Goal: Task Accomplishment & Management: Use online tool/utility

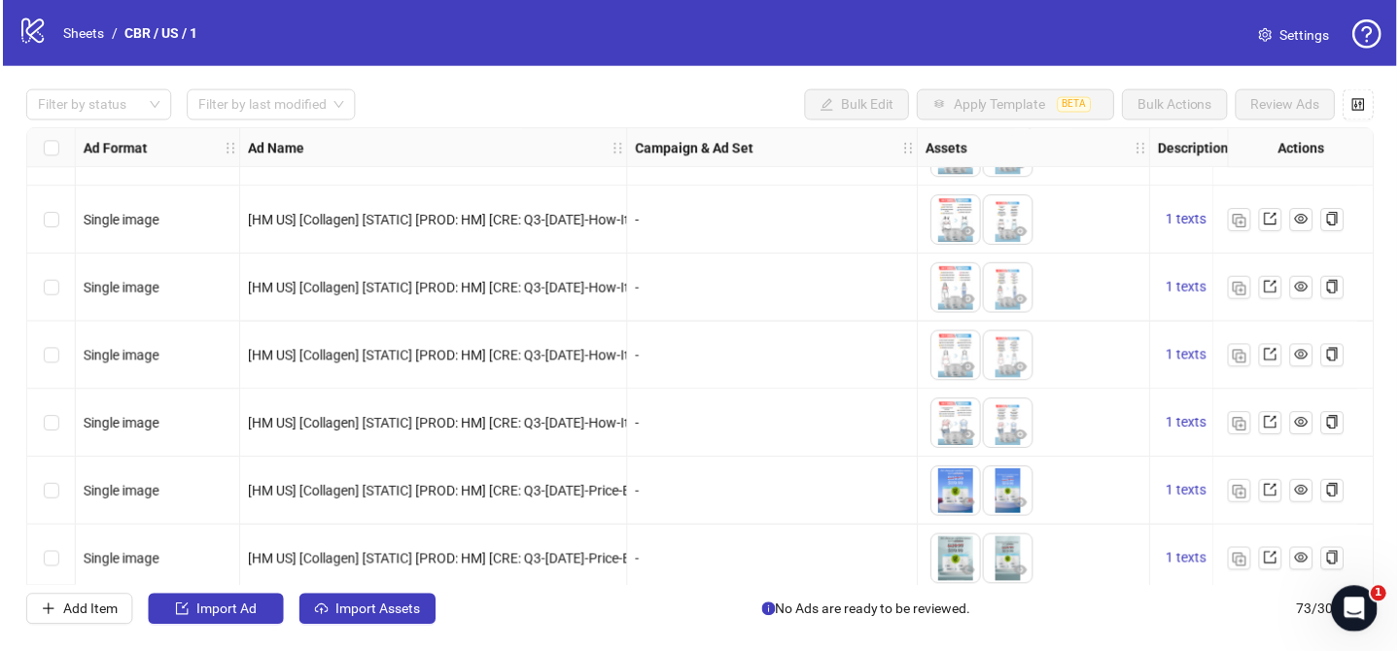
scroll to position [1008, 0]
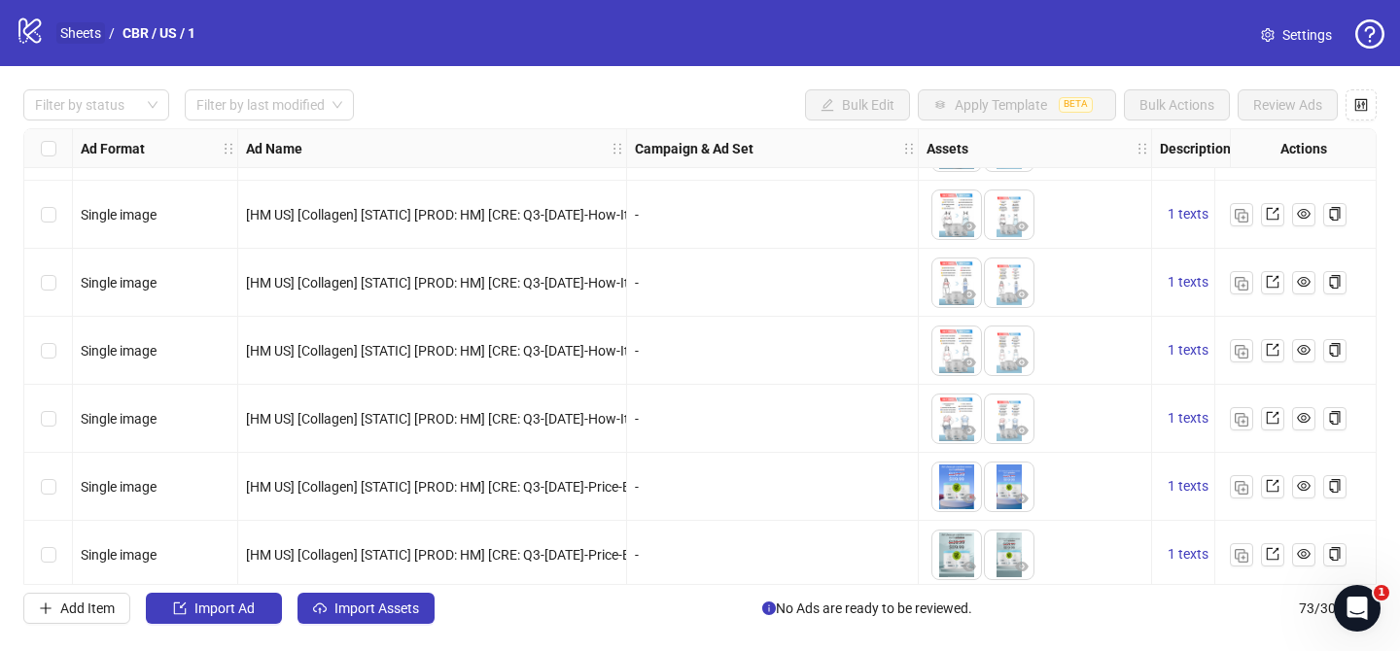
click at [85, 40] on link "Sheets" at bounding box center [80, 32] width 49 height 21
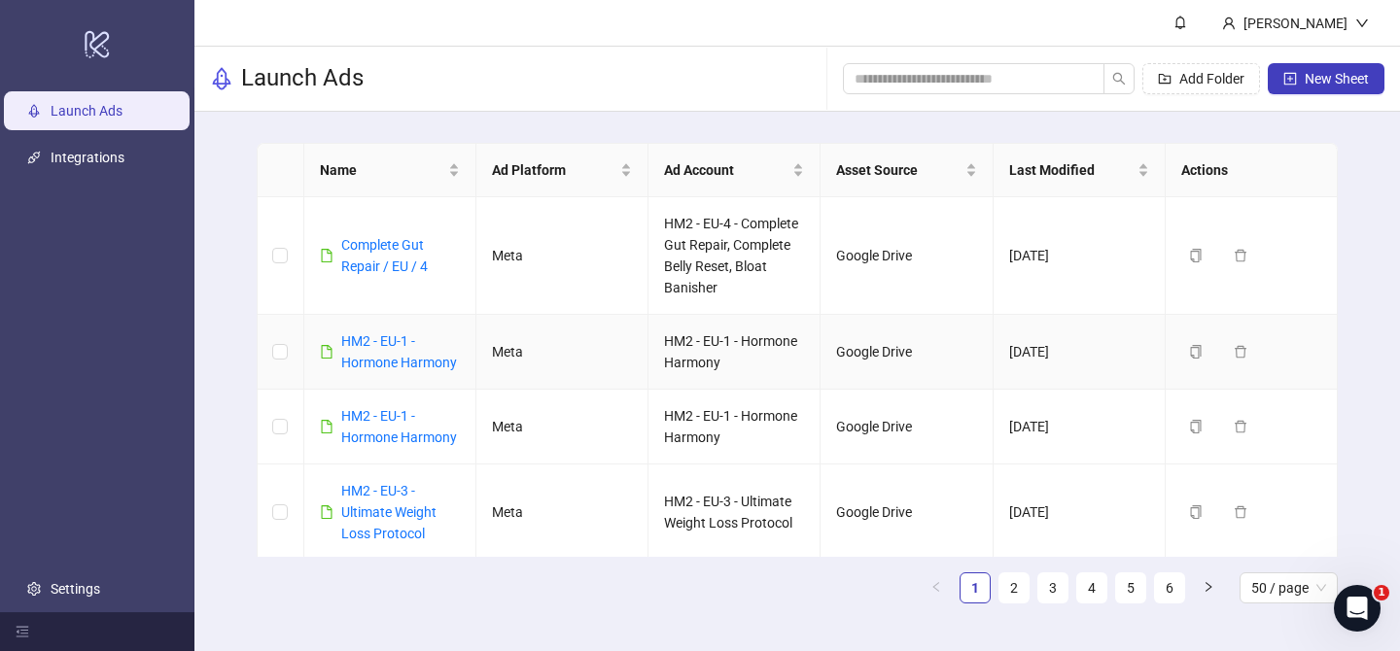
scroll to position [3058, 0]
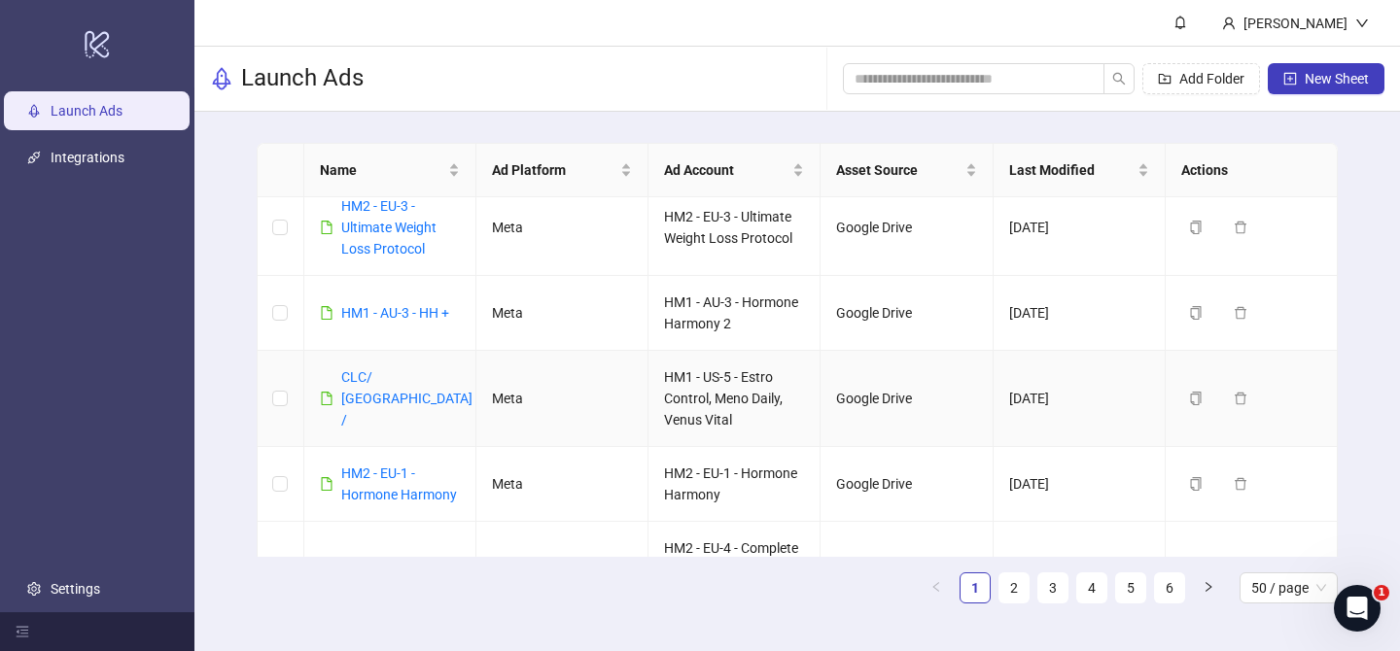
click at [382, 388] on div "CLC/ [GEOGRAPHIC_DATA] /" at bounding box center [406, 398] width 131 height 64
click at [378, 399] on link "CLC/ [GEOGRAPHIC_DATA] /" at bounding box center [406, 398] width 131 height 58
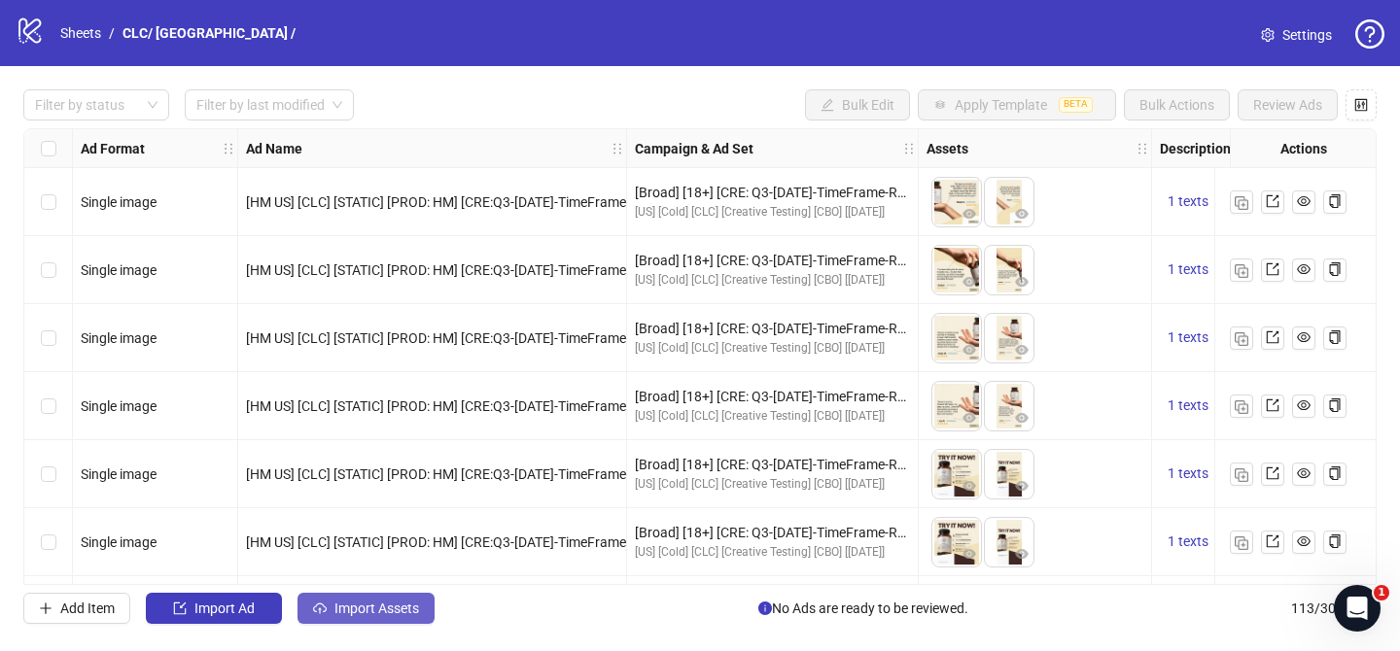
click at [408, 607] on span "Import Assets" at bounding box center [376, 609] width 85 height 16
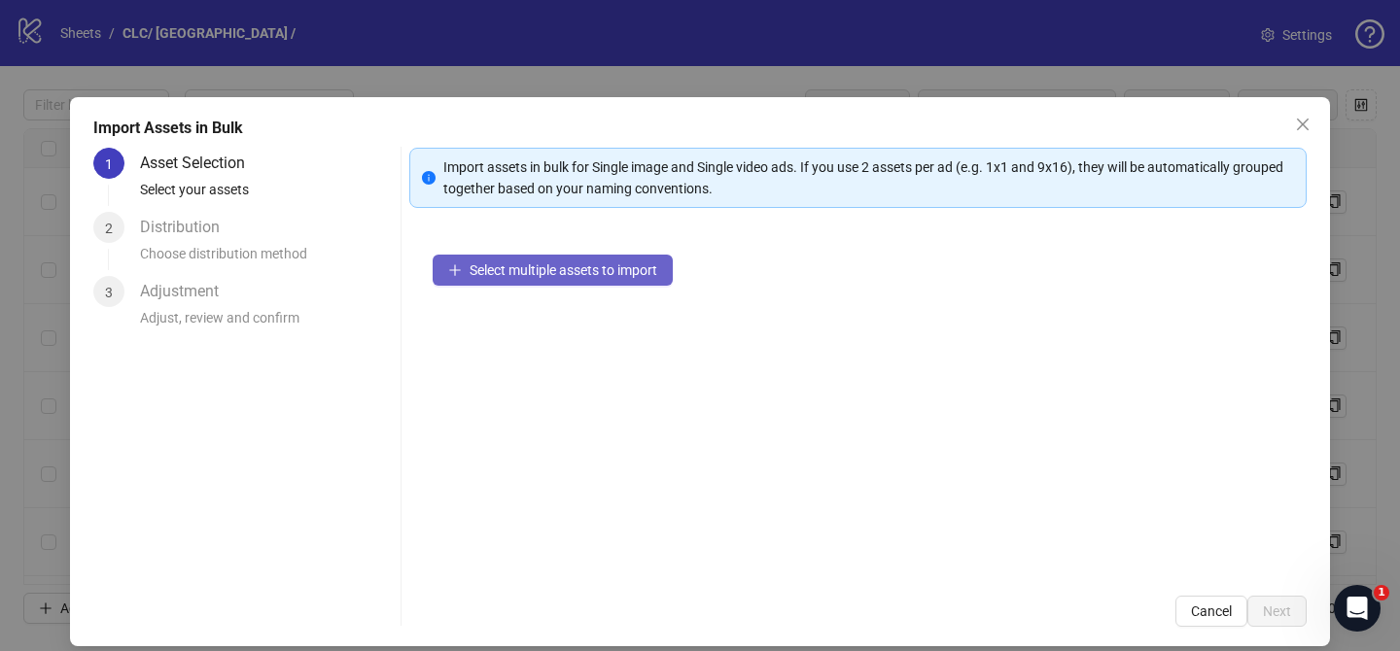
drag, startPoint x: 605, startPoint y: 293, endPoint x: 617, endPoint y: 274, distance: 22.4
click at [605, 290] on div "Select multiple assets to import" at bounding box center [857, 401] width 897 height 341
click at [618, 274] on span "Select multiple assets to import" at bounding box center [564, 270] width 188 height 16
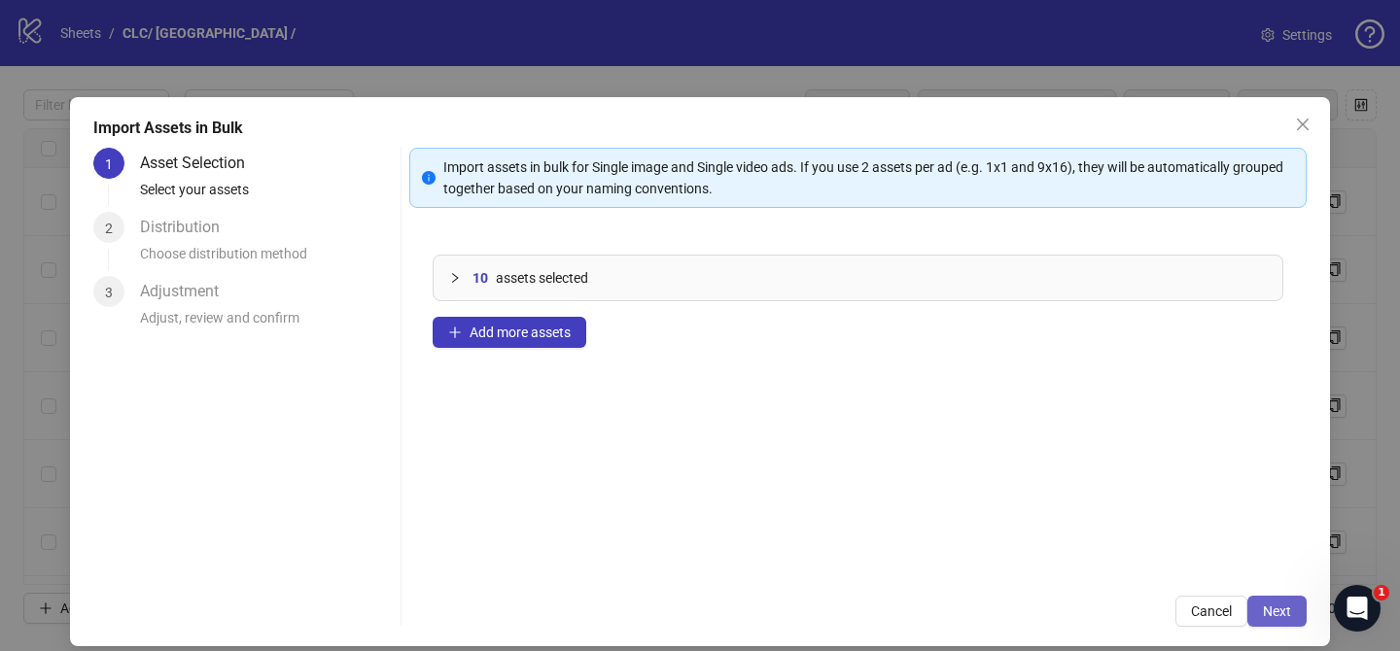
click at [1280, 611] on span "Next" at bounding box center [1277, 612] width 28 height 16
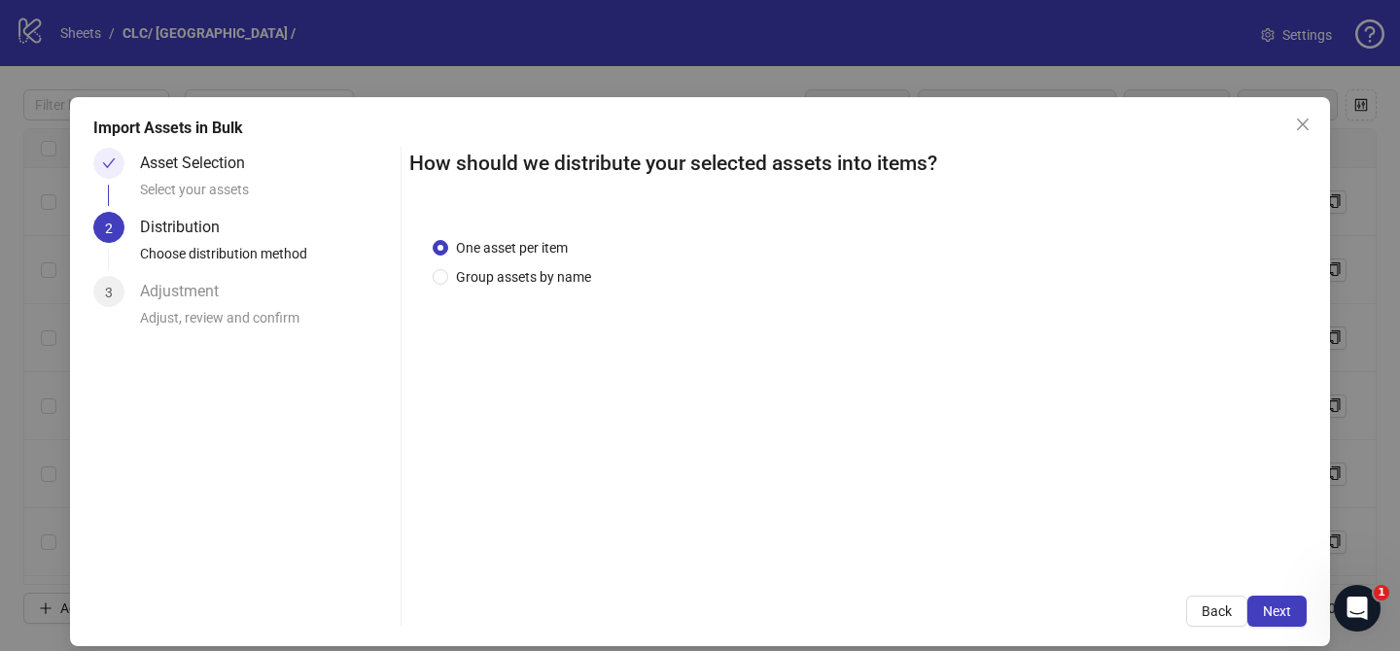
drag, startPoint x: 539, startPoint y: 276, endPoint x: 540, endPoint y: 288, distance: 11.7
click at [539, 276] on span "Group assets by name" at bounding box center [523, 276] width 151 height 21
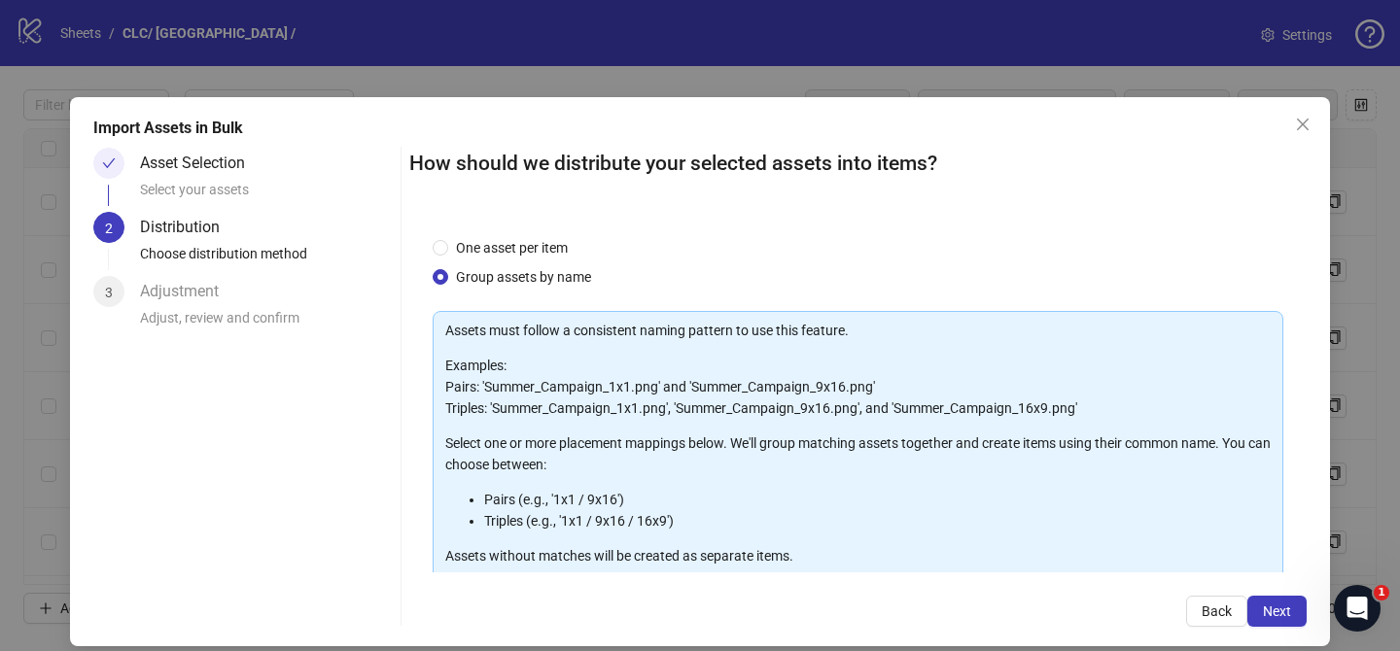
scroll to position [210, 0]
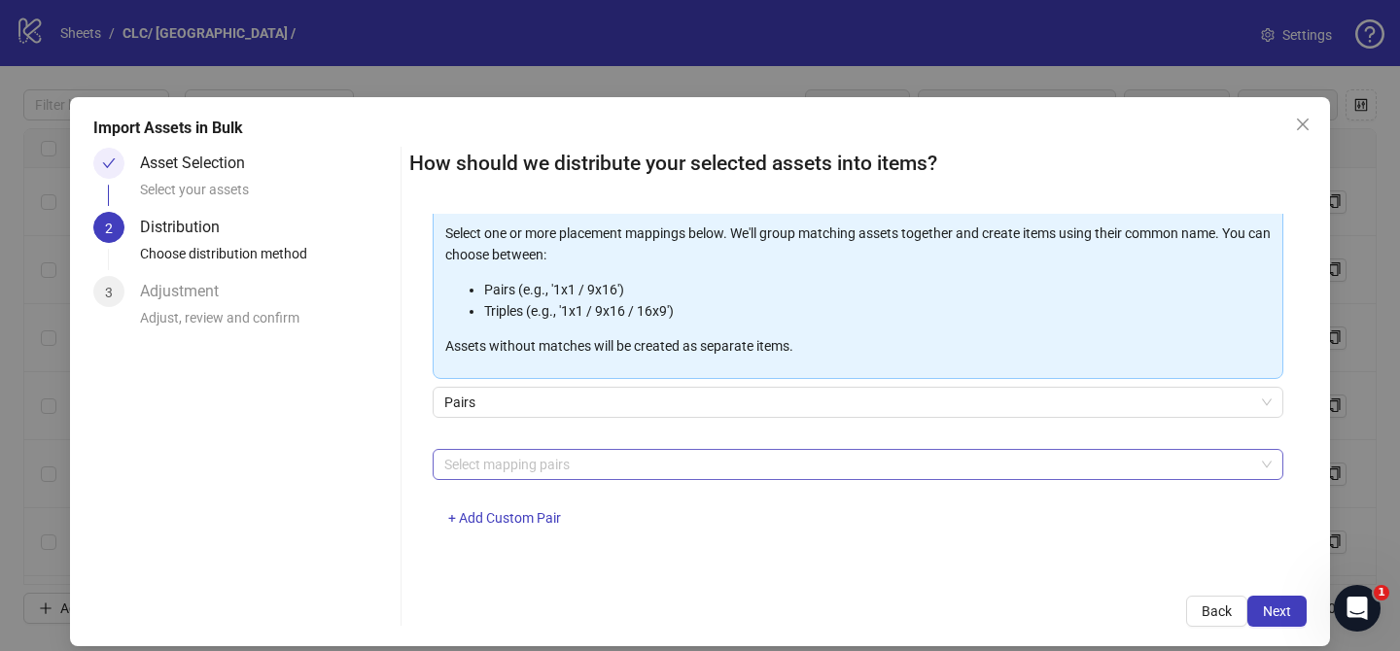
drag, startPoint x: 580, startPoint y: 468, endPoint x: 561, endPoint y: 445, distance: 29.6
click at [579, 467] on div at bounding box center [847, 464] width 822 height 27
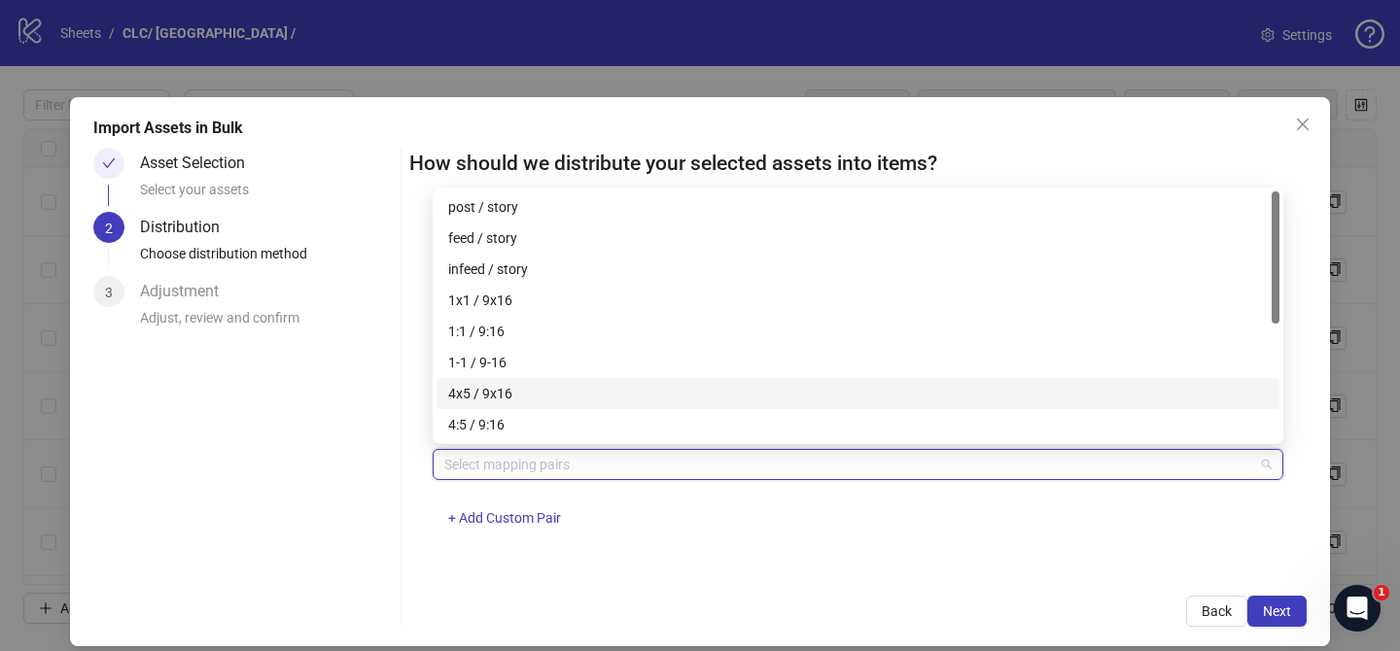
drag, startPoint x: 530, startPoint y: 393, endPoint x: 585, endPoint y: 404, distance: 56.6
click at [530, 393] on div "4x5 / 9x16" at bounding box center [858, 393] width 820 height 21
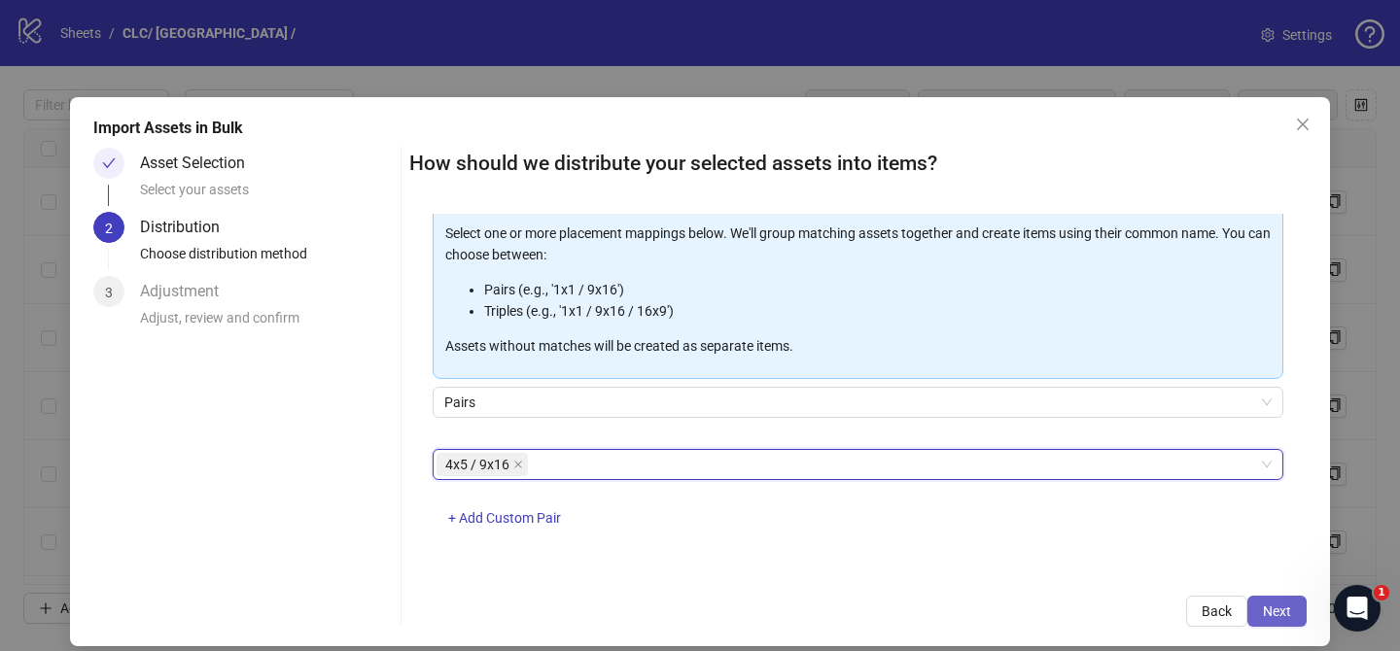
click at [1288, 611] on span "Next" at bounding box center [1277, 612] width 28 height 16
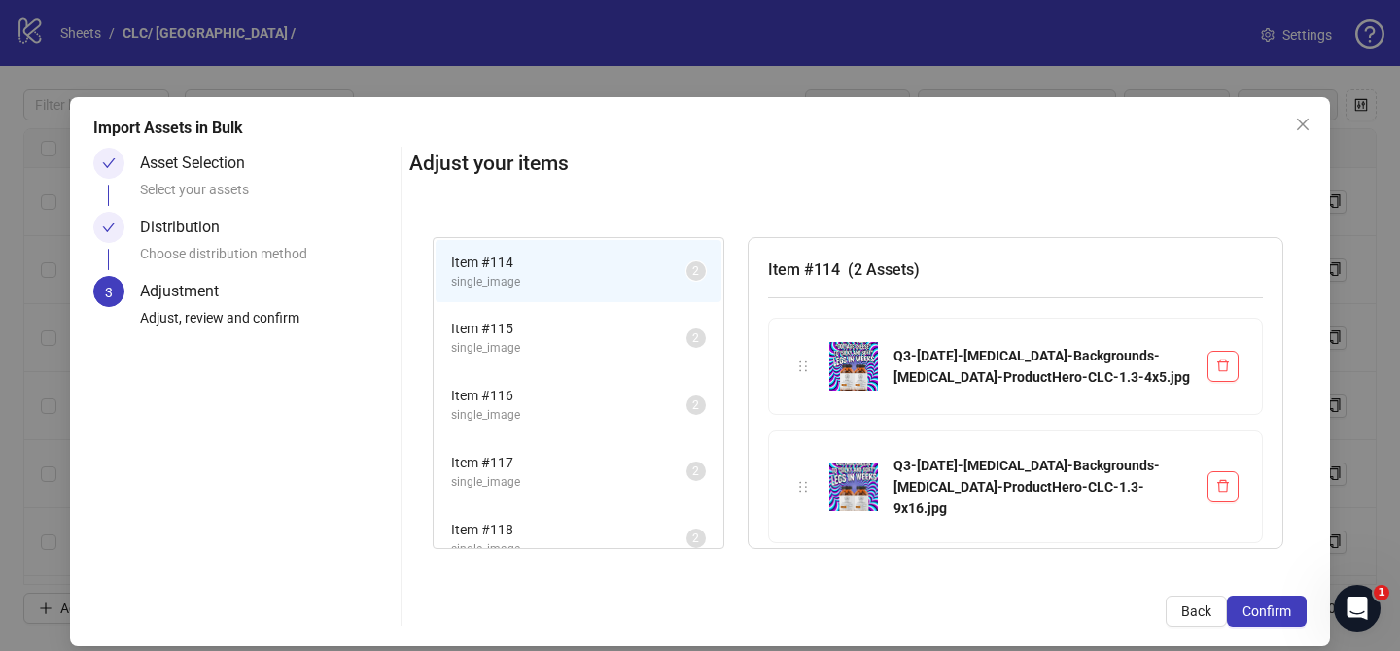
click at [1288, 611] on span "Confirm" at bounding box center [1266, 612] width 49 height 16
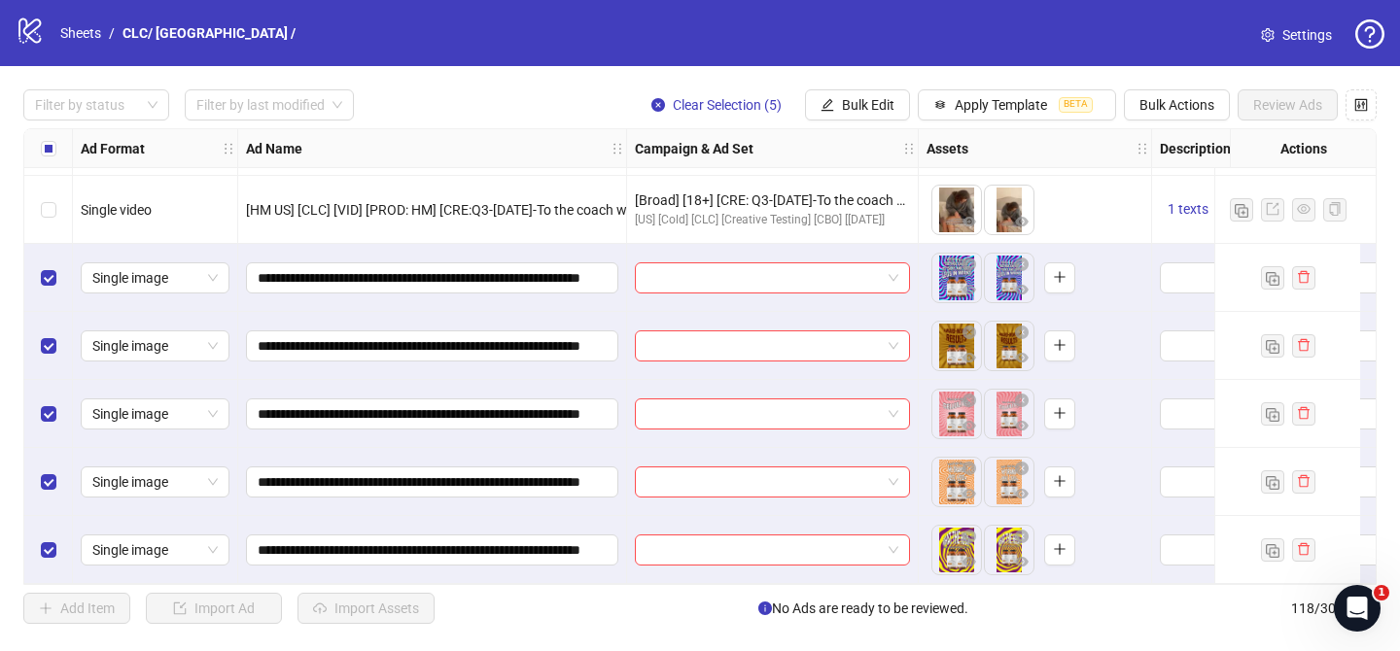
scroll to position [7622, 0]
click at [815, 277] on input "search" at bounding box center [763, 277] width 234 height 29
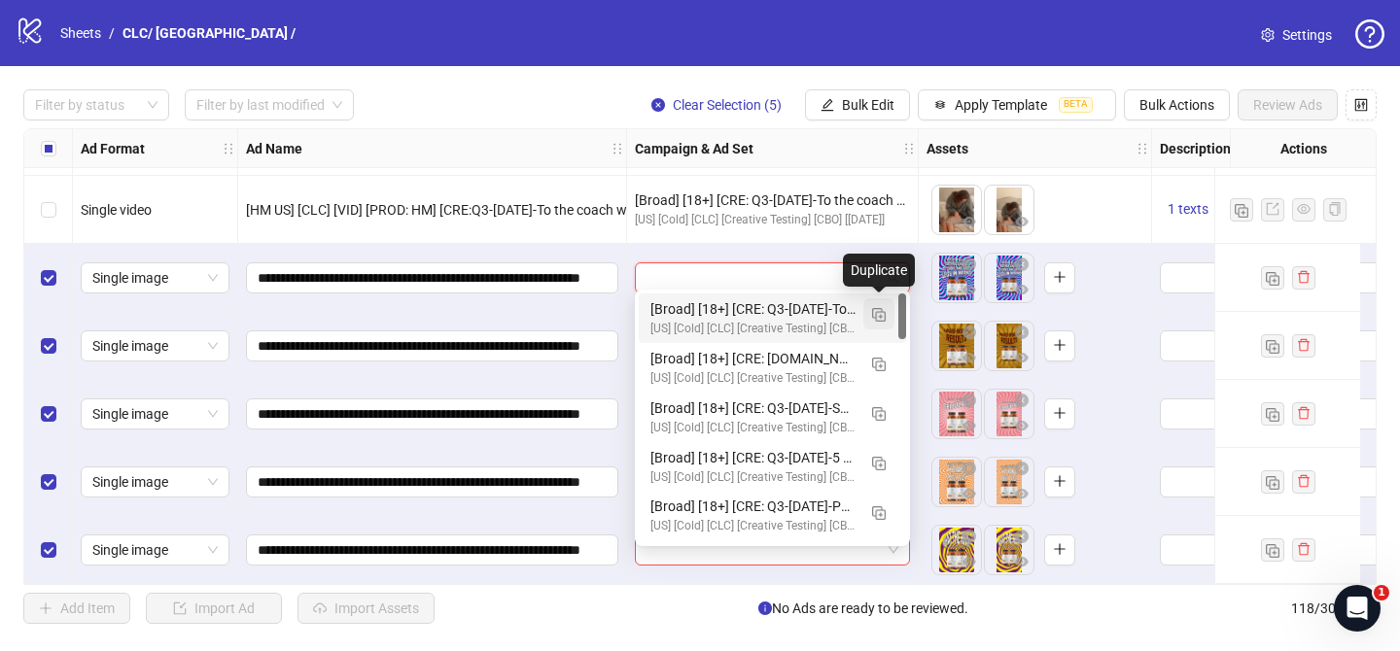
click at [887, 316] on button "button" at bounding box center [878, 313] width 31 height 31
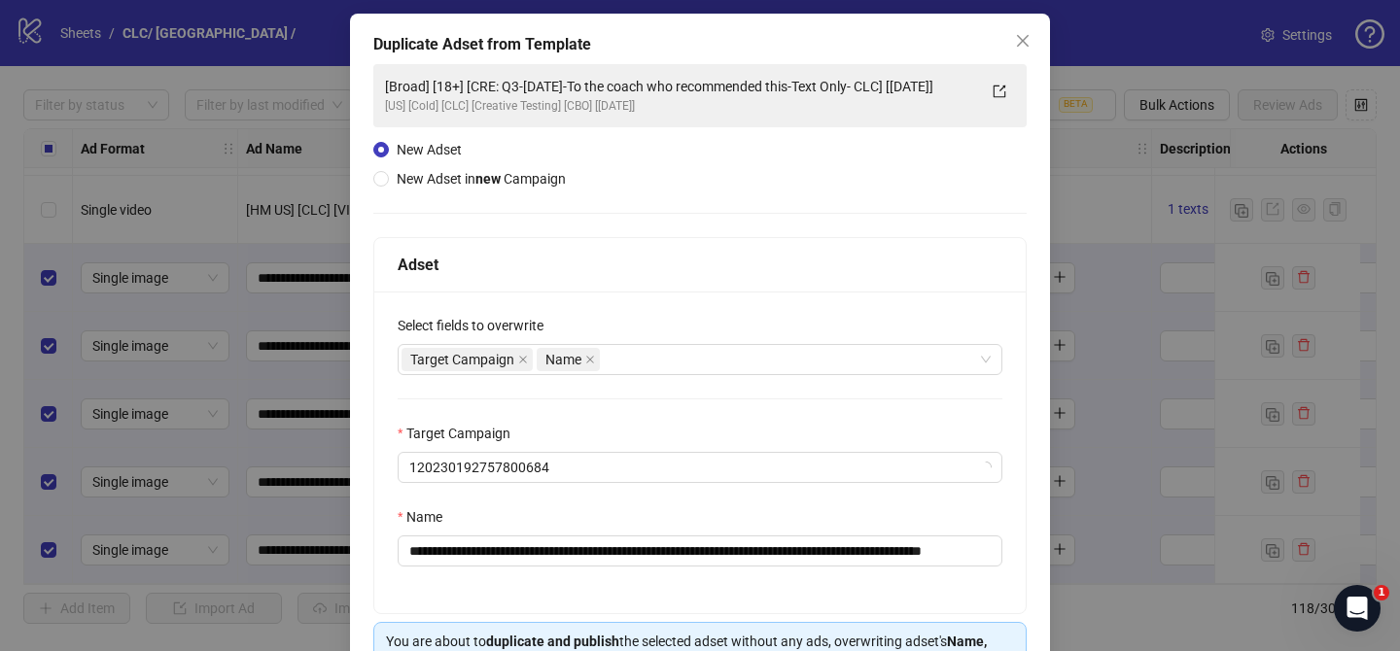
scroll to position [106, 0]
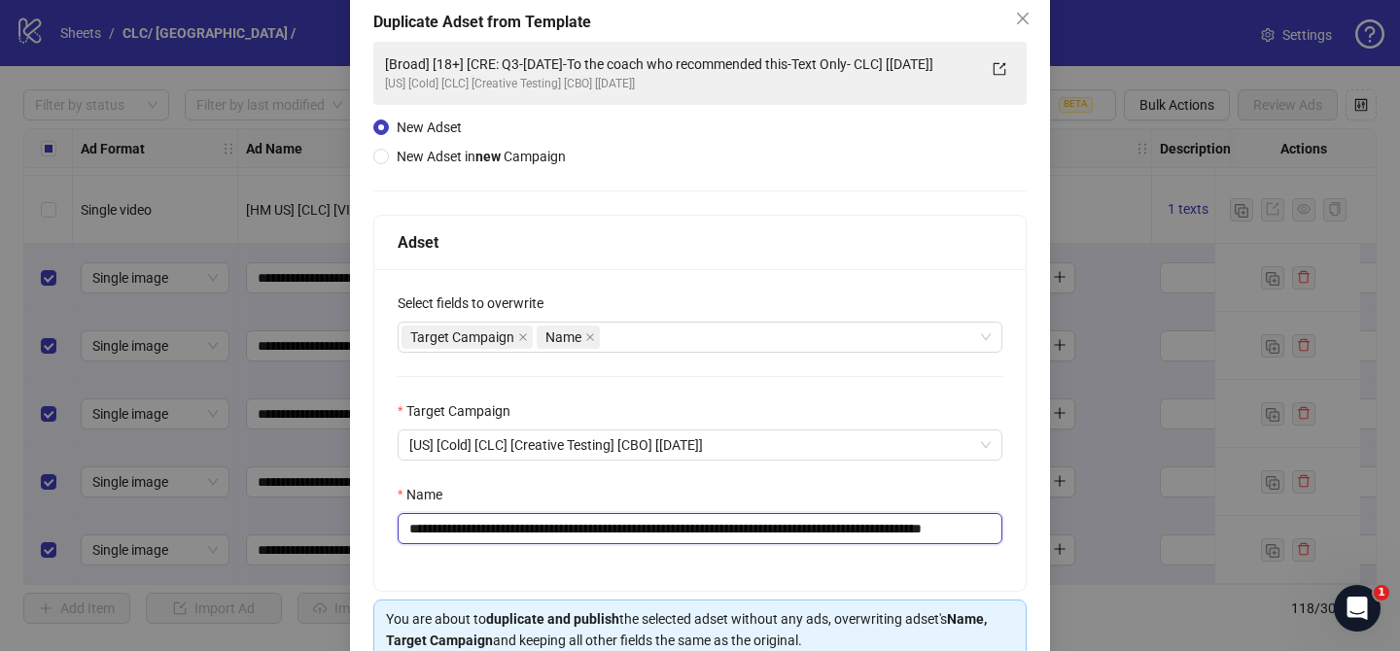
drag, startPoint x: 524, startPoint y: 530, endPoint x: 943, endPoint y: 525, distance: 419.0
click at [943, 525] on input "**********" at bounding box center [700, 528] width 605 height 31
paste input "text"
click at [878, 531] on input "**********" at bounding box center [700, 528] width 605 height 31
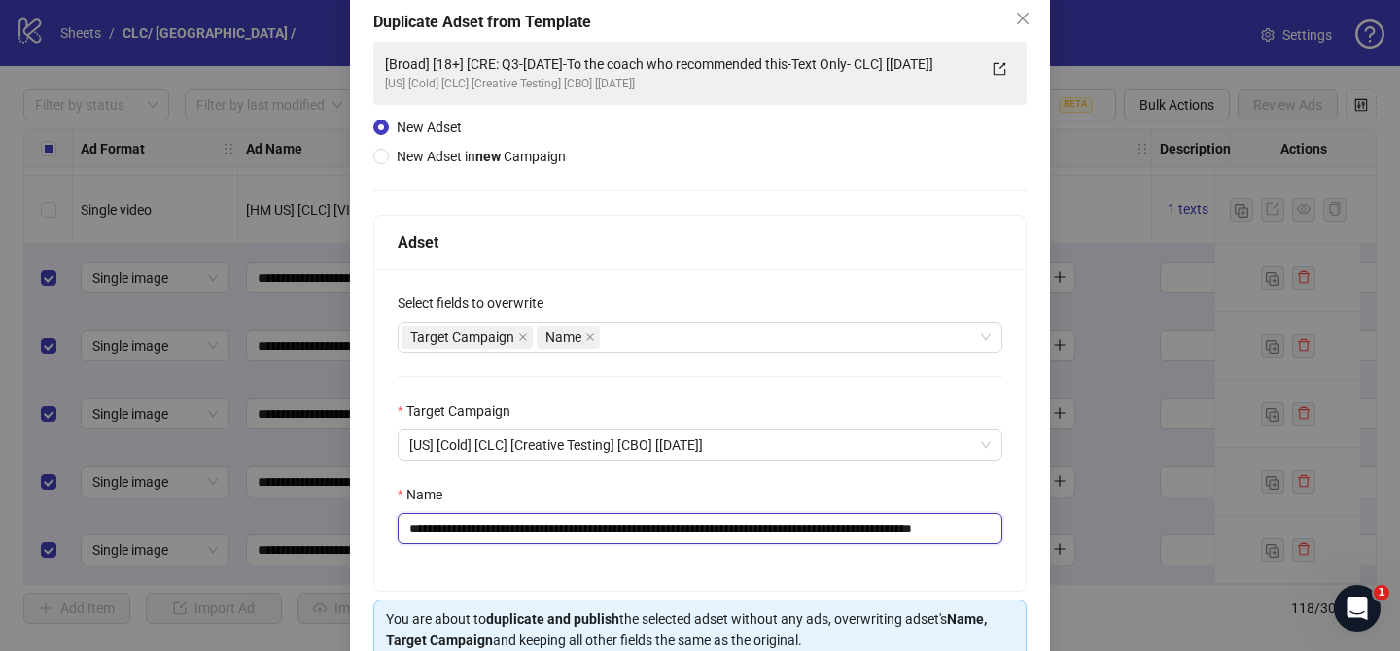
click at [878, 531] on input "**********" at bounding box center [700, 528] width 605 height 31
click at [908, 535] on input "**********" at bounding box center [700, 528] width 605 height 31
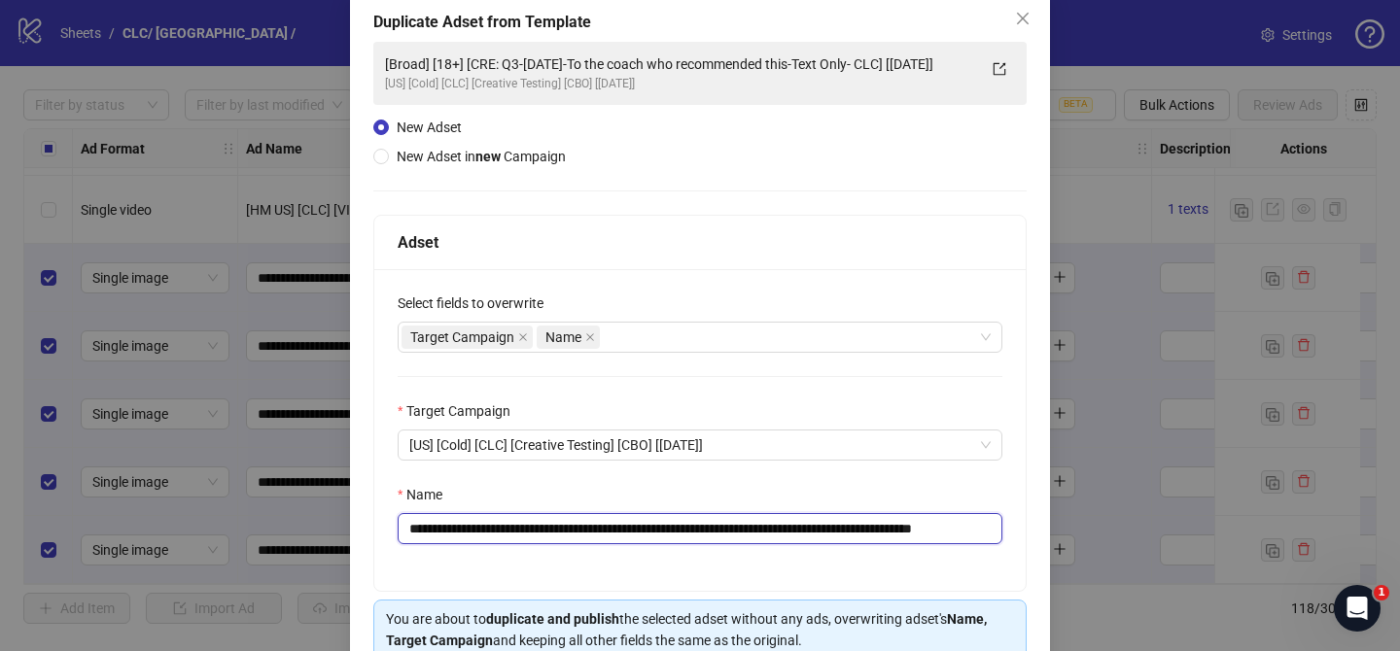
drag, startPoint x: 969, startPoint y: 528, endPoint x: 1072, endPoint y: 524, distance: 103.1
click at [1072, 524] on div "**********" at bounding box center [700, 325] width 1400 height 651
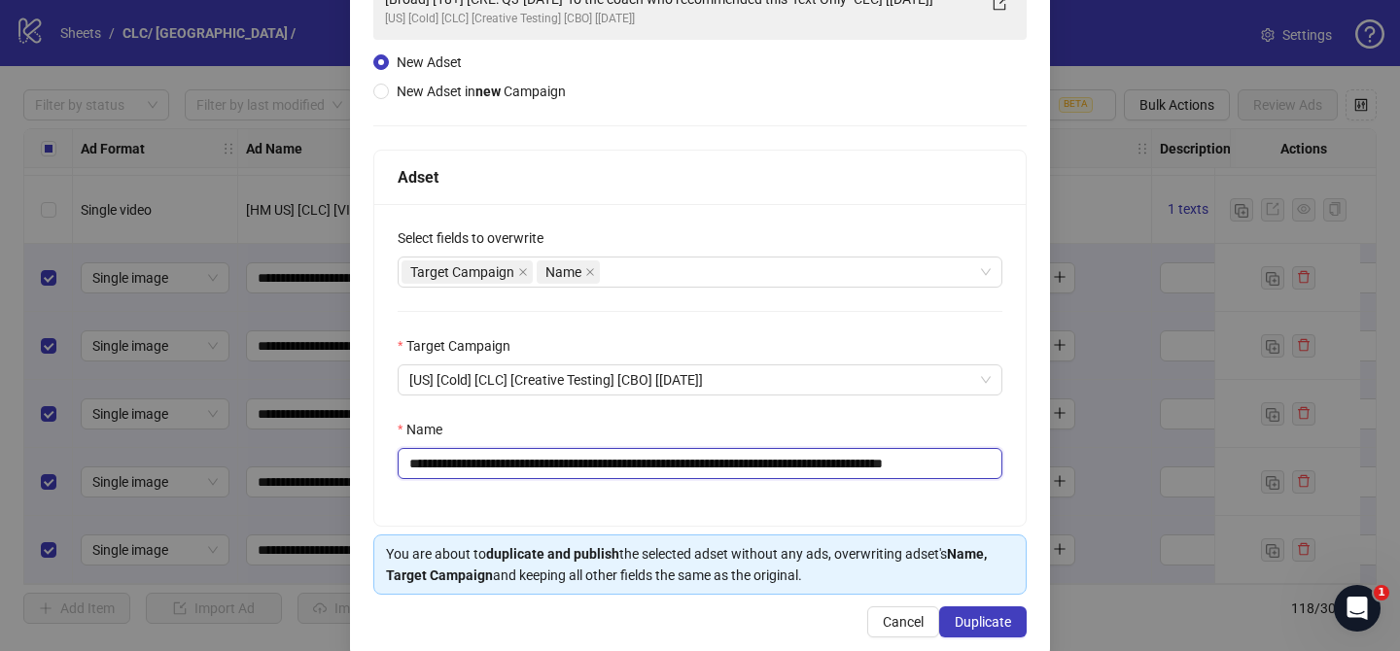
scroll to position [201, 0]
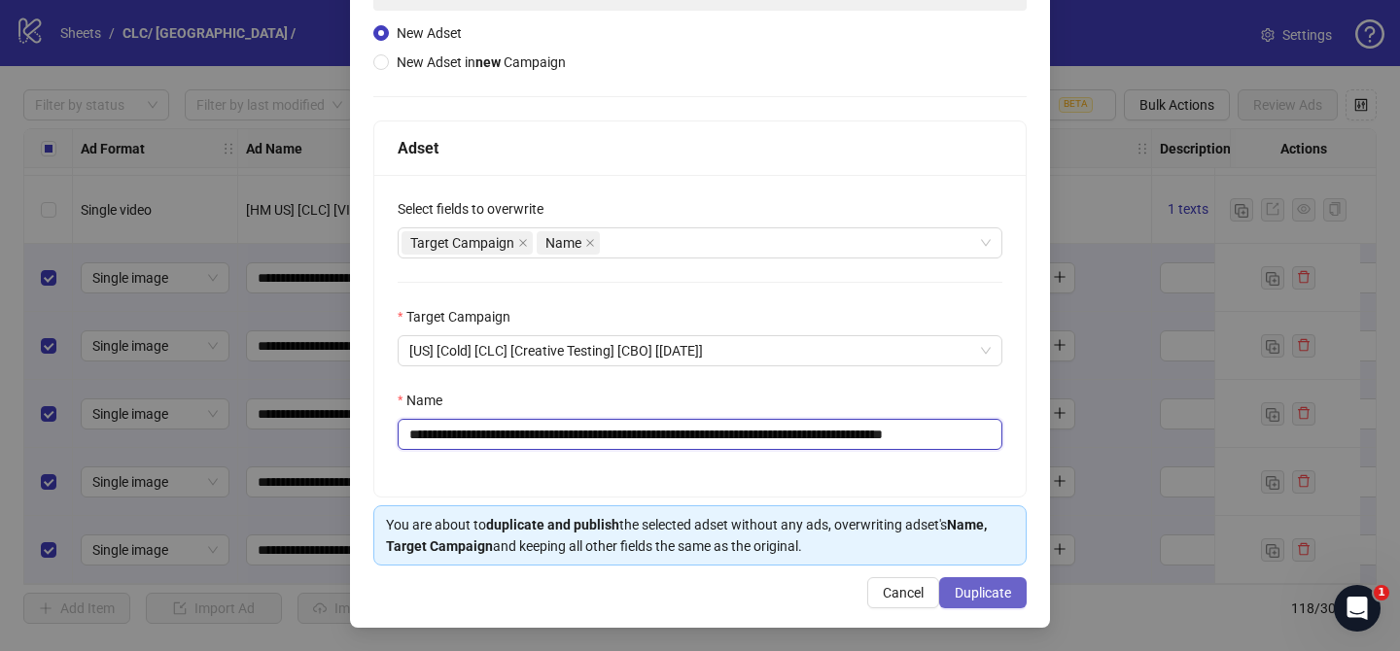
type input "**********"
click at [1002, 581] on button "Duplicate" at bounding box center [982, 592] width 87 height 31
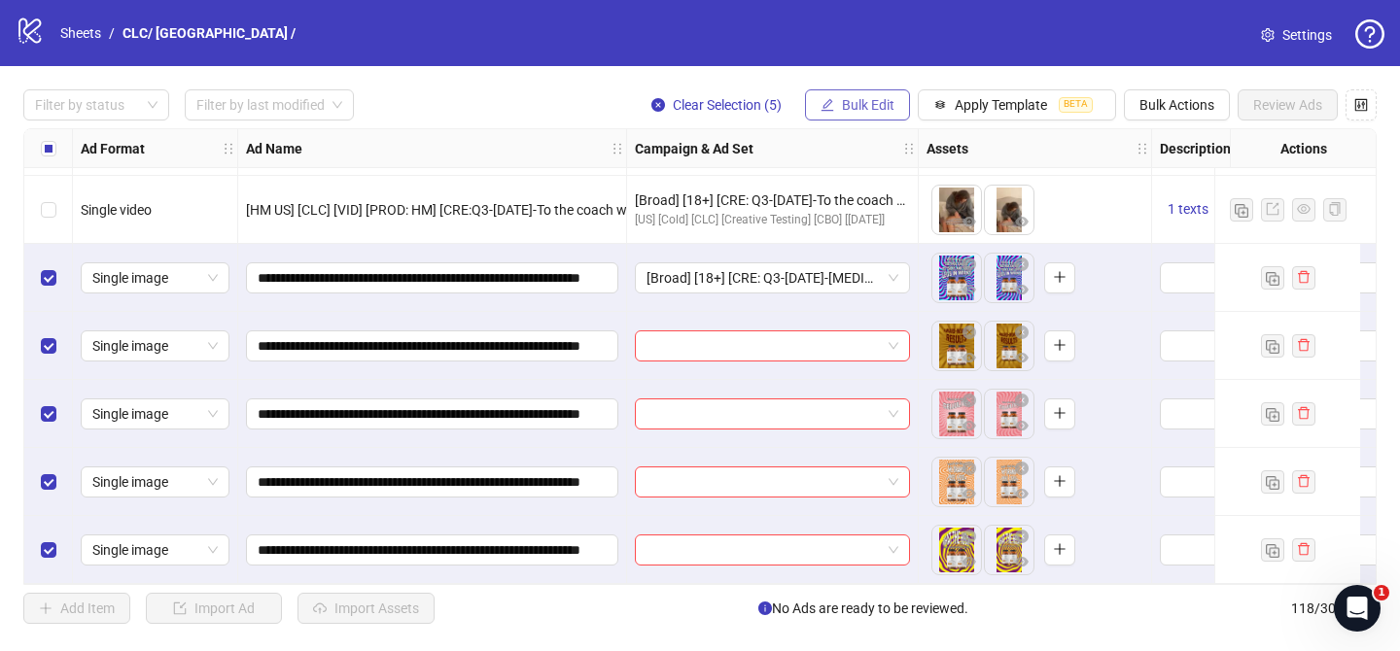
click at [865, 107] on span "Bulk Edit" at bounding box center [868, 105] width 52 height 16
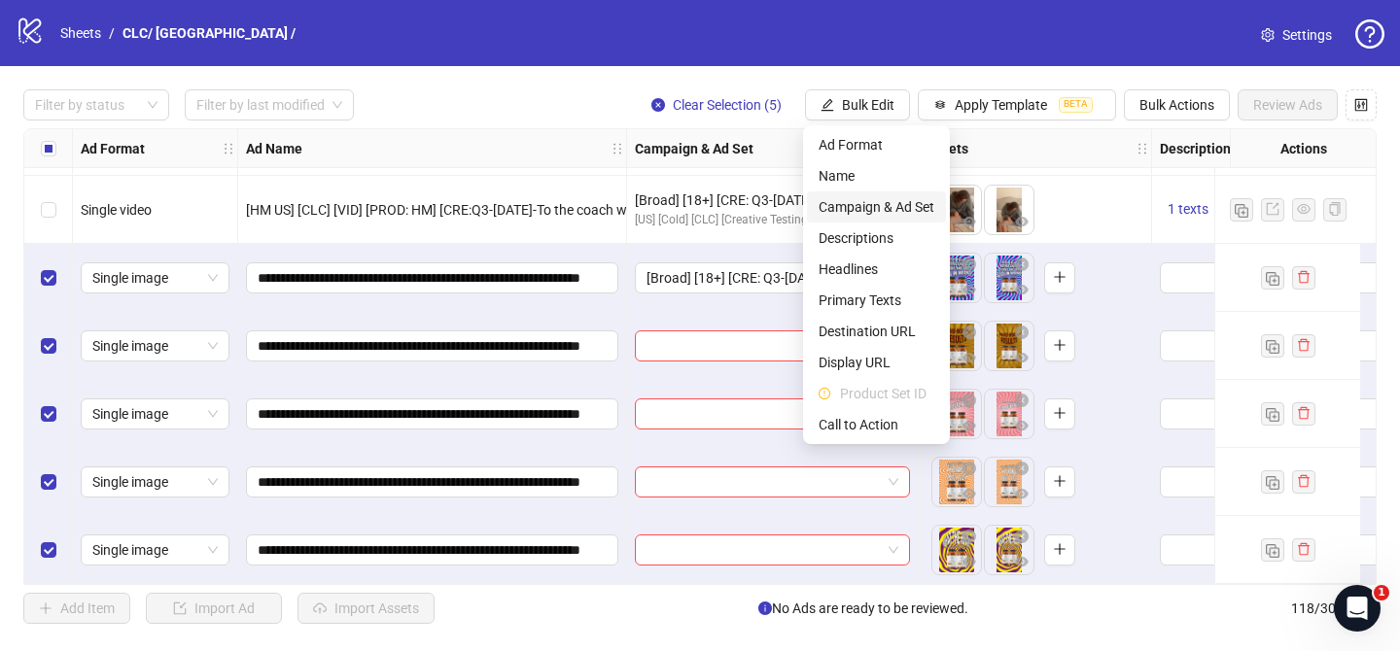
click at [894, 208] on span "Campaign & Ad Set" at bounding box center [877, 206] width 116 height 21
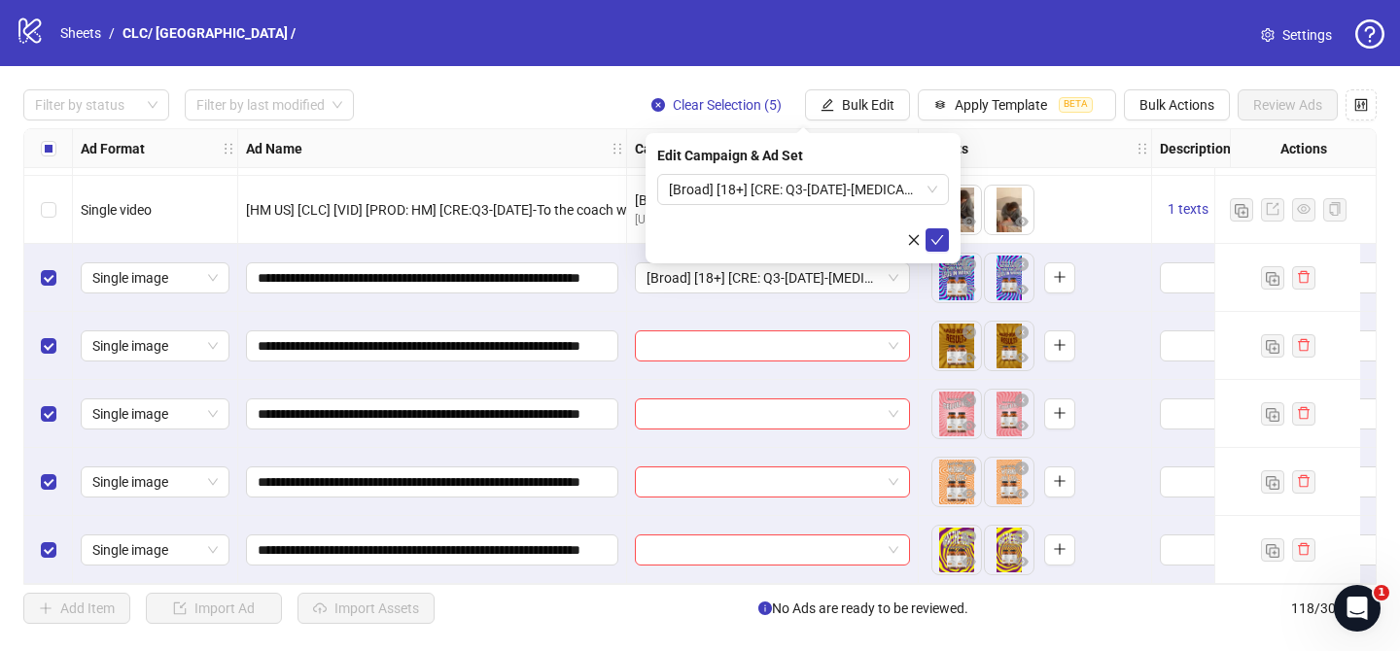
drag, startPoint x: 940, startPoint y: 244, endPoint x: 197, endPoint y: 146, distance: 749.2
click at [940, 244] on icon "check" at bounding box center [937, 240] width 14 height 14
click at [106, 114] on div at bounding box center [86, 104] width 118 height 27
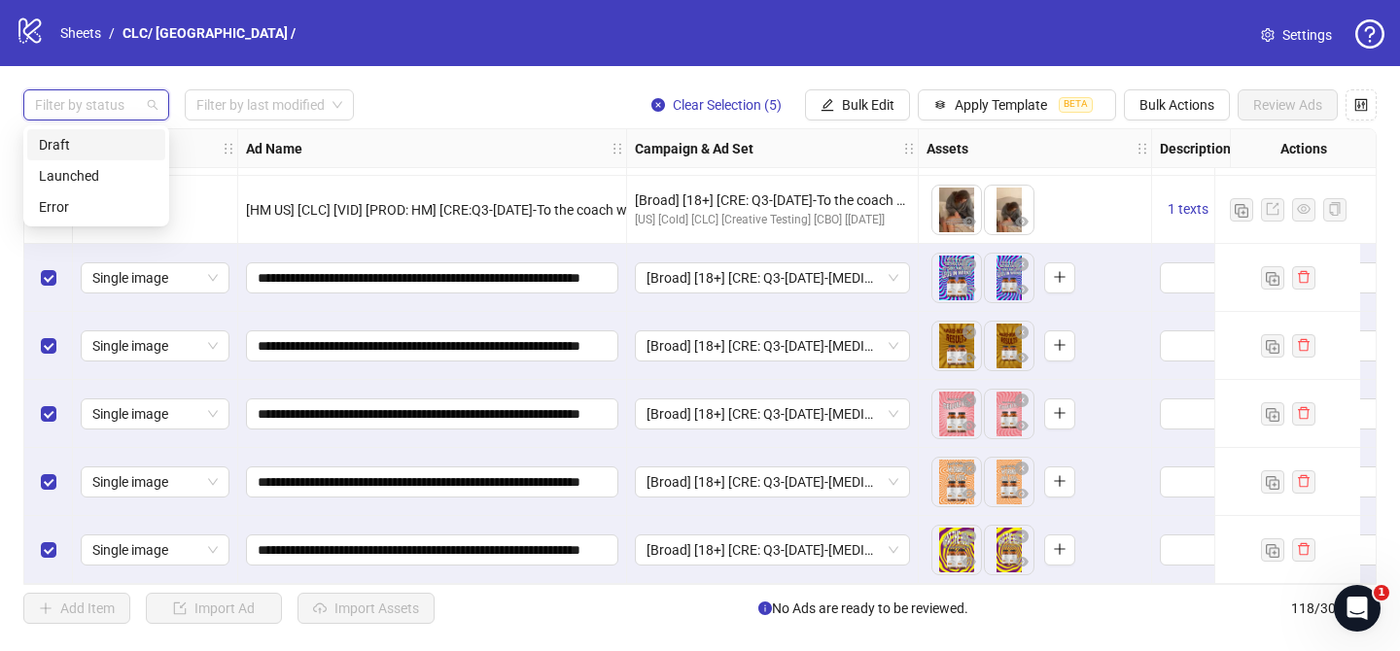
drag, startPoint x: 94, startPoint y: 148, endPoint x: 227, endPoint y: 3, distance: 196.8
click at [94, 148] on div "Draft" at bounding box center [96, 144] width 115 height 21
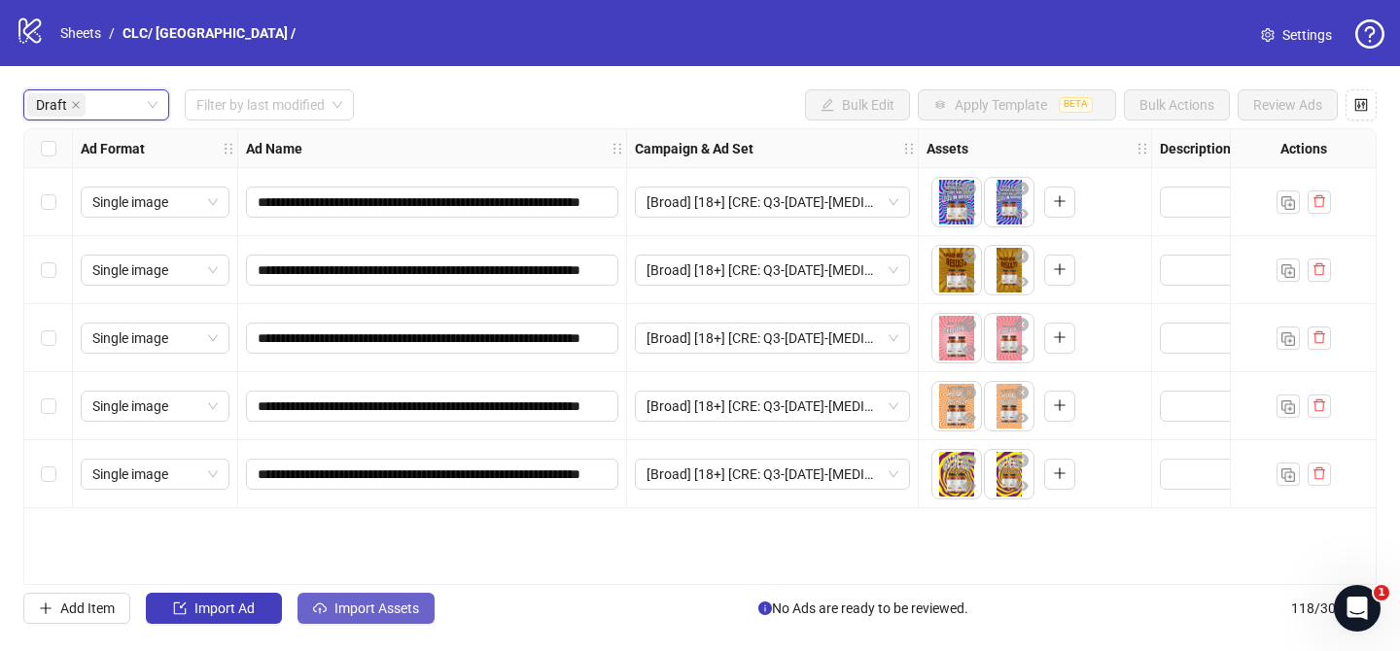
click at [388, 599] on button "Import Assets" at bounding box center [365, 608] width 137 height 31
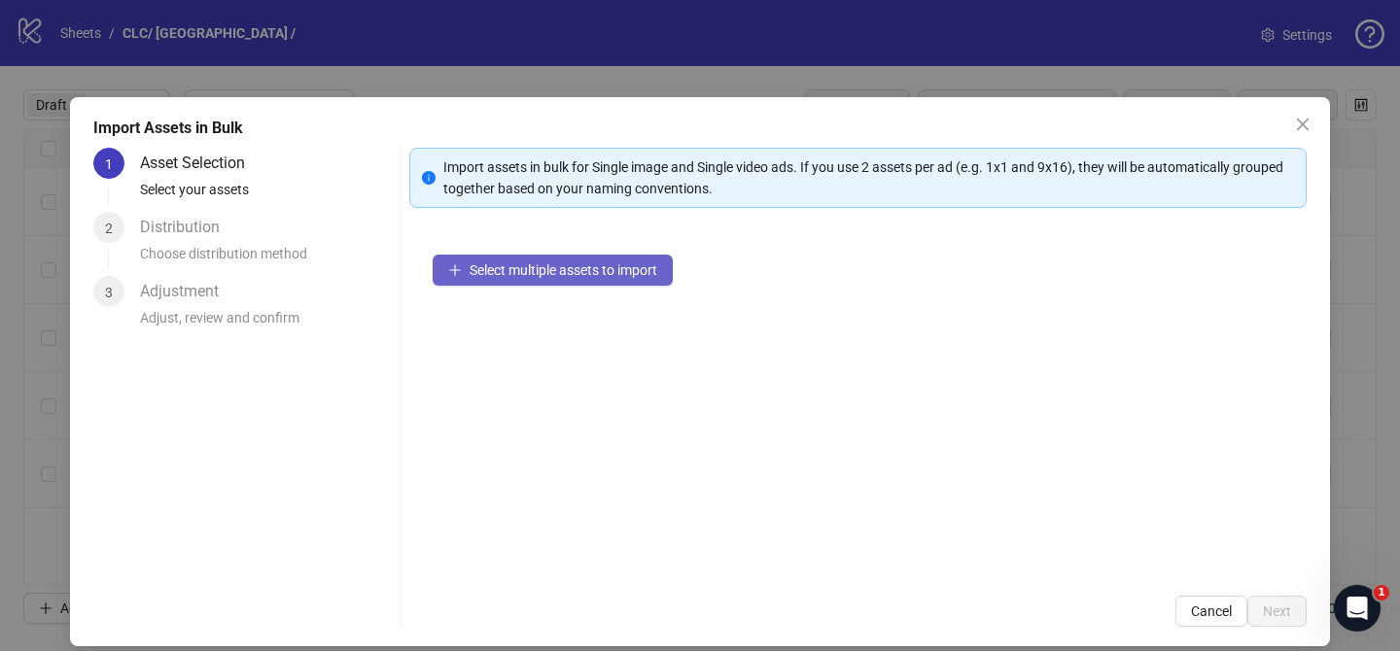
click at [606, 283] on button "Select multiple assets to import" at bounding box center [553, 270] width 240 height 31
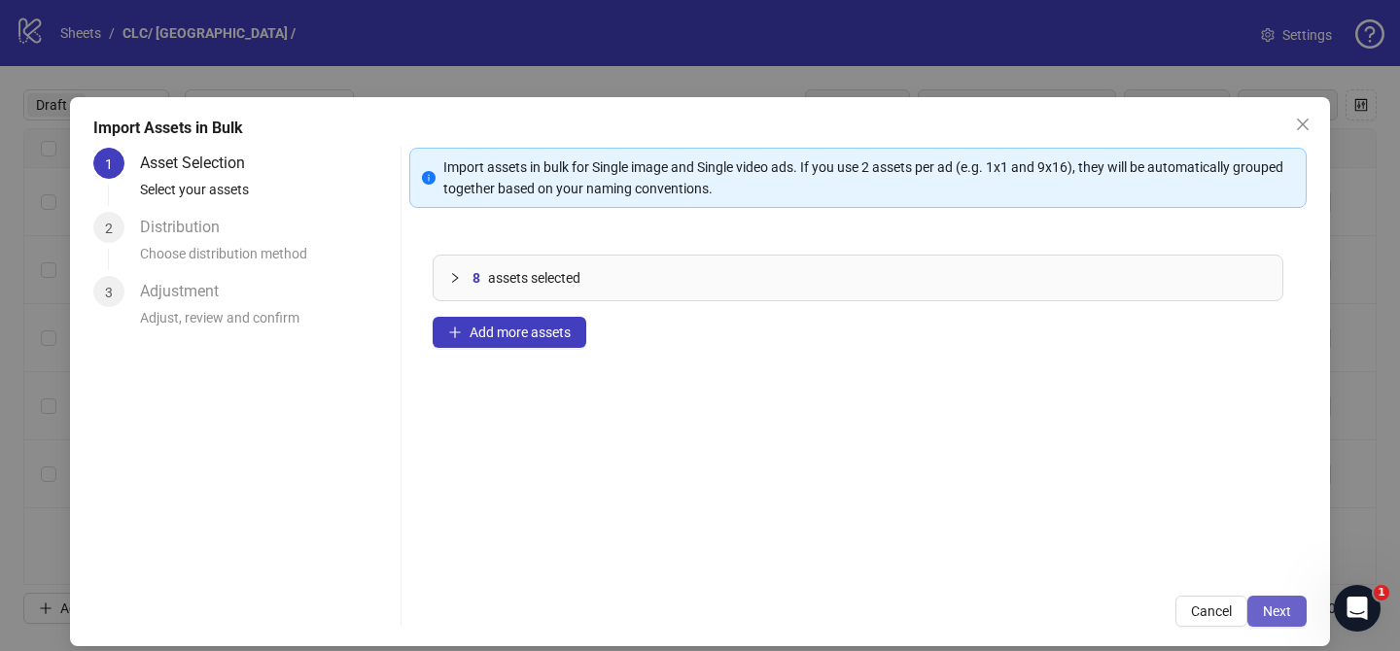
click at [1281, 609] on span "Next" at bounding box center [1277, 612] width 28 height 16
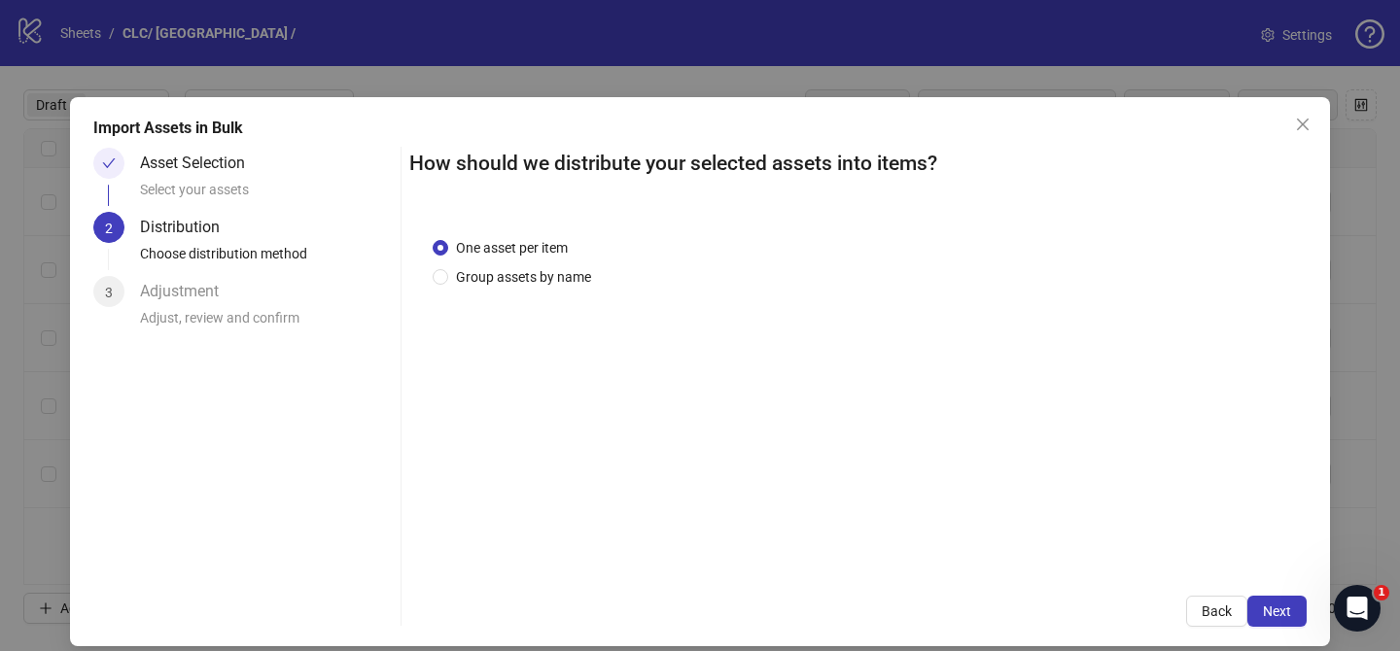
drag, startPoint x: 570, startPoint y: 284, endPoint x: 577, endPoint y: 305, distance: 22.8
click at [571, 283] on span "Group assets by name" at bounding box center [523, 276] width 151 height 21
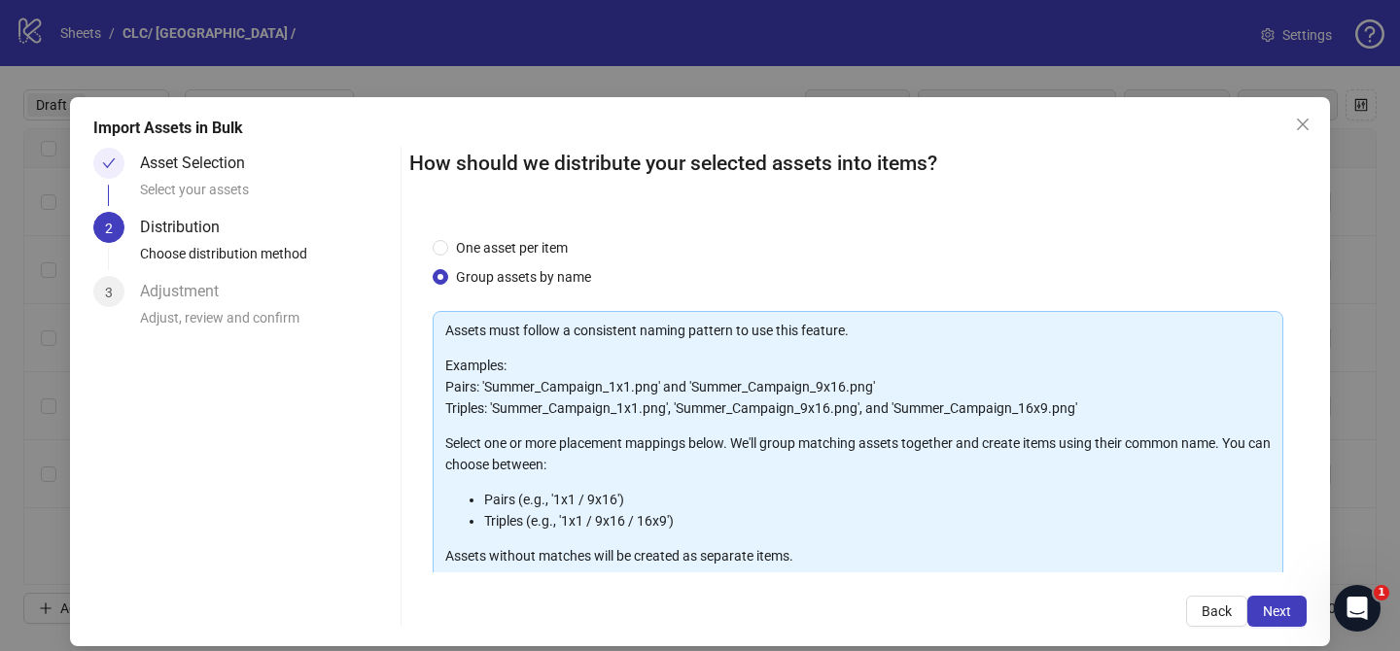
scroll to position [210, 0]
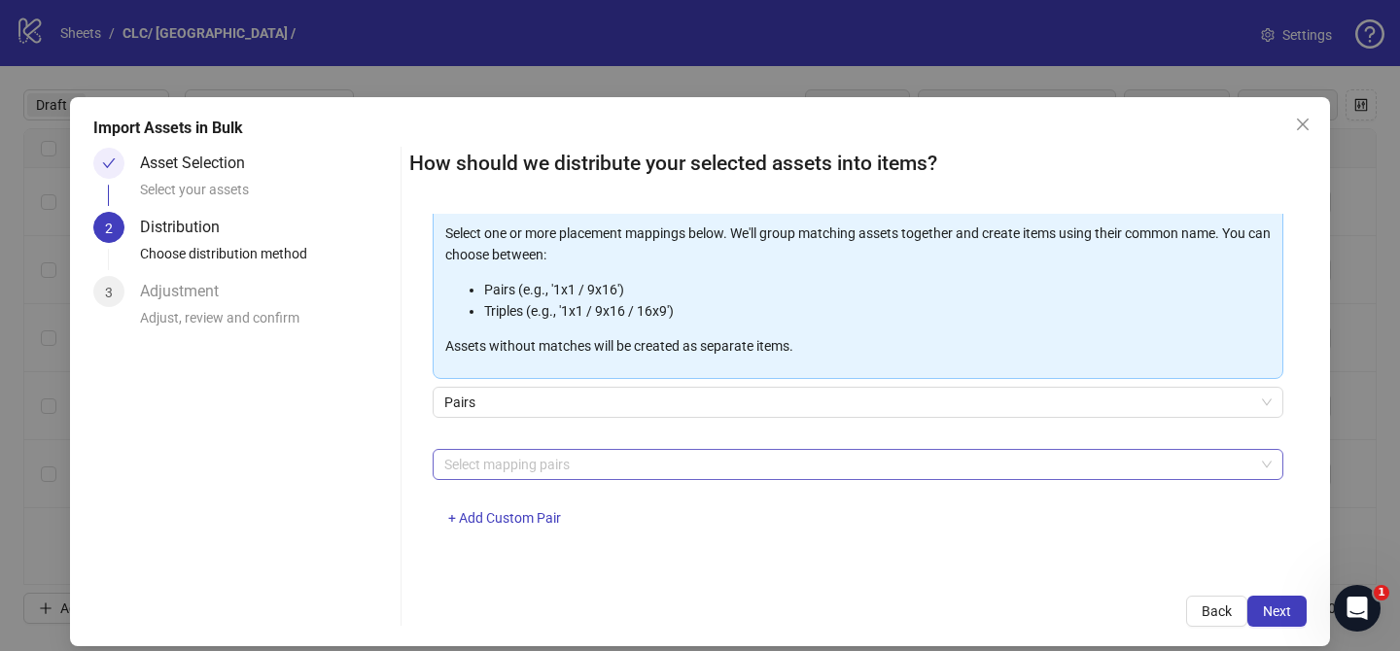
click at [579, 463] on div at bounding box center [847, 464] width 822 height 27
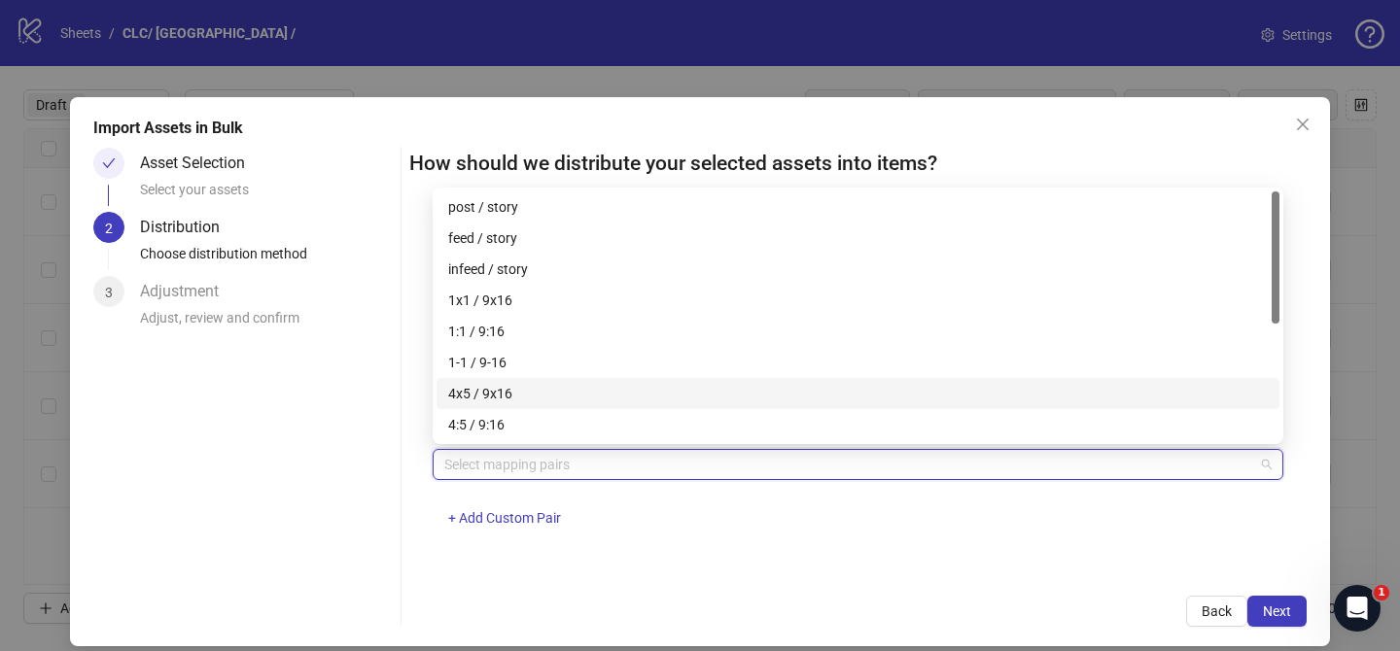
click at [550, 394] on div "4x5 / 9x16" at bounding box center [858, 393] width 820 height 21
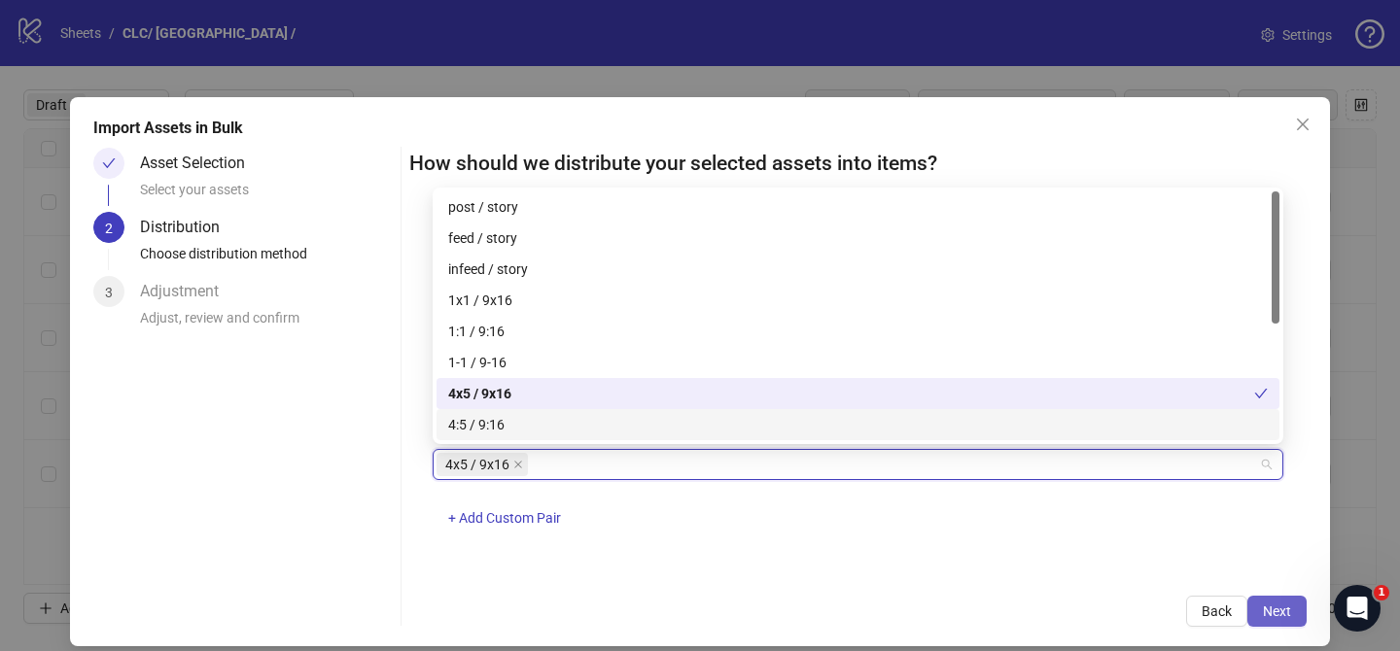
click at [1279, 615] on span "Next" at bounding box center [1277, 612] width 28 height 16
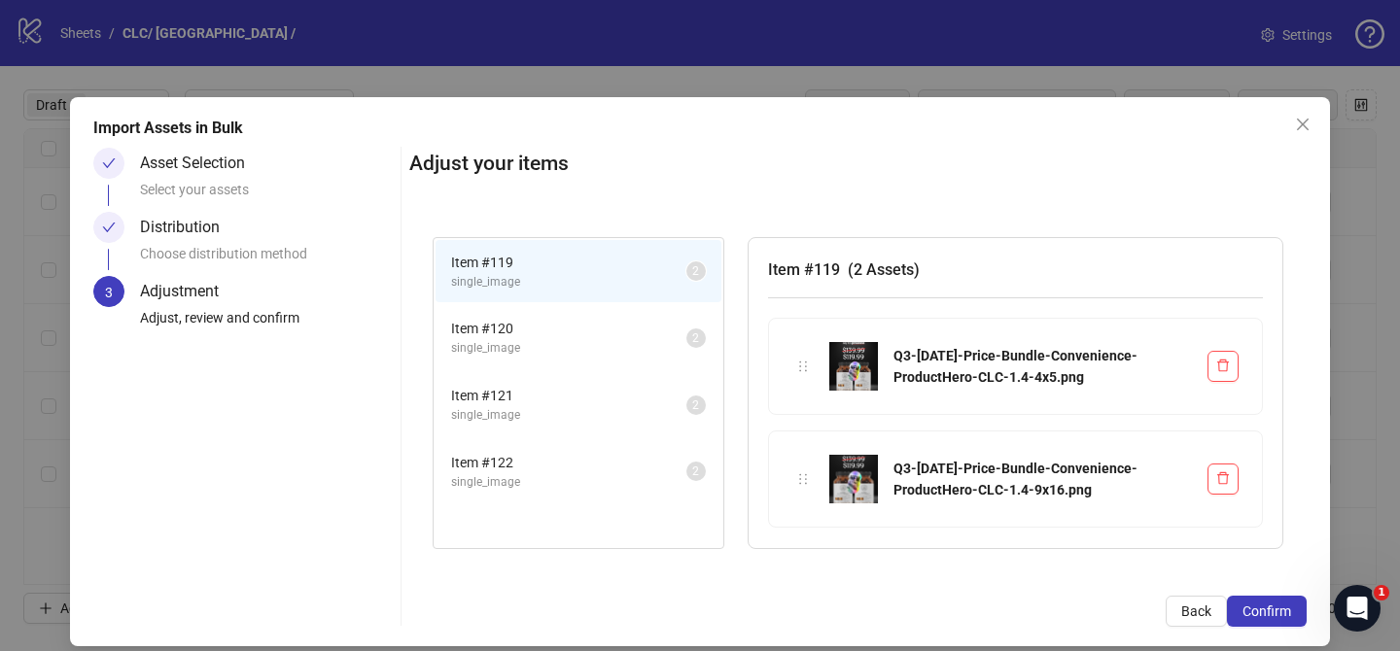
click at [1279, 615] on span "Confirm" at bounding box center [1266, 612] width 49 height 16
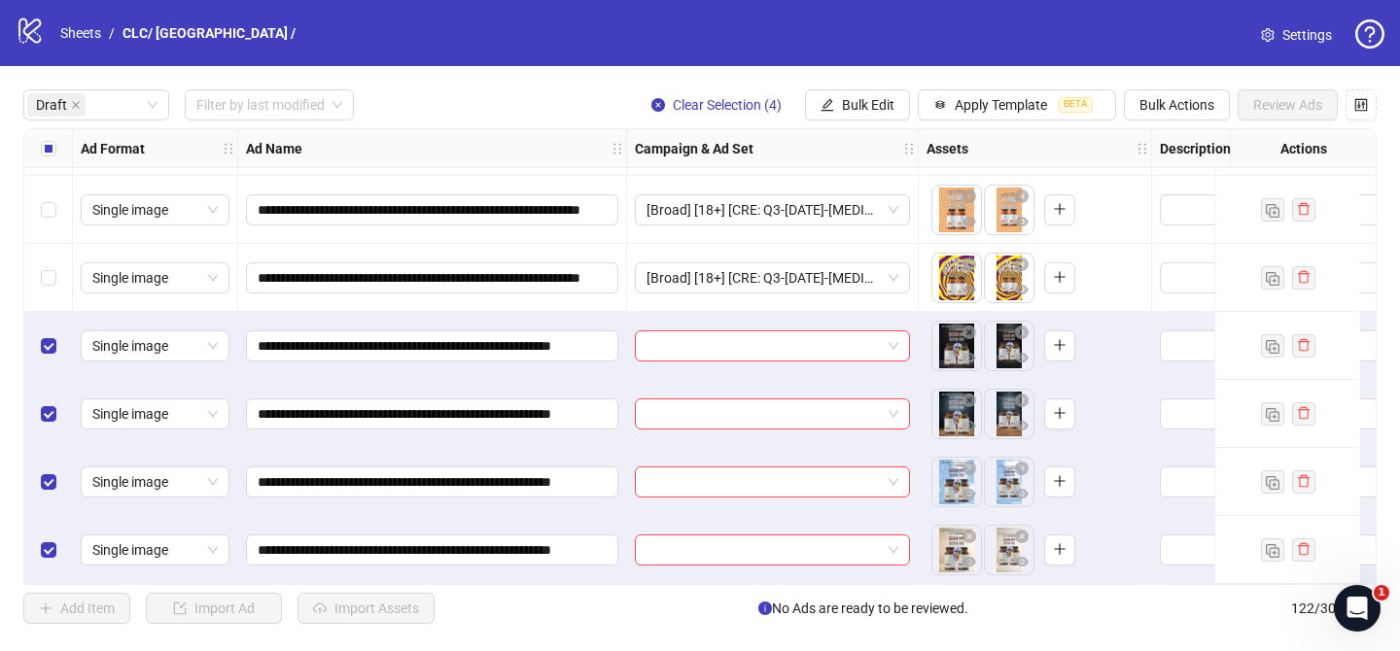
scroll to position [204, 0]
click at [754, 339] on input "search" at bounding box center [763, 345] width 234 height 29
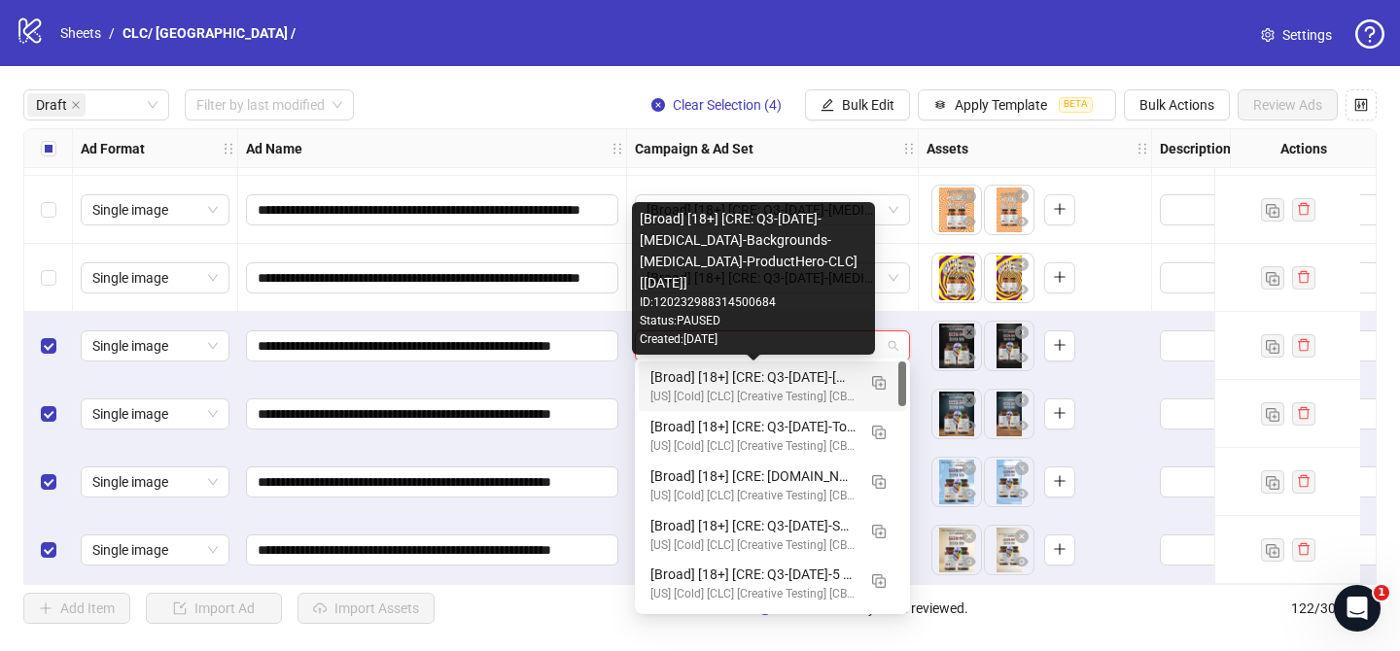
drag, startPoint x: 876, startPoint y: 392, endPoint x: 826, endPoint y: 402, distance: 50.7
click at [875, 391] on button "button" at bounding box center [878, 381] width 31 height 31
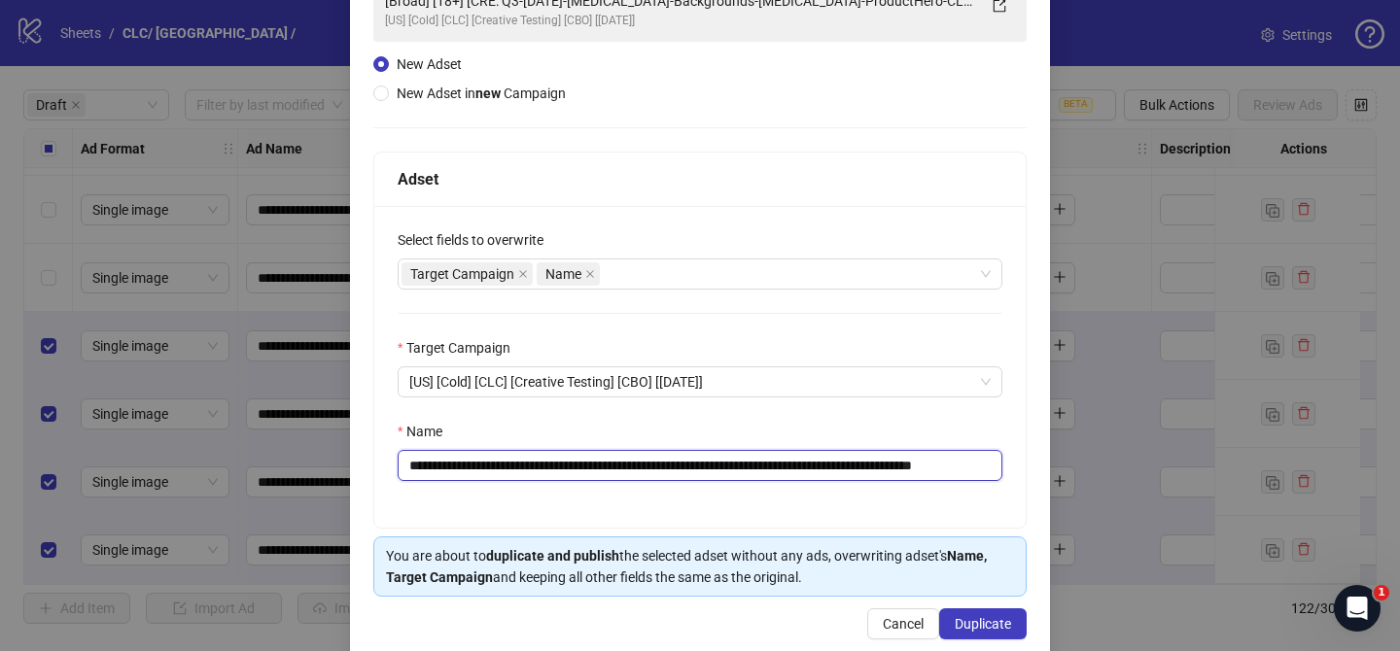
scroll to position [172, 0]
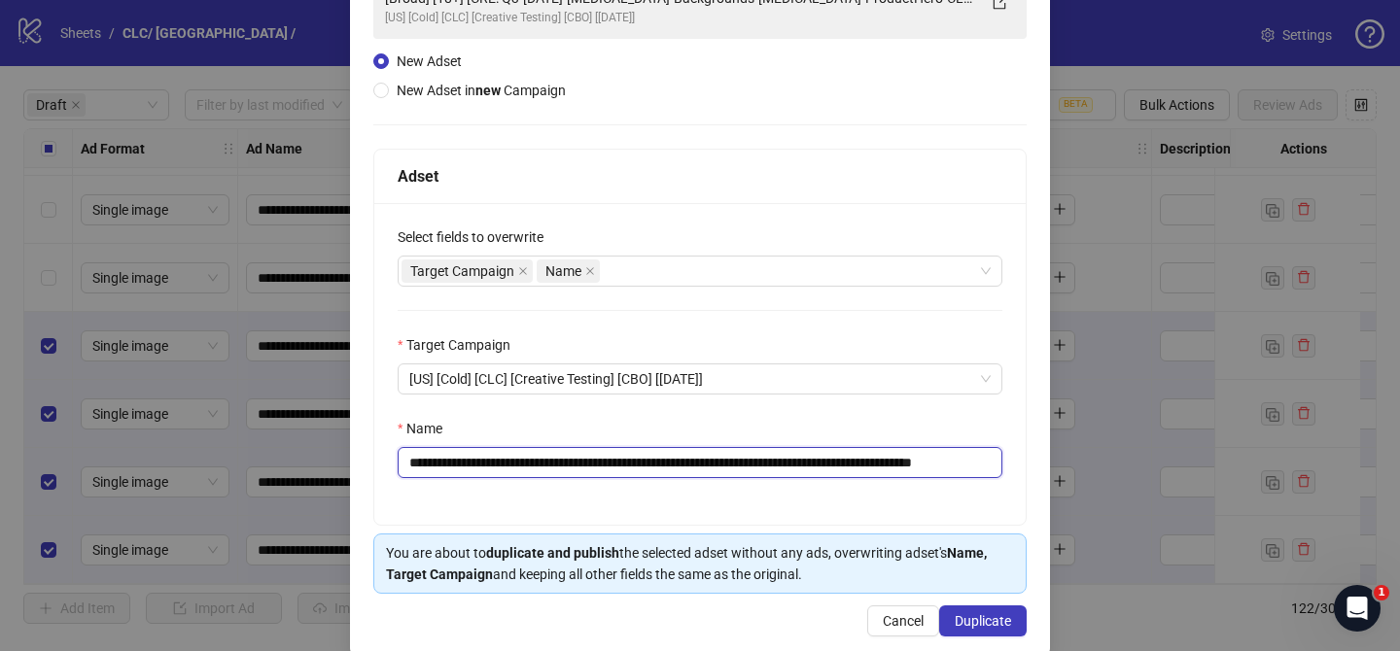
drag, startPoint x: 527, startPoint y: 467, endPoint x: 924, endPoint y: 460, distance: 396.7
click at [924, 460] on input "**********" at bounding box center [700, 462] width 605 height 31
paste input "text"
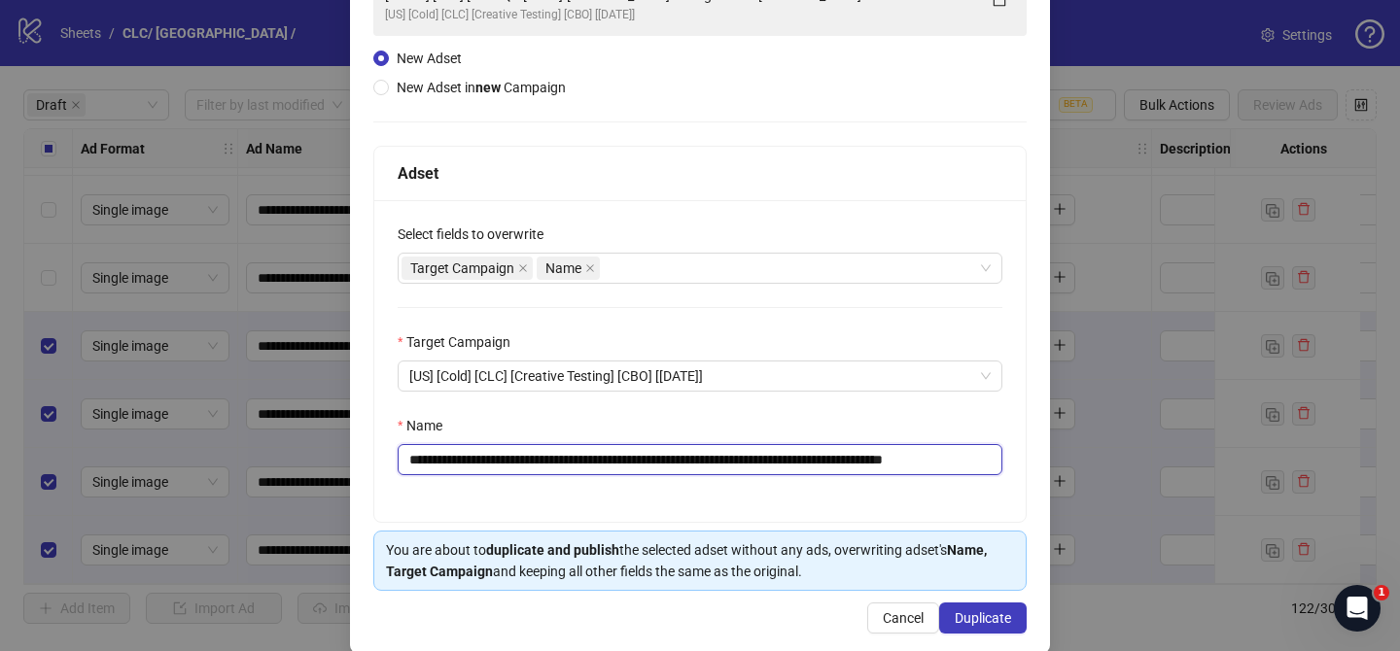
drag, startPoint x: 952, startPoint y: 461, endPoint x: 1099, endPoint y: 451, distance: 148.1
click at [1037, 459] on div "**********" at bounding box center [700, 287] width 700 height 731
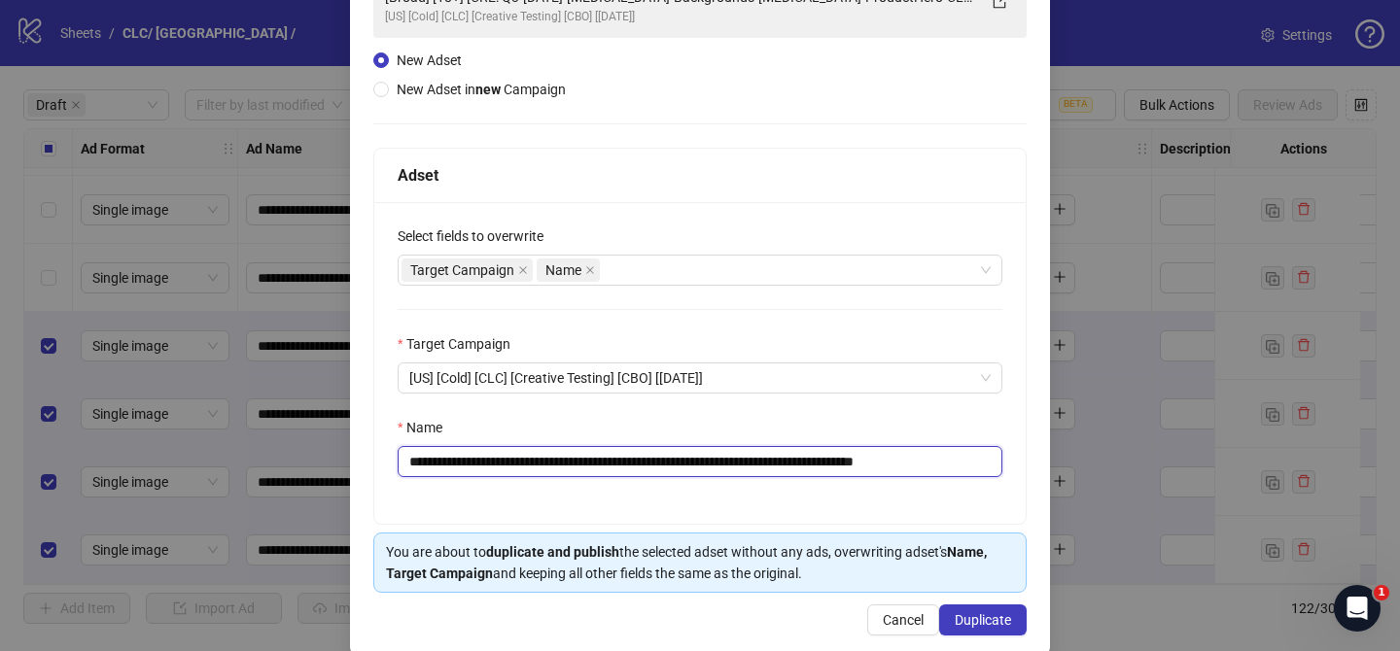
scroll to position [0, 0]
type input "**********"
click at [997, 610] on button "Duplicate" at bounding box center [982, 620] width 87 height 31
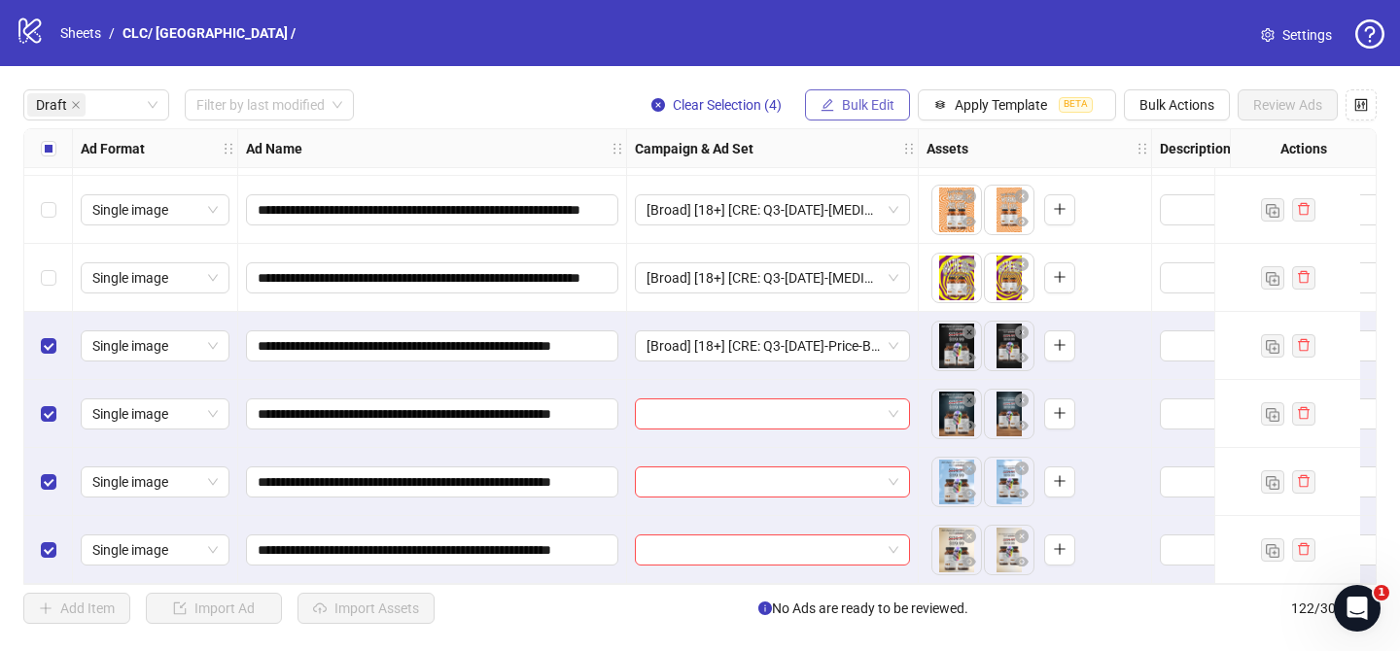
click at [872, 108] on span "Bulk Edit" at bounding box center [868, 105] width 52 height 16
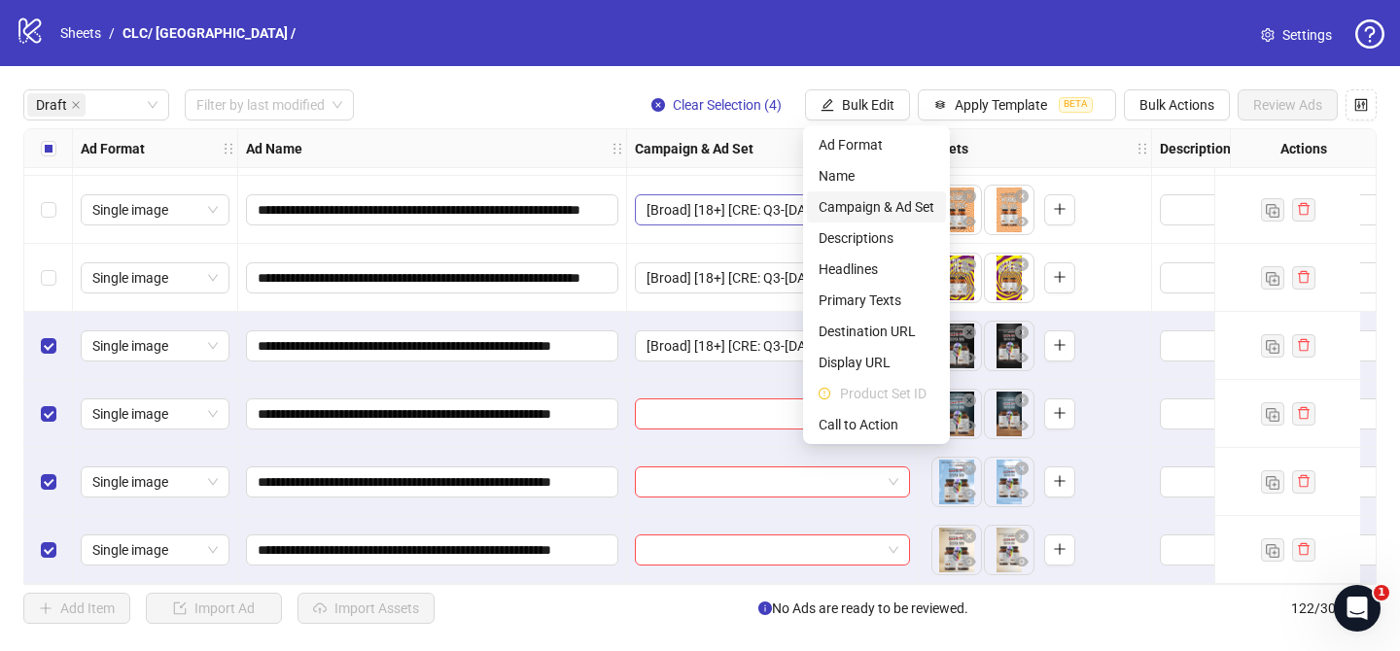
click at [905, 203] on span "Campaign & Ad Set" at bounding box center [877, 206] width 116 height 21
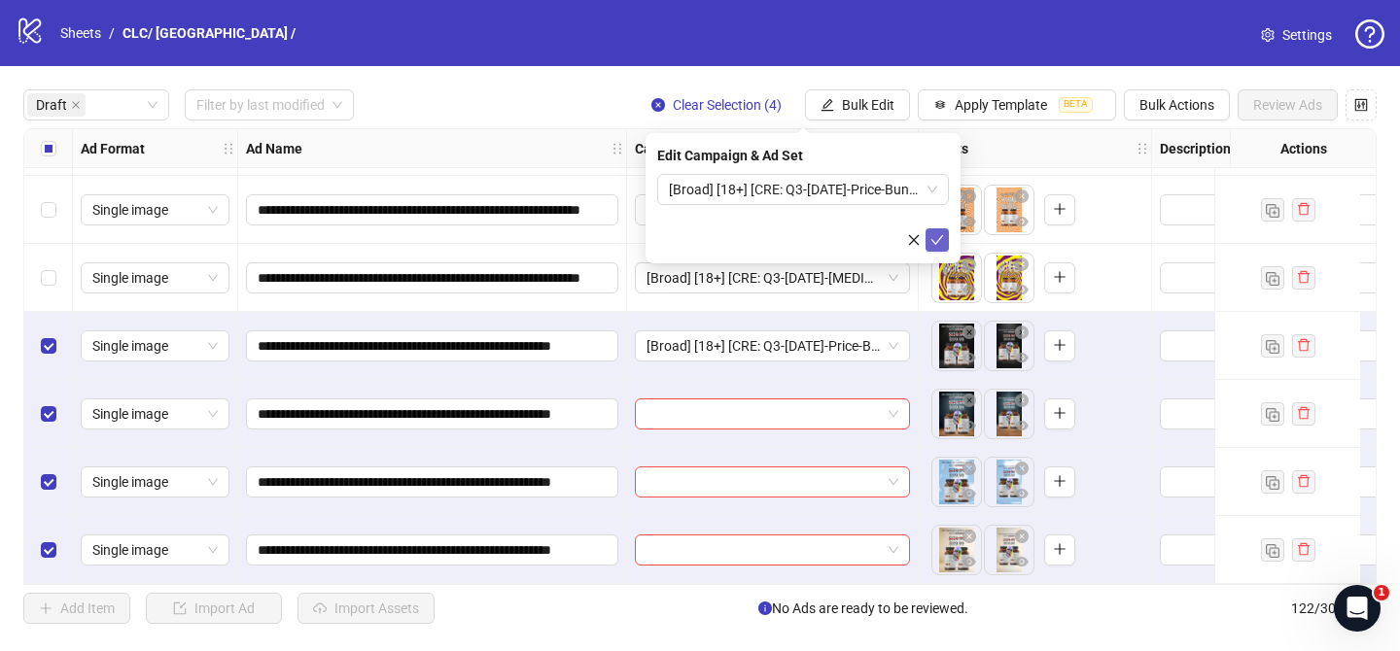
click at [931, 239] on icon "check" at bounding box center [937, 240] width 13 height 10
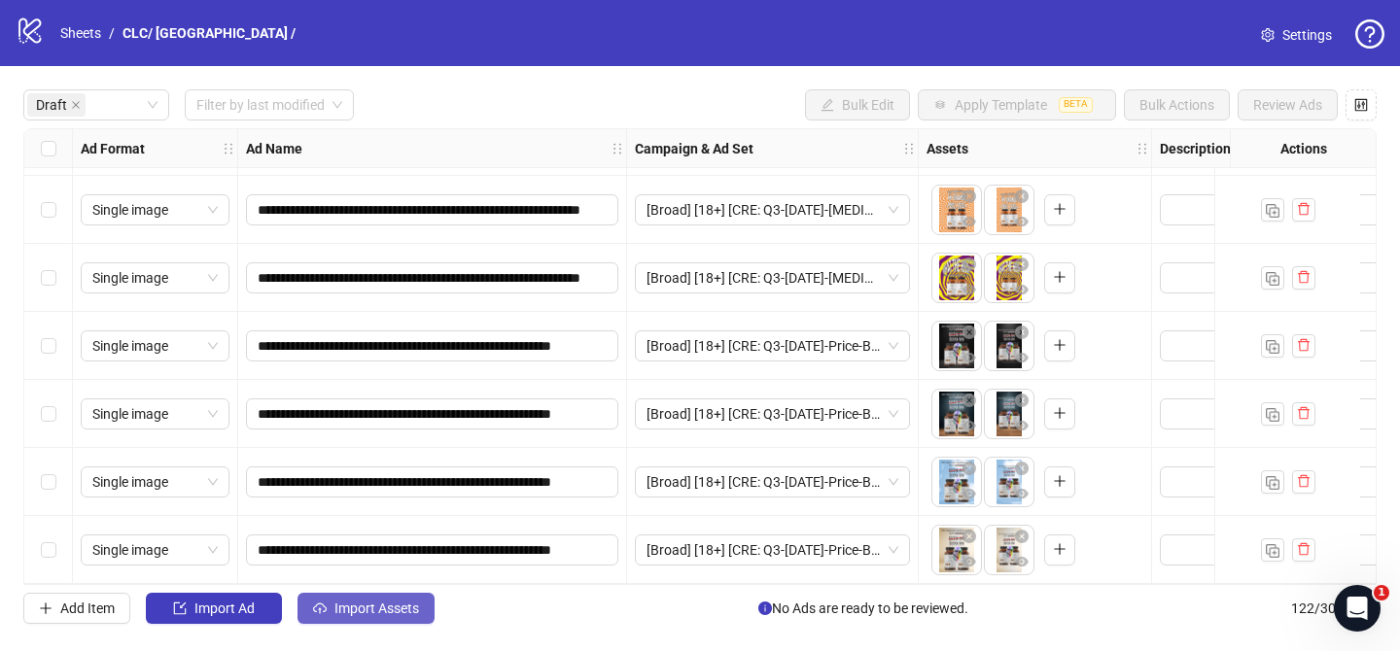
click at [373, 610] on span "Import Assets" at bounding box center [376, 609] width 85 height 16
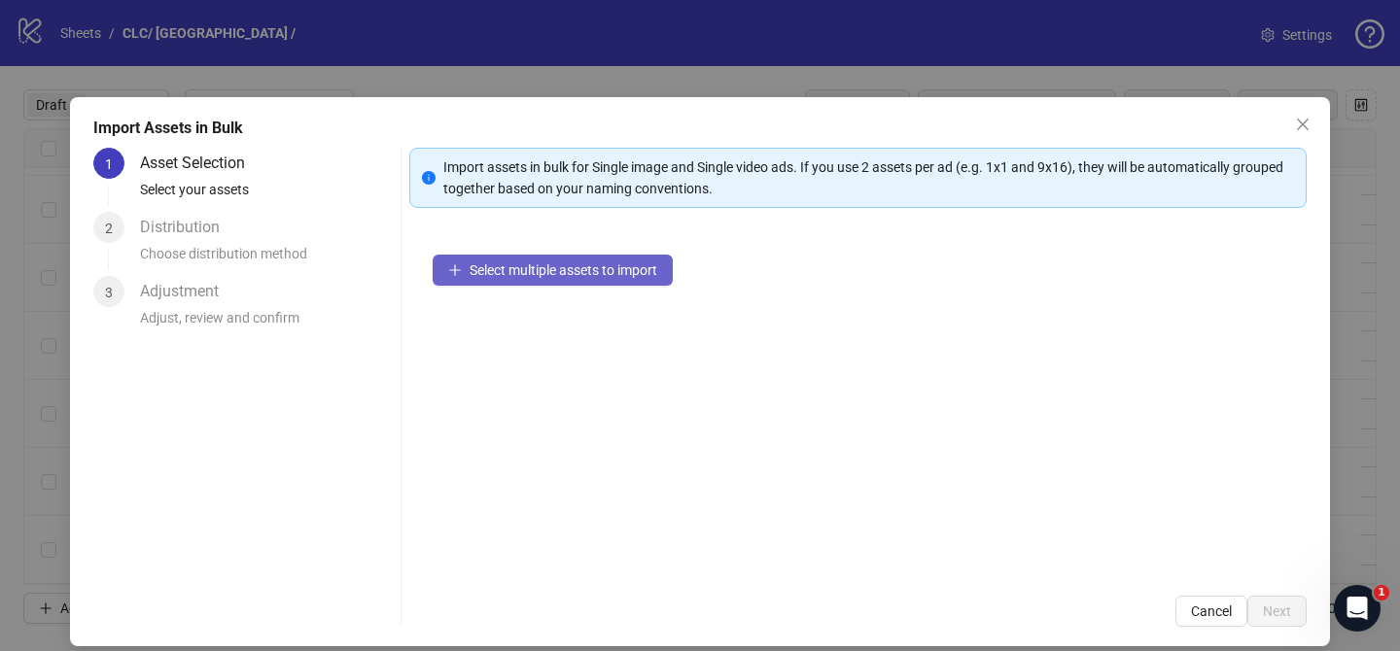
click at [627, 276] on span "Select multiple assets to import" at bounding box center [564, 270] width 188 height 16
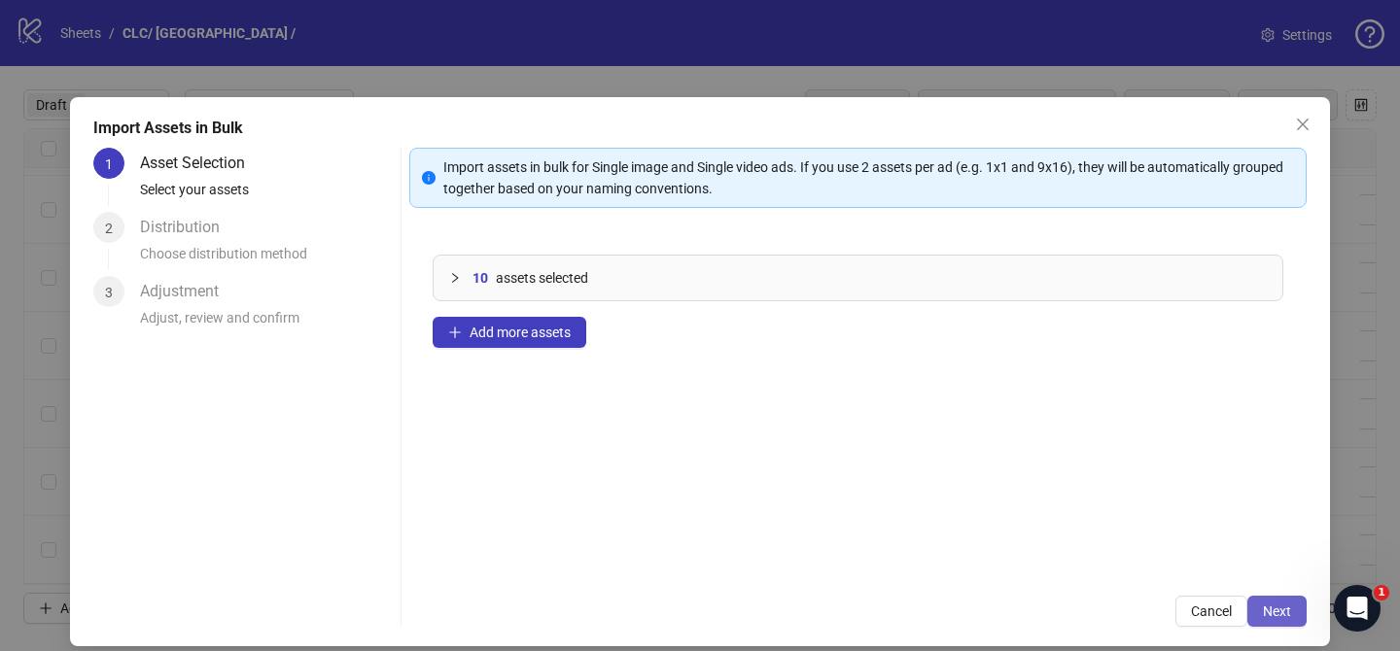
click at [1279, 606] on span "Next" at bounding box center [1277, 612] width 28 height 16
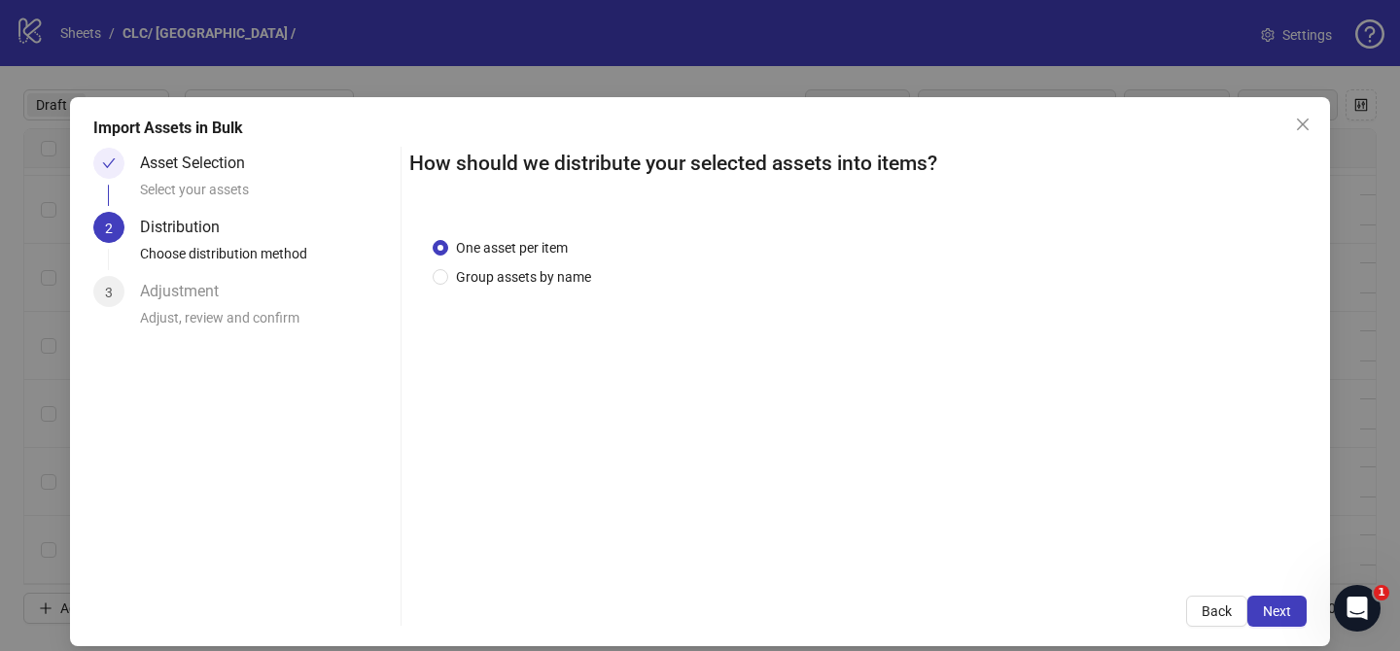
drag, startPoint x: 512, startPoint y: 271, endPoint x: 547, endPoint y: 344, distance: 80.9
click at [514, 272] on span "Group assets by name" at bounding box center [523, 276] width 151 height 21
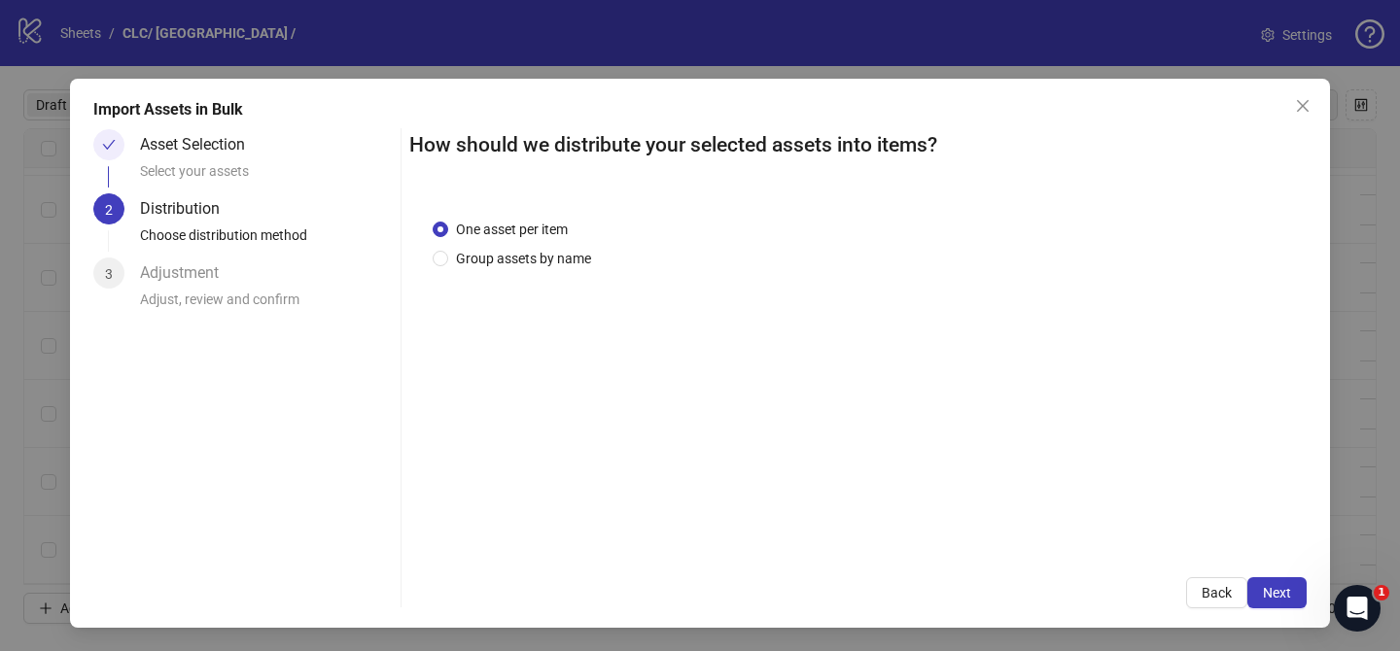
drag, startPoint x: 560, startPoint y: 254, endPoint x: 582, endPoint y: 373, distance: 121.6
click at [561, 254] on span "Group assets by name" at bounding box center [523, 258] width 151 height 21
click at [487, 266] on span "Group assets by name" at bounding box center [523, 258] width 151 height 21
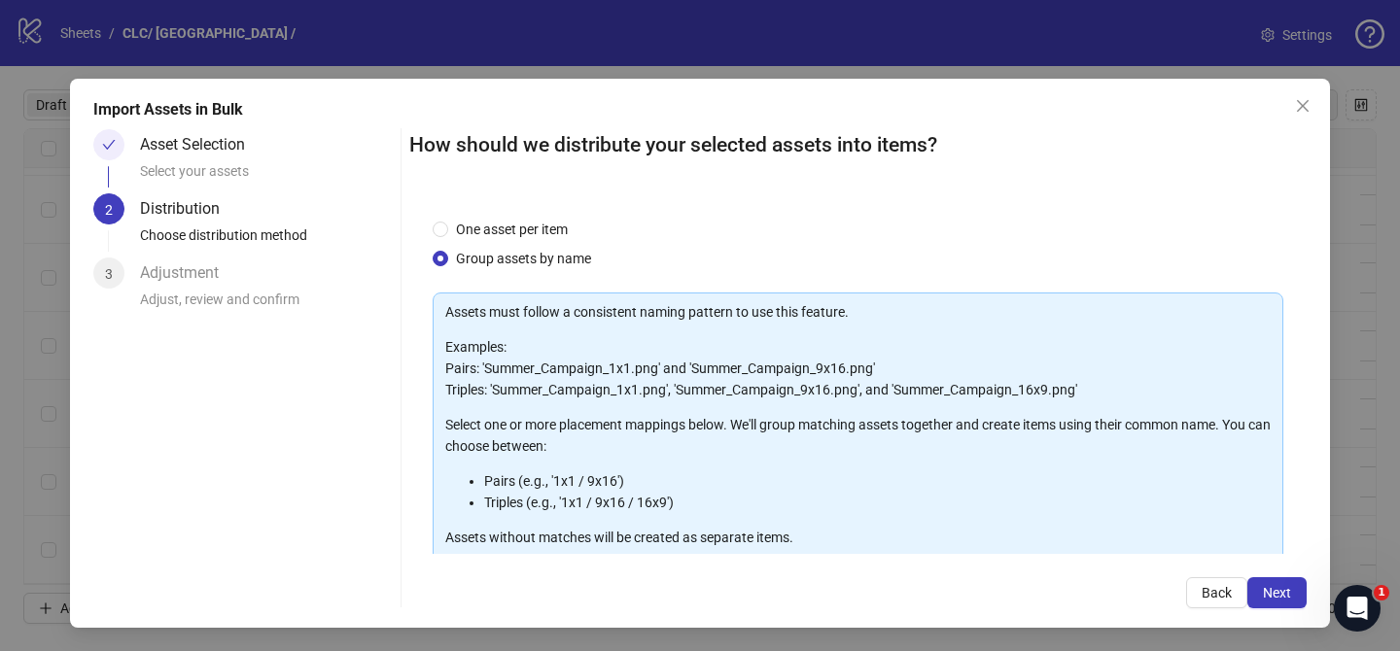
scroll to position [210, 0]
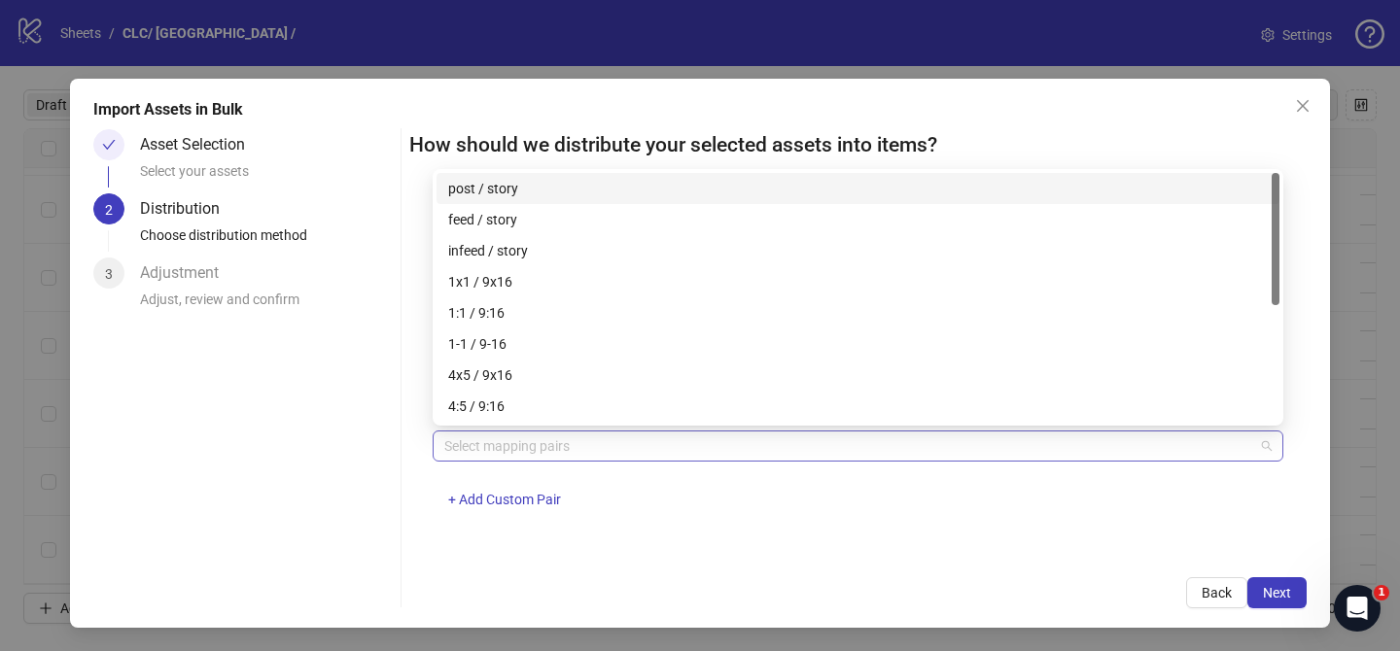
click at [610, 454] on div at bounding box center [847, 446] width 822 height 27
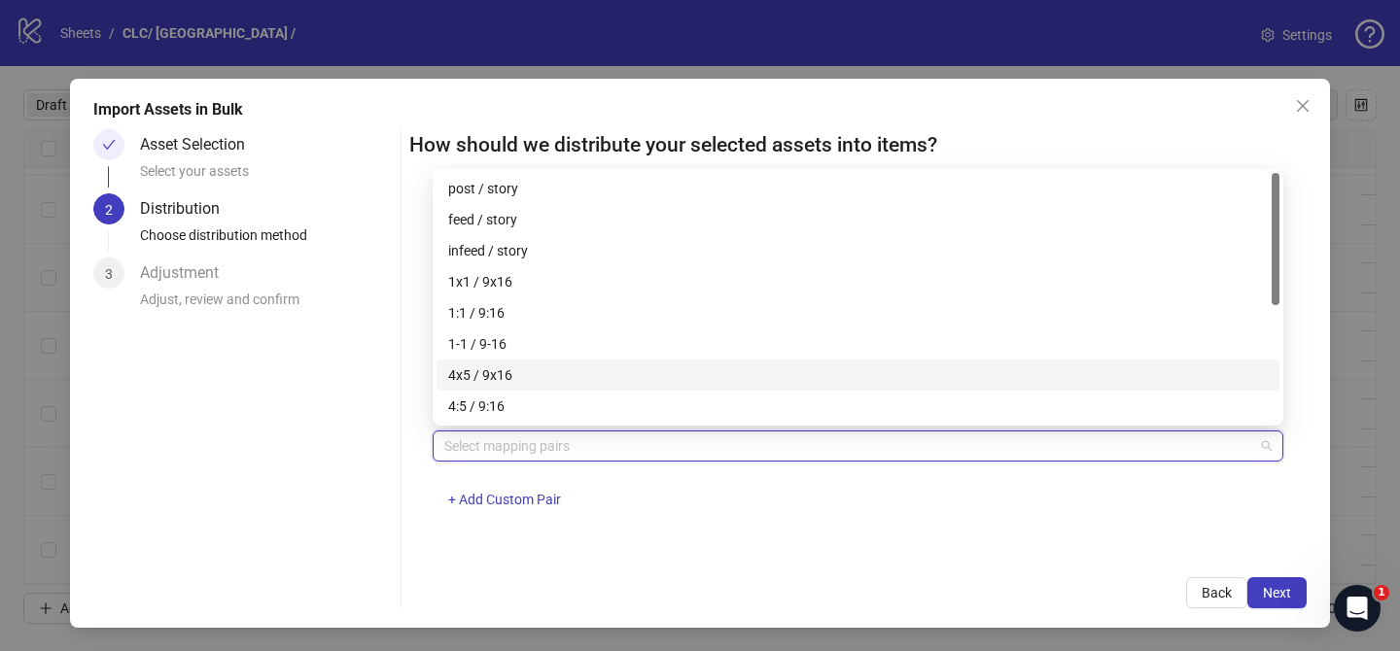
click at [521, 376] on div "4x5 / 9x16" at bounding box center [858, 375] width 820 height 21
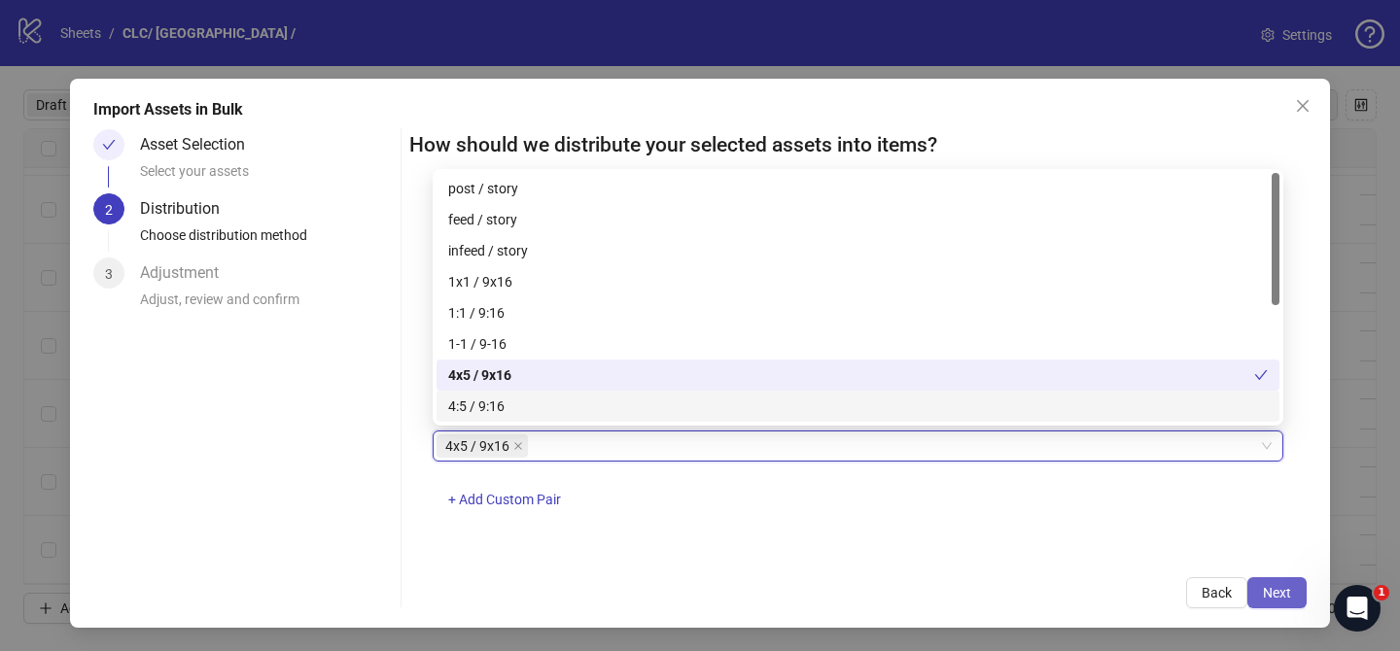
click at [1285, 596] on span "Next" at bounding box center [1277, 593] width 28 height 16
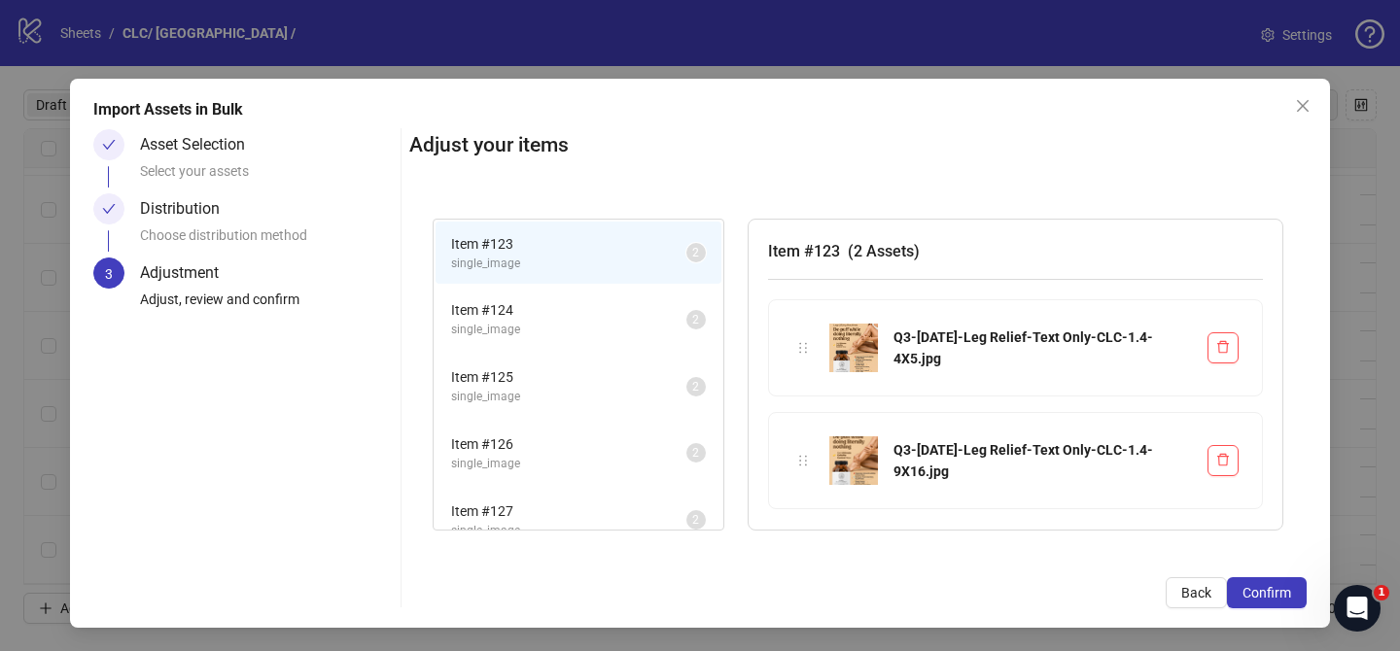
click at [1285, 596] on span "Confirm" at bounding box center [1266, 593] width 49 height 16
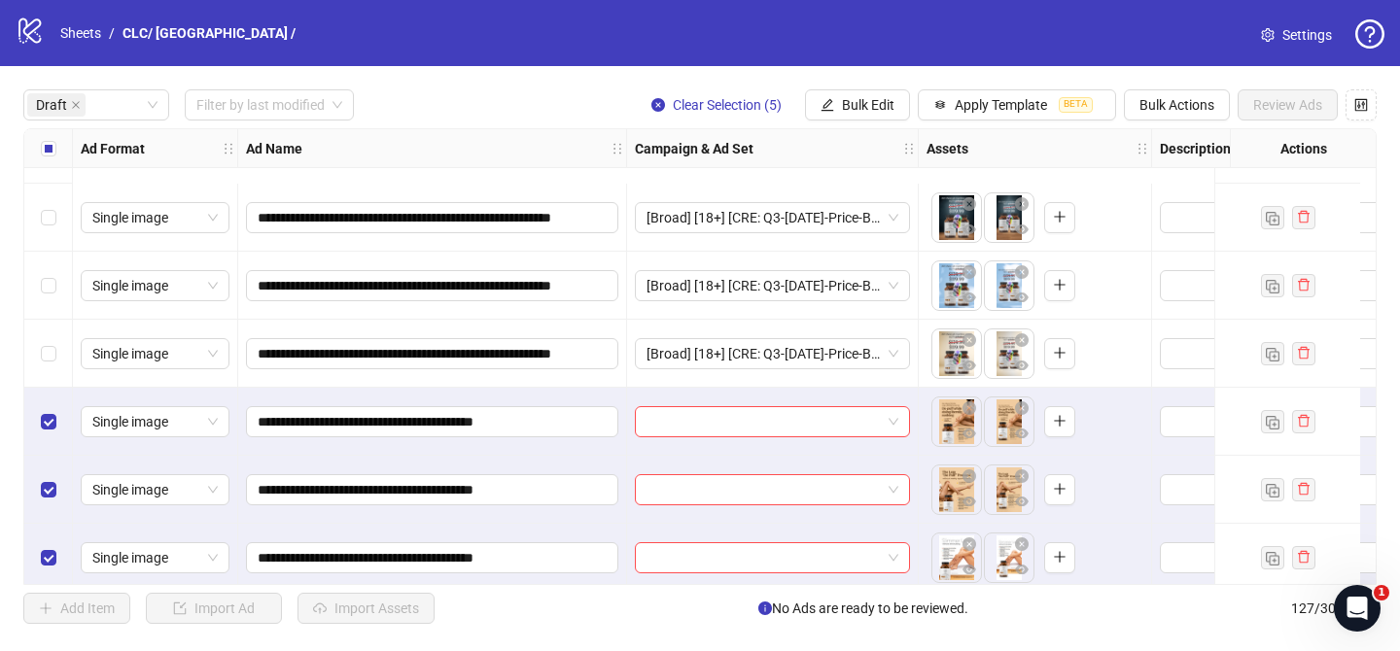
scroll to position [544, 0]
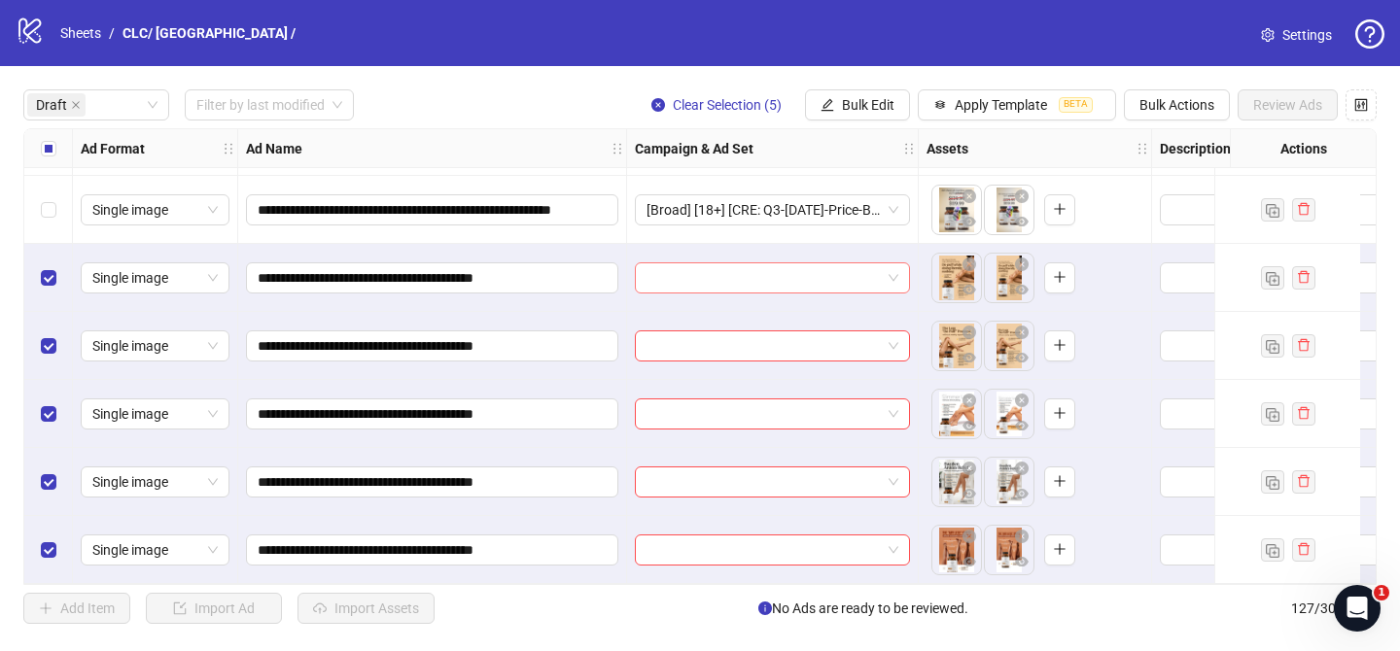
drag, startPoint x: 725, startPoint y: 277, endPoint x: 753, endPoint y: 285, distance: 29.2
click at [726, 277] on input "search" at bounding box center [763, 277] width 234 height 29
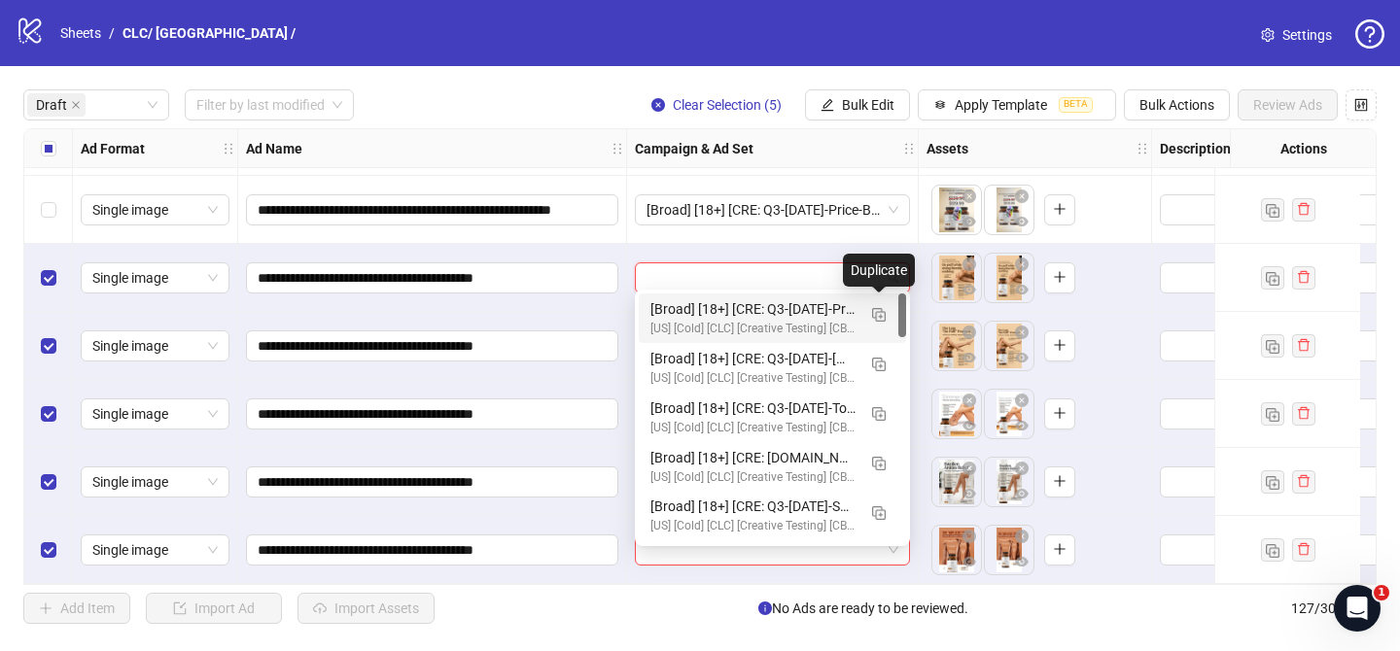
drag, startPoint x: 878, startPoint y: 317, endPoint x: 649, endPoint y: 394, distance: 241.0
click at [878, 317] on img "button" at bounding box center [879, 315] width 14 height 14
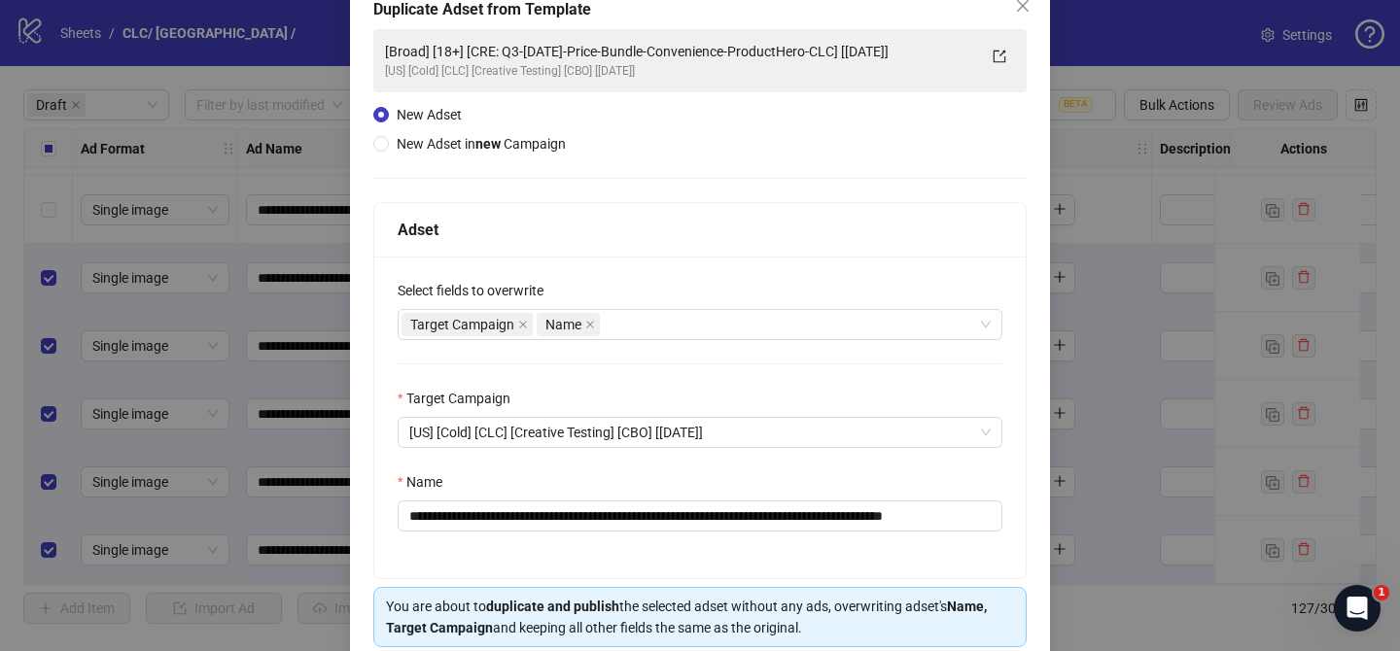
scroll to position [160, 0]
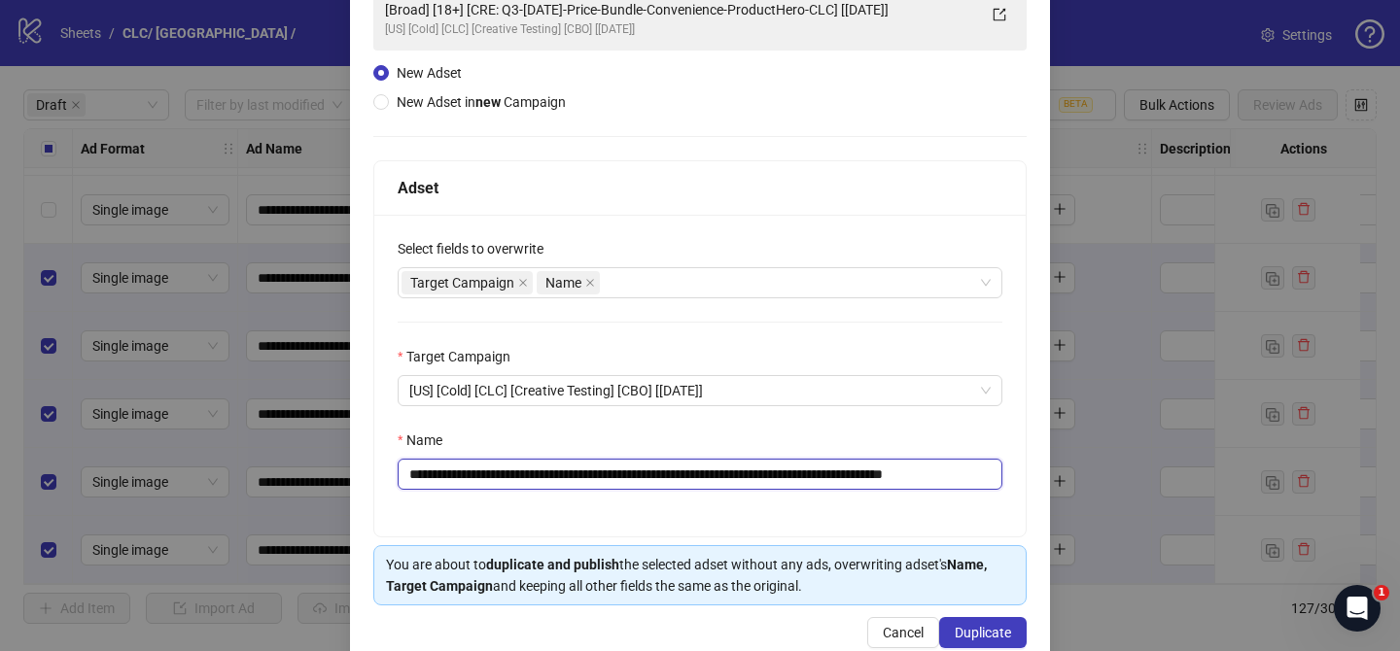
drag, startPoint x: 538, startPoint y: 474, endPoint x: 894, endPoint y: 475, distance: 356.8
click at [893, 475] on input "**********" at bounding box center [700, 474] width 605 height 31
paste input "text"
drag, startPoint x: 872, startPoint y: 475, endPoint x: 990, endPoint y: 463, distance: 118.3
click at [963, 476] on input "**********" at bounding box center [700, 474] width 605 height 31
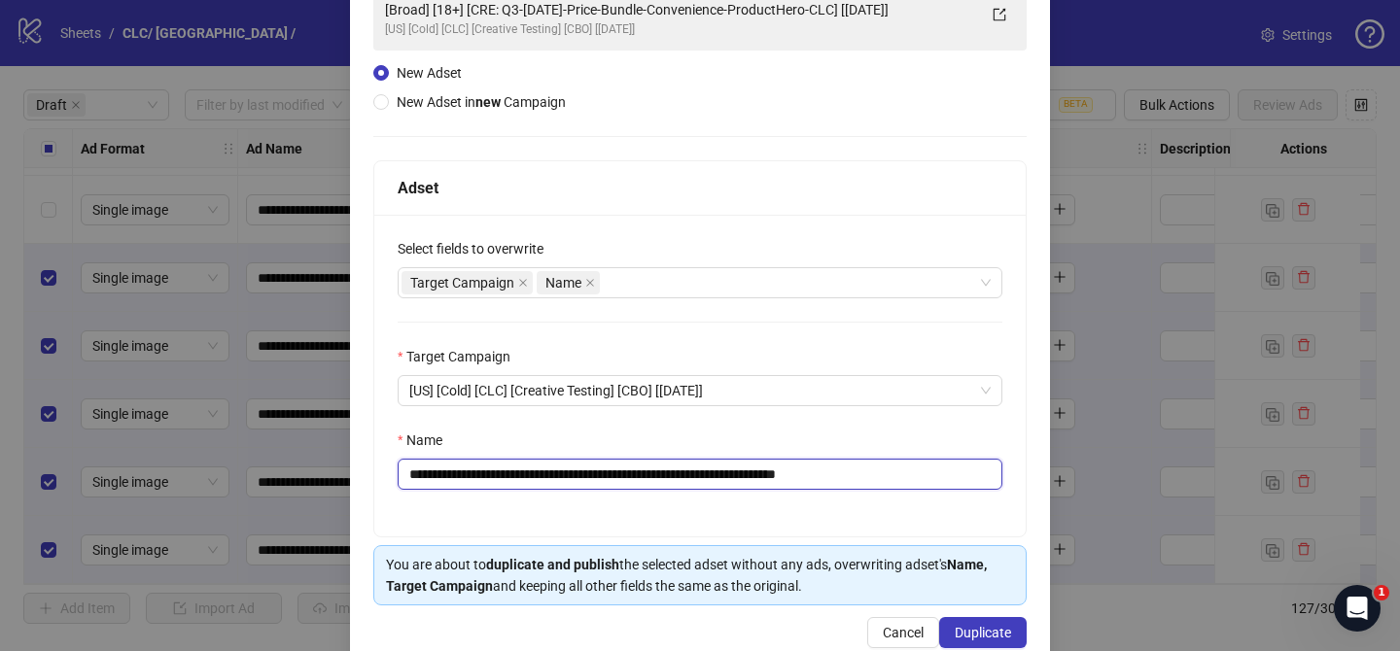
scroll to position [201, 0]
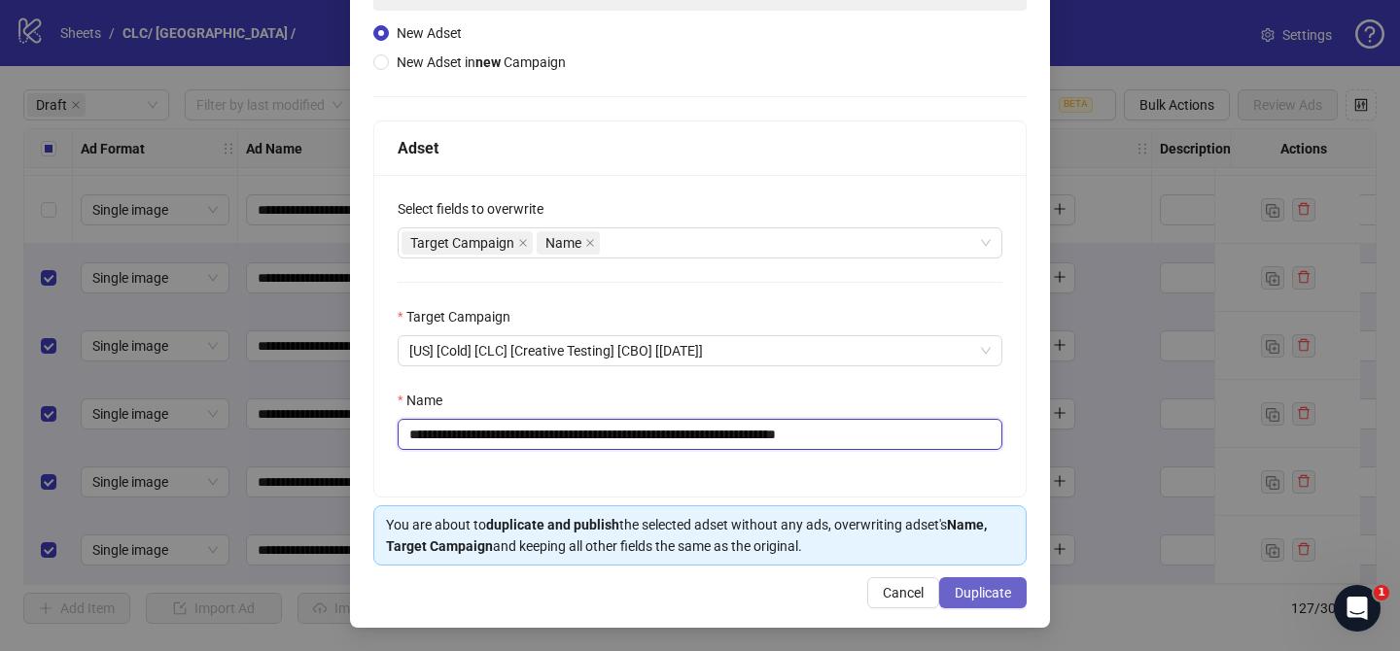
type input "**********"
drag, startPoint x: 985, startPoint y: 604, endPoint x: 973, endPoint y: 598, distance: 13.0
click at [985, 604] on button "Duplicate" at bounding box center [982, 592] width 87 height 31
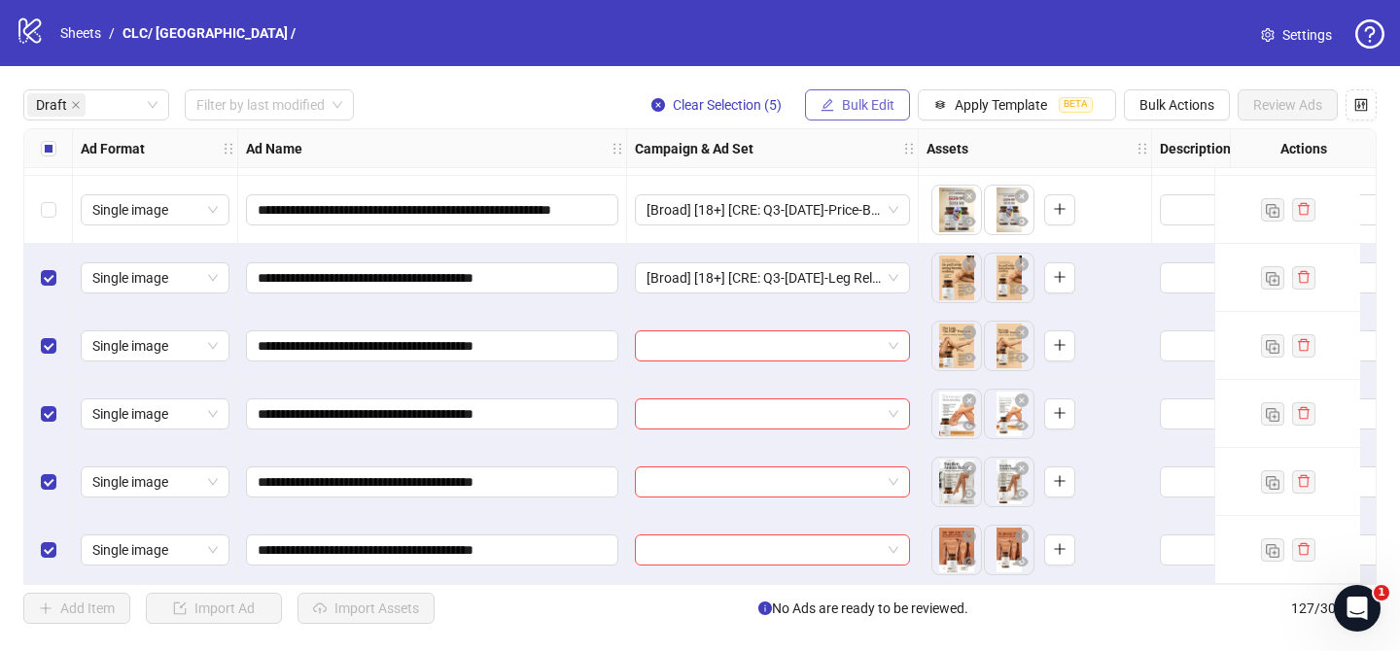
click at [869, 103] on span "Bulk Edit" at bounding box center [868, 105] width 52 height 16
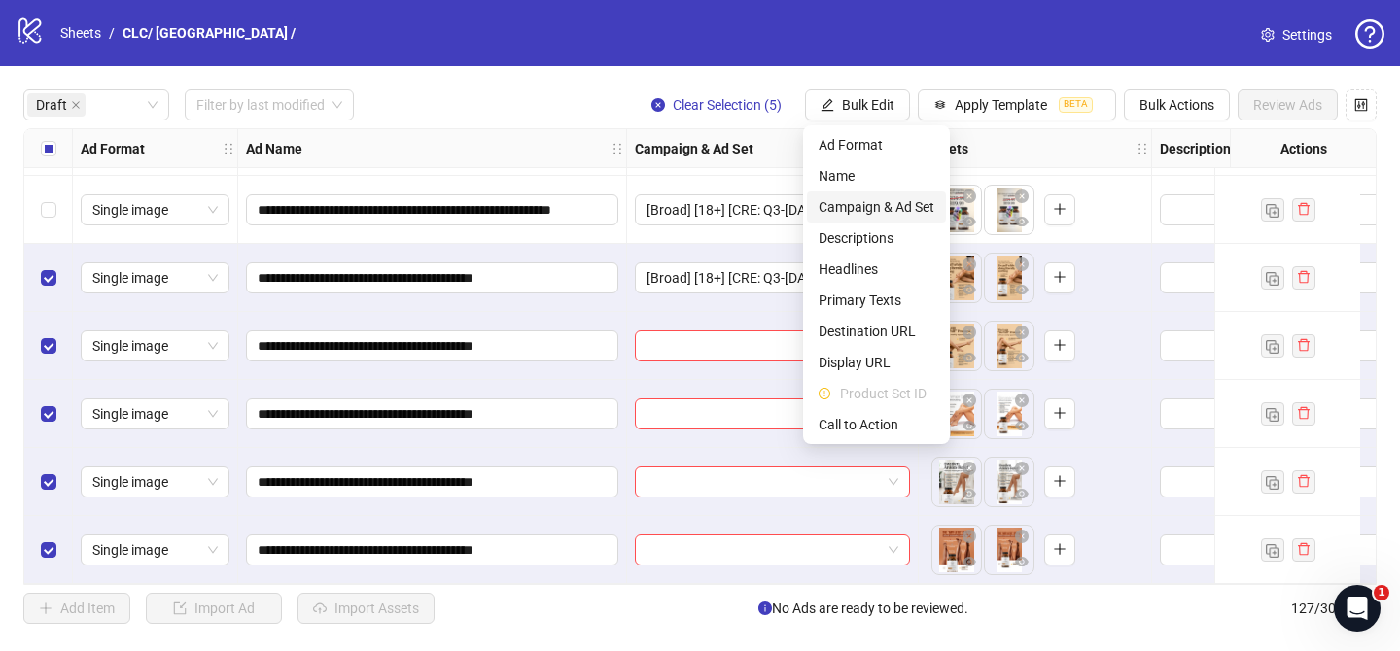
click at [910, 196] on span "Campaign & Ad Set" at bounding box center [877, 206] width 116 height 21
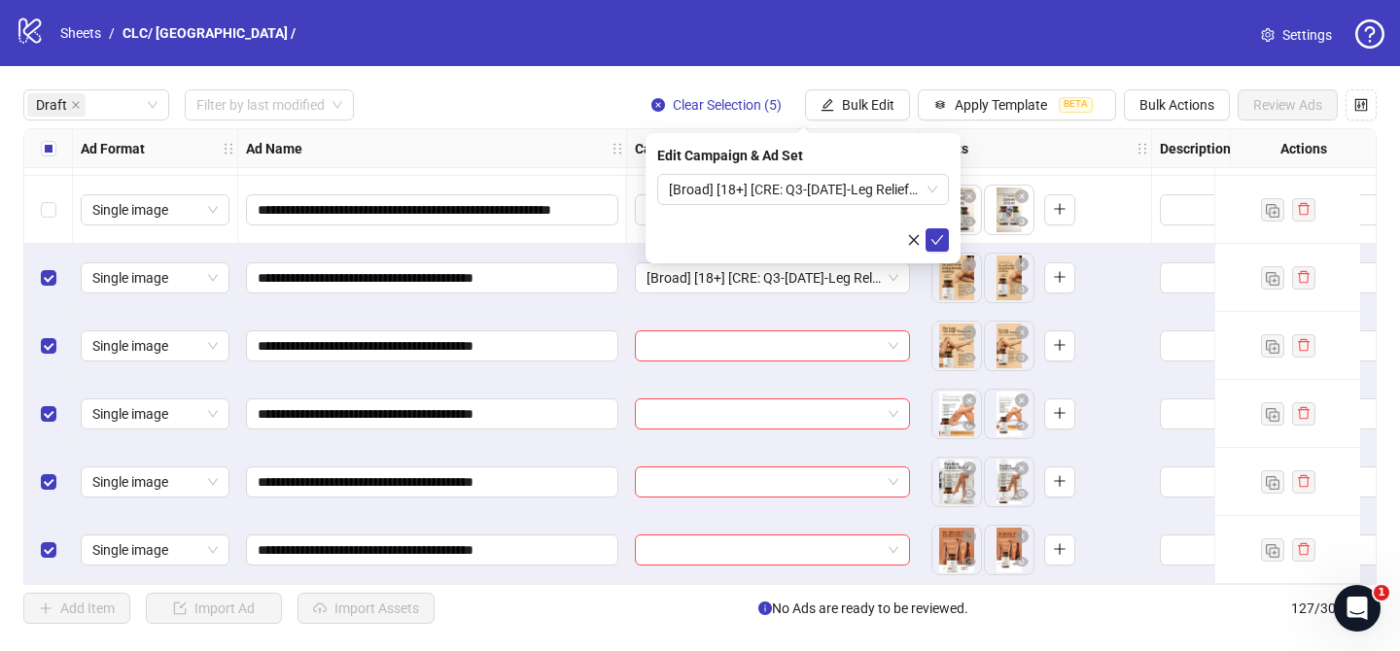
drag, startPoint x: 937, startPoint y: 241, endPoint x: 120, endPoint y: 237, distance: 817.6
click at [937, 241] on icon "check" at bounding box center [937, 240] width 13 height 10
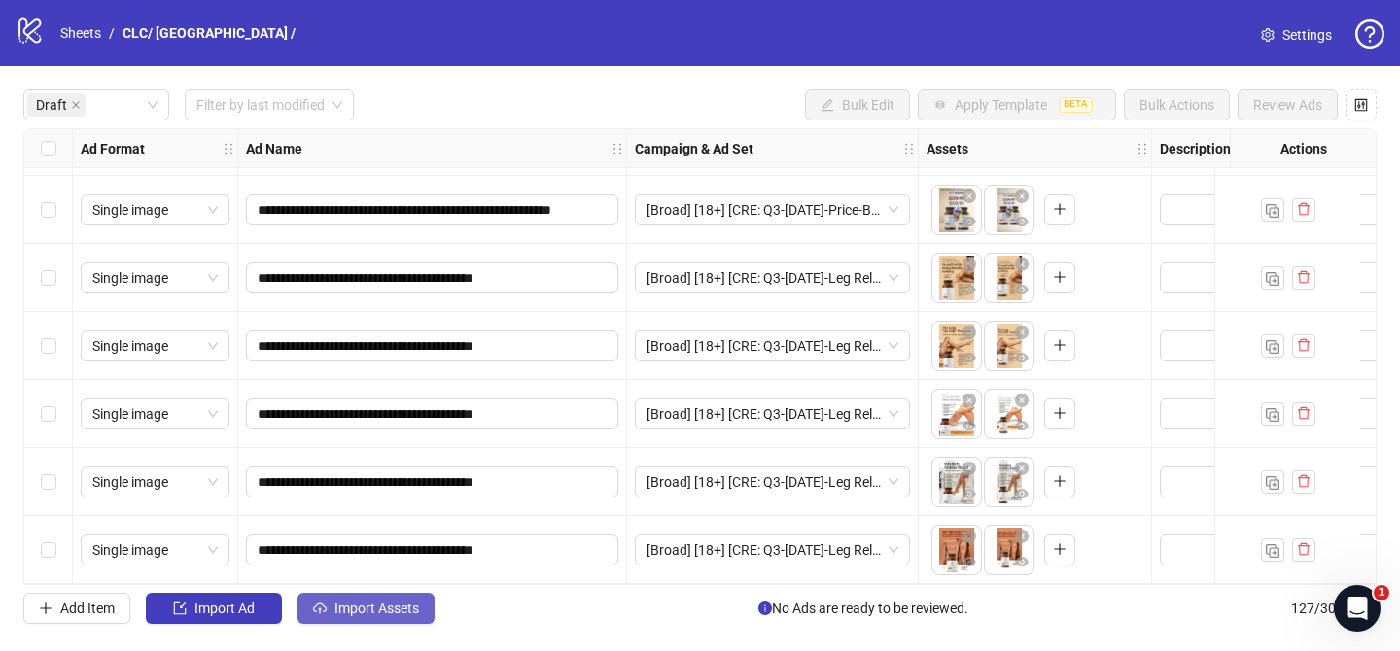
click at [372, 603] on span "Import Assets" at bounding box center [376, 609] width 85 height 16
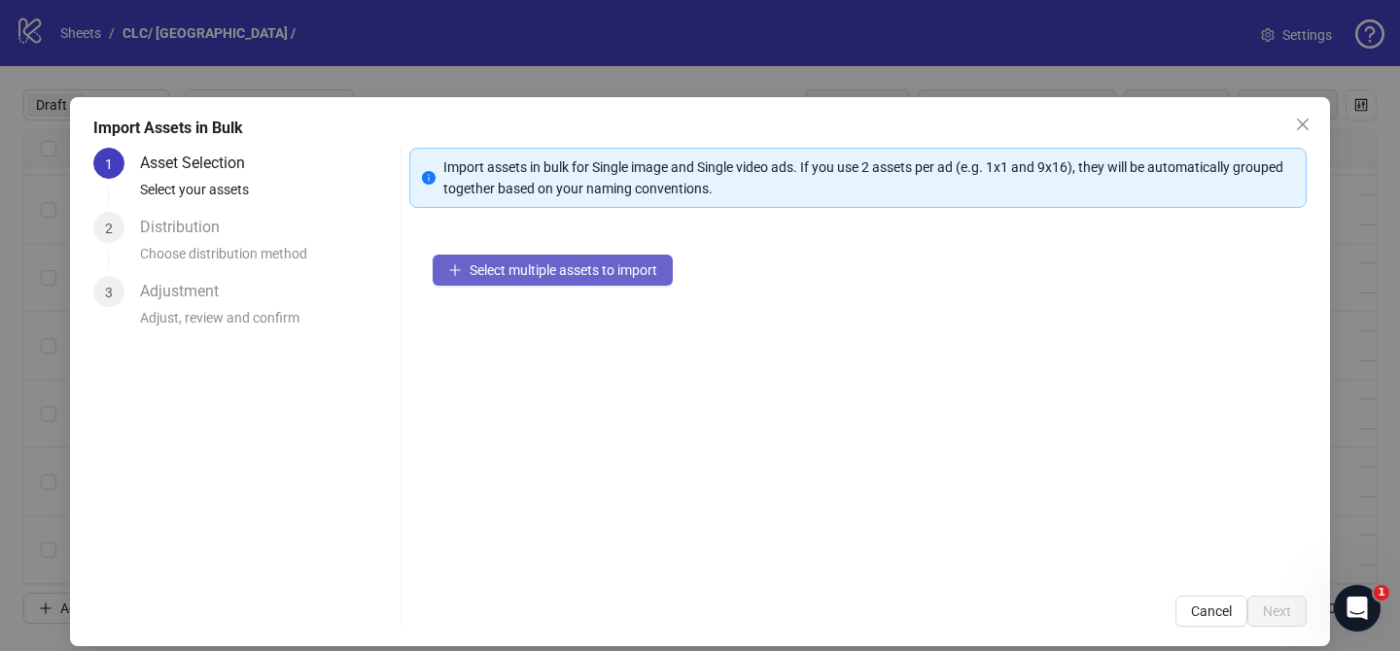
click at [611, 283] on button "Select multiple assets to import" at bounding box center [553, 270] width 240 height 31
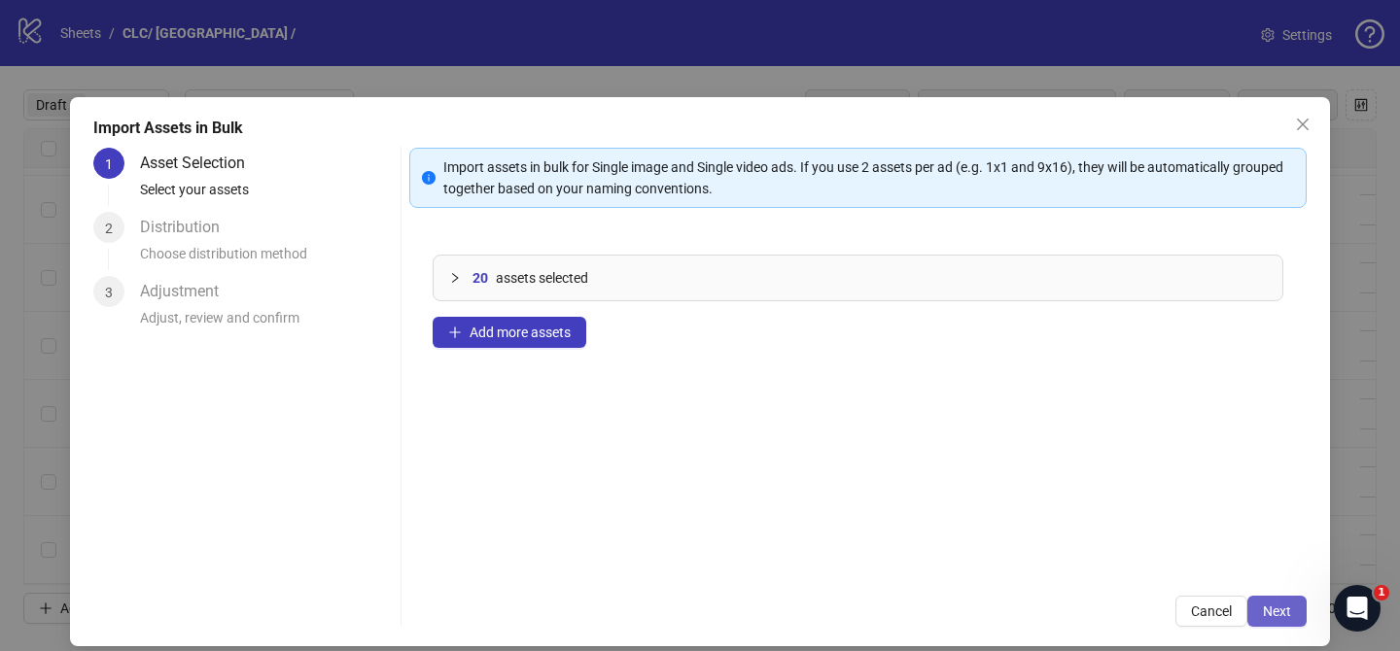
click at [1279, 610] on span "Next" at bounding box center [1277, 612] width 28 height 16
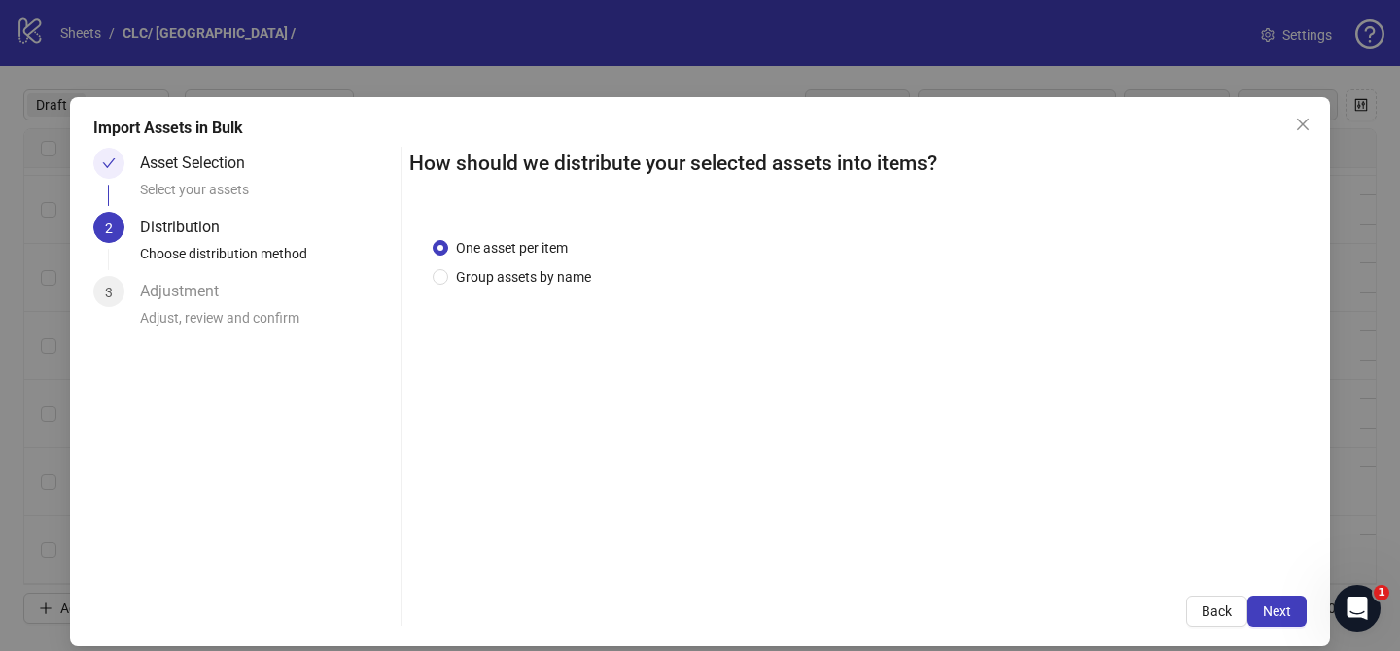
drag, startPoint x: 552, startPoint y: 279, endPoint x: 562, endPoint y: 301, distance: 24.4
click at [553, 279] on span "Group assets by name" at bounding box center [523, 276] width 151 height 21
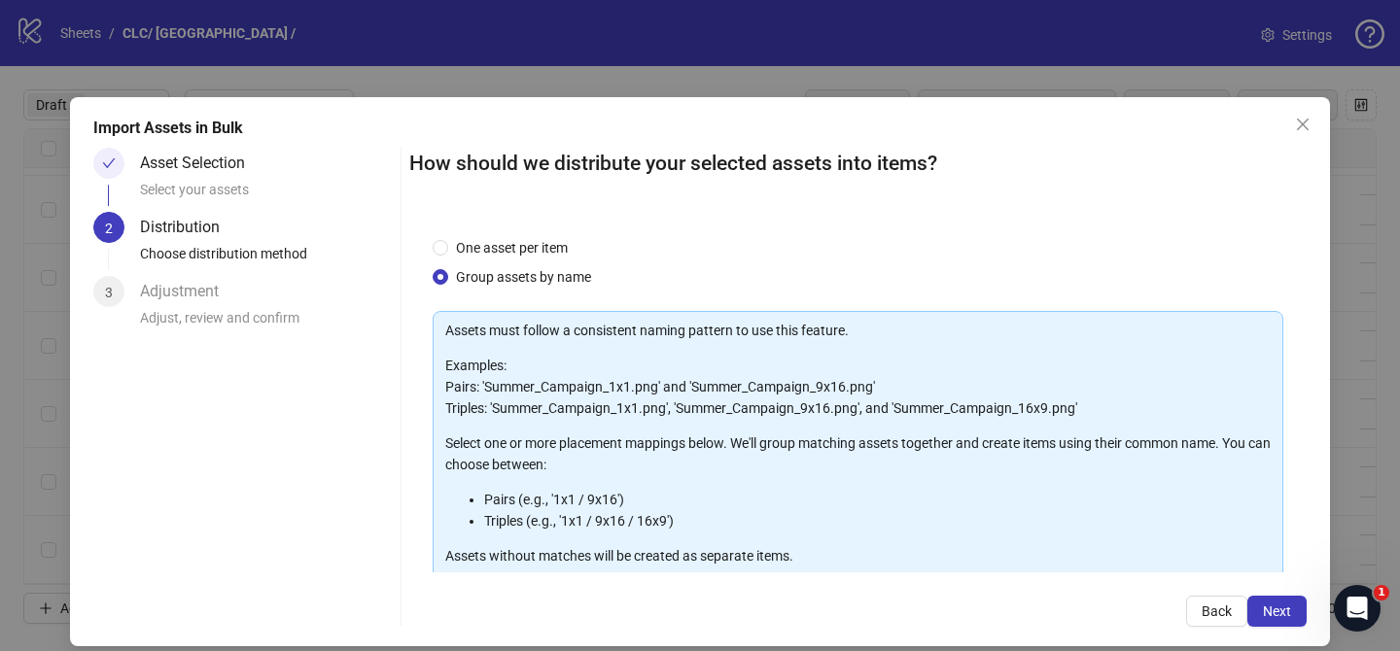
scroll to position [210, 0]
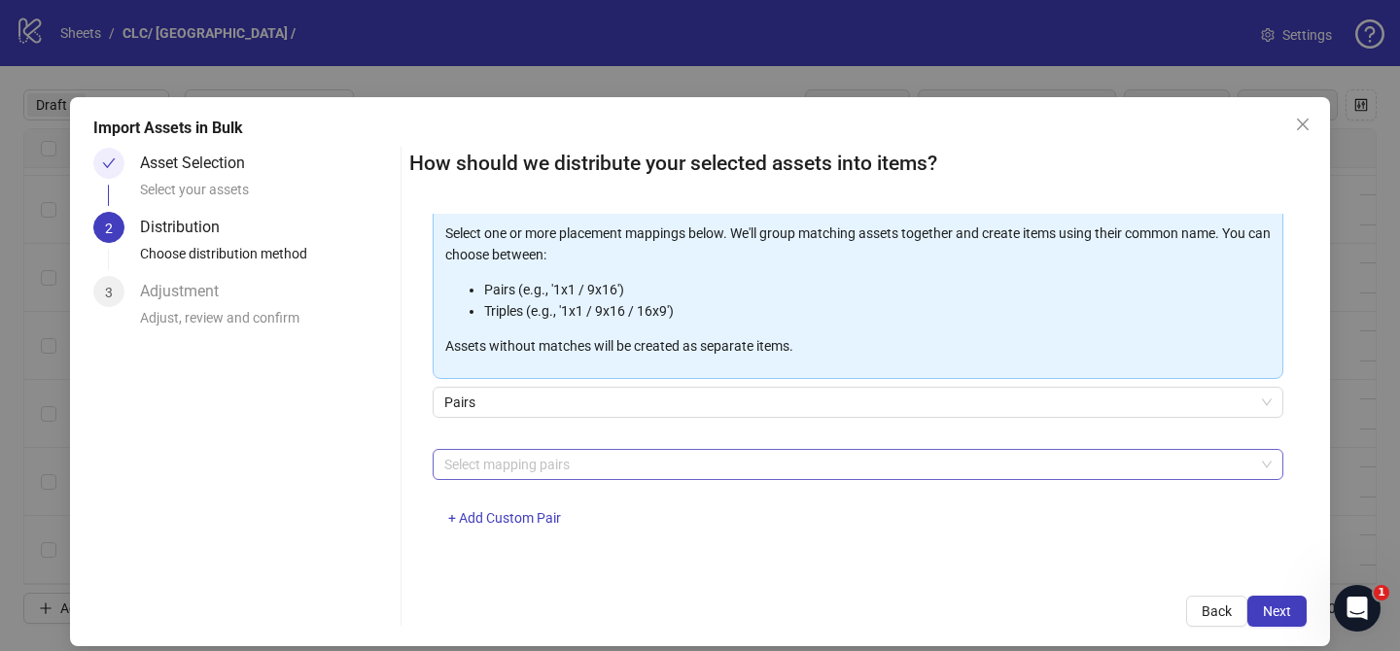
click at [618, 455] on div at bounding box center [847, 464] width 822 height 27
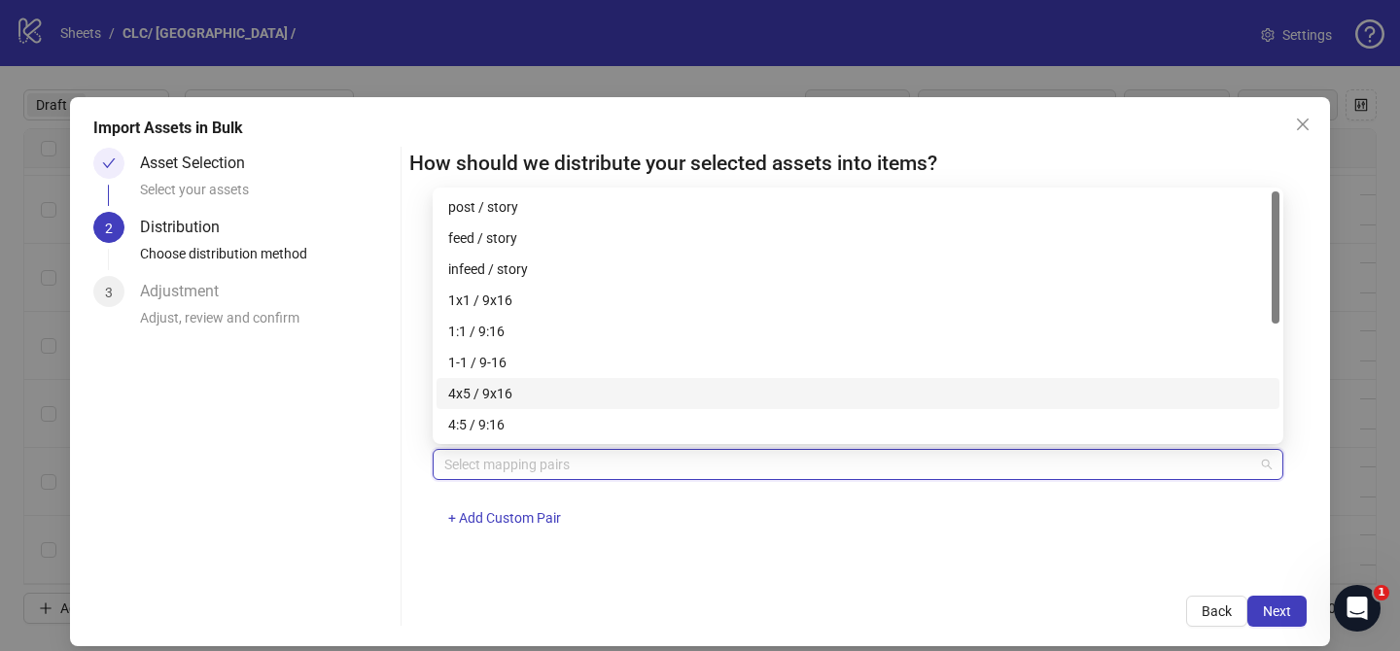
click at [527, 388] on div "4x5 / 9x16" at bounding box center [858, 393] width 820 height 21
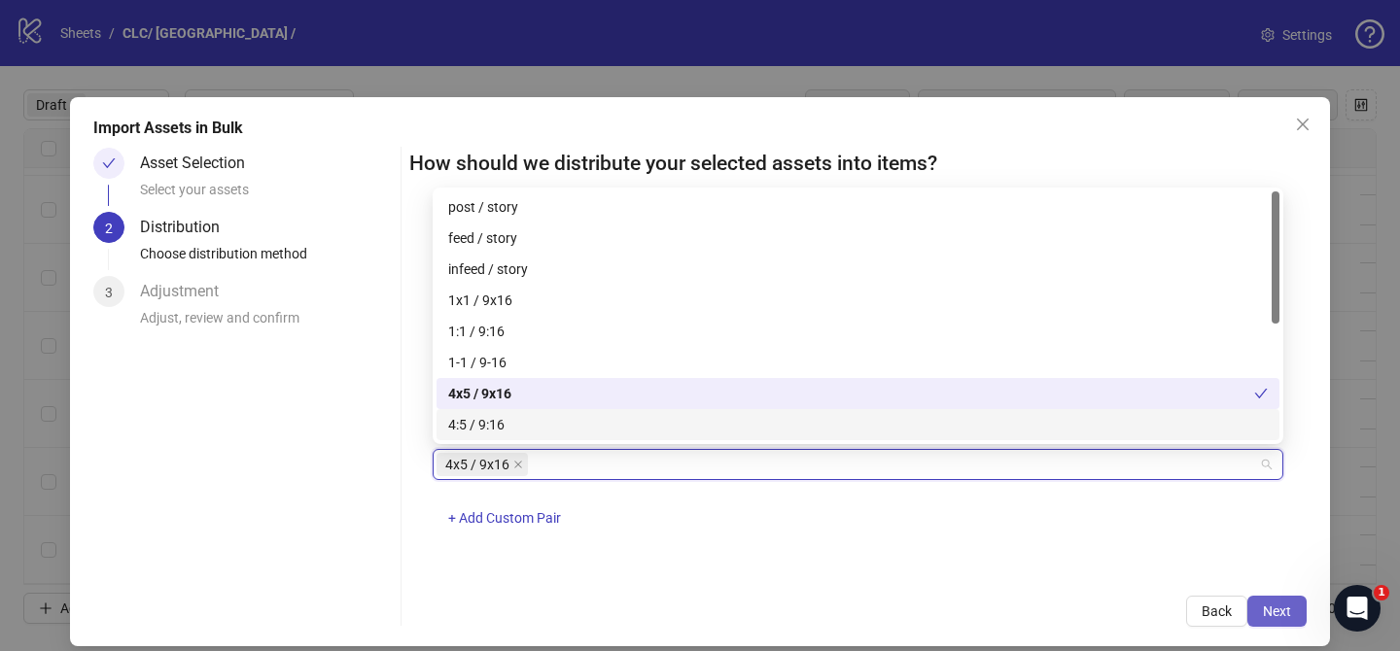
click at [1271, 604] on span "Next" at bounding box center [1277, 612] width 28 height 16
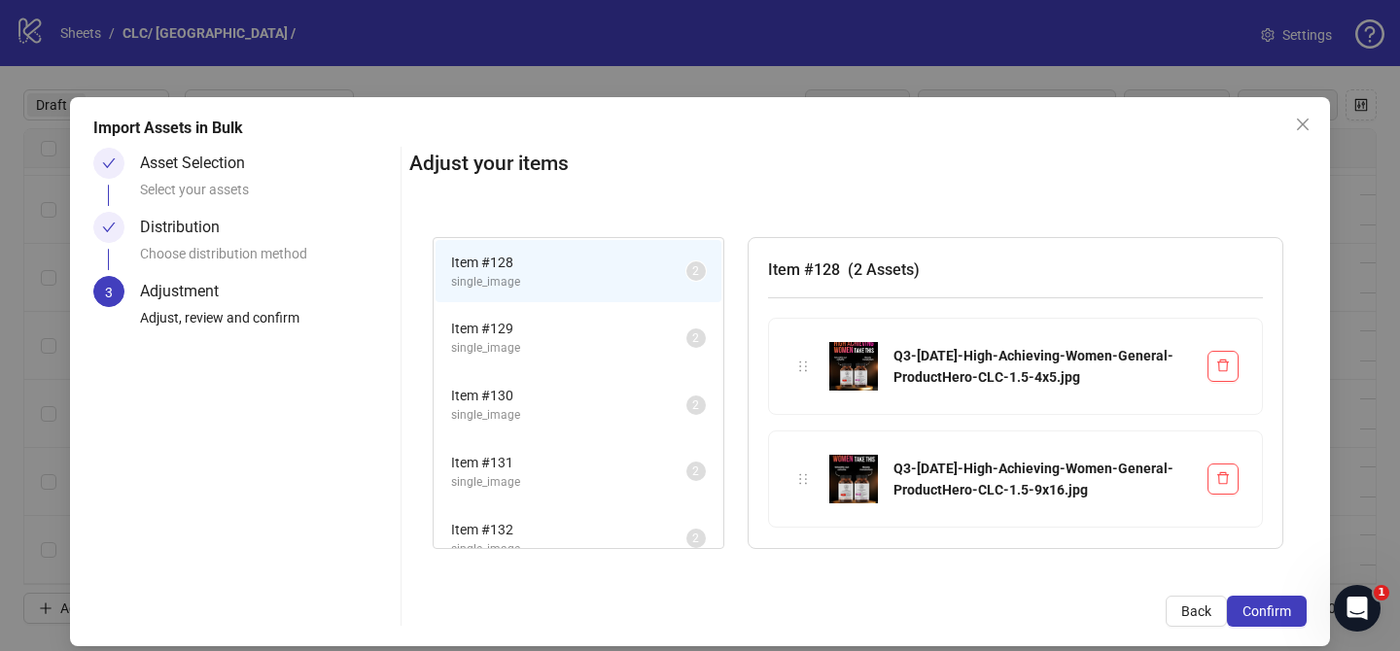
click at [1273, 605] on span "Confirm" at bounding box center [1266, 612] width 49 height 16
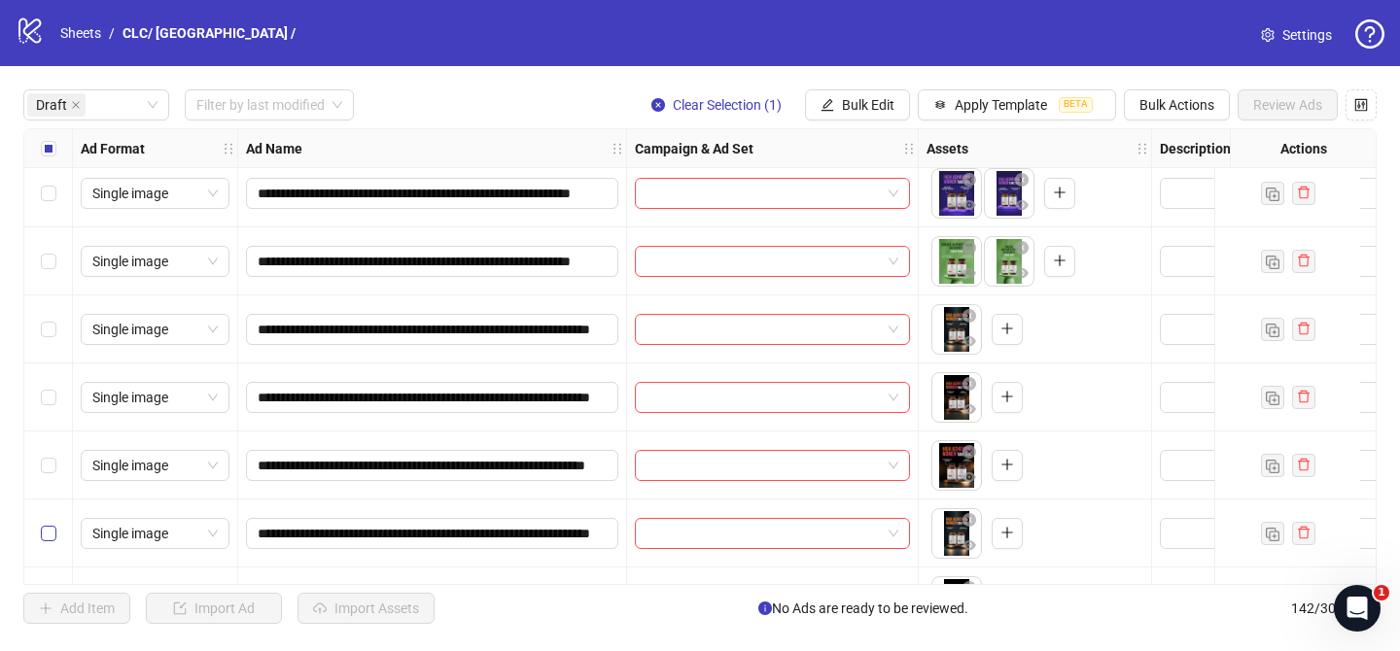
scroll to position [1136, 0]
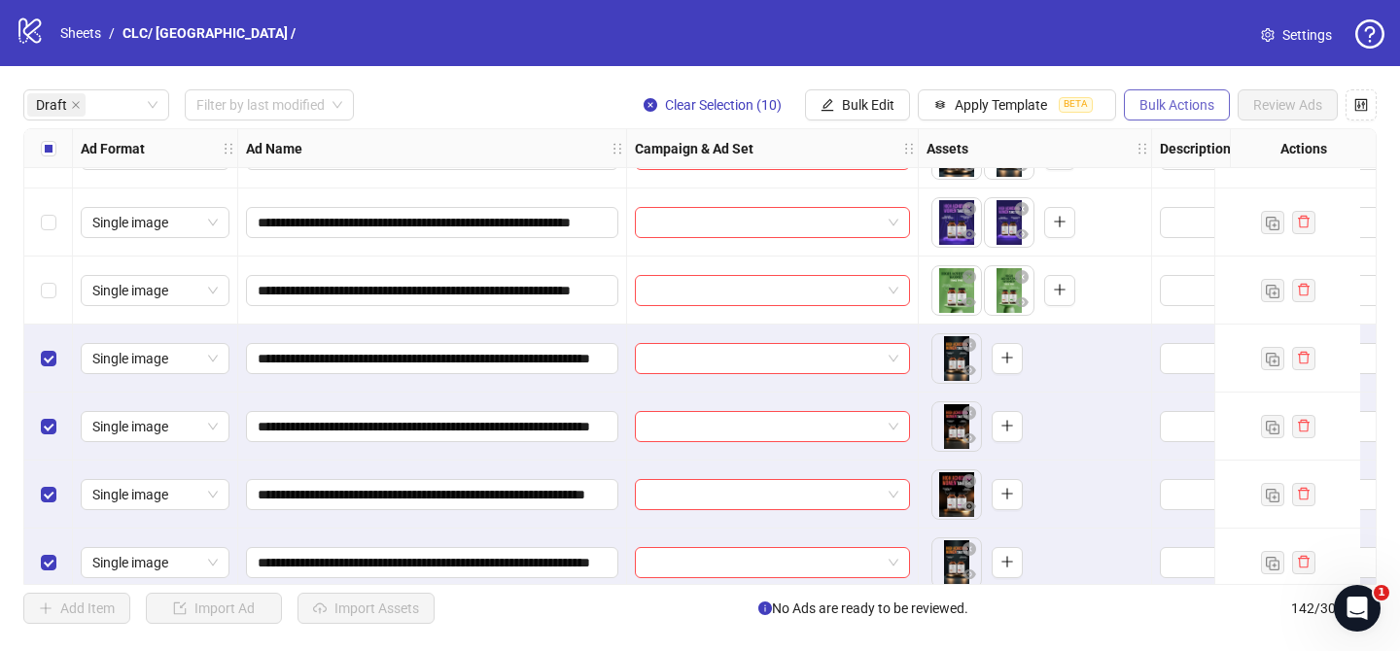
click at [1207, 98] on span "Bulk Actions" at bounding box center [1176, 105] width 75 height 16
click at [1174, 150] on span "Delete" at bounding box center [1203, 144] width 133 height 21
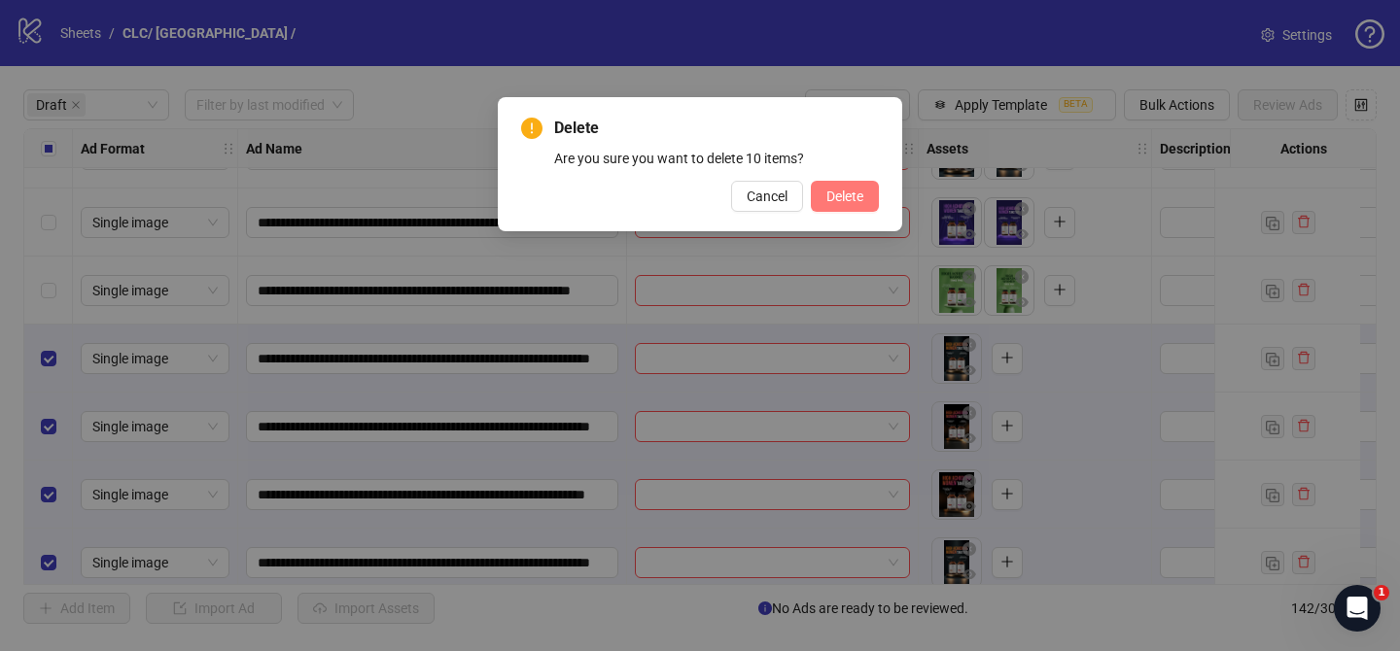
click at [863, 204] on button "Delete" at bounding box center [845, 196] width 68 height 31
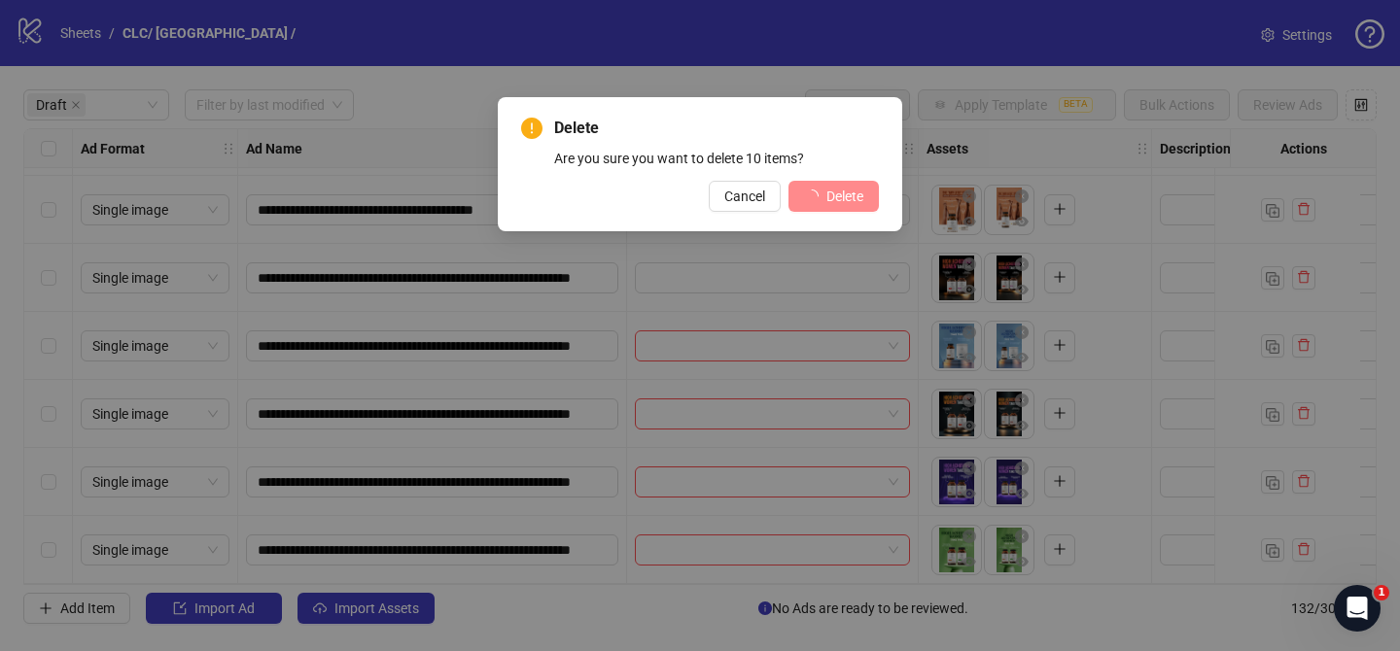
scroll to position [885, 0]
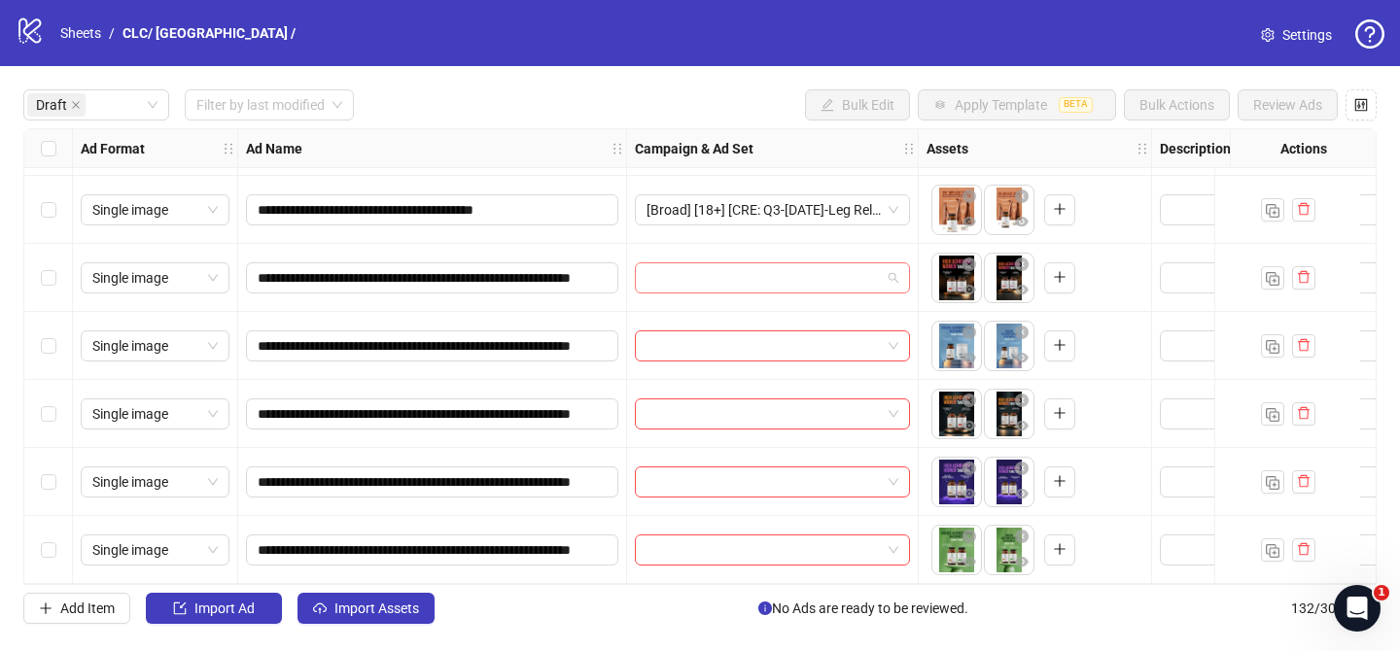
click at [783, 267] on input "search" at bounding box center [763, 277] width 234 height 29
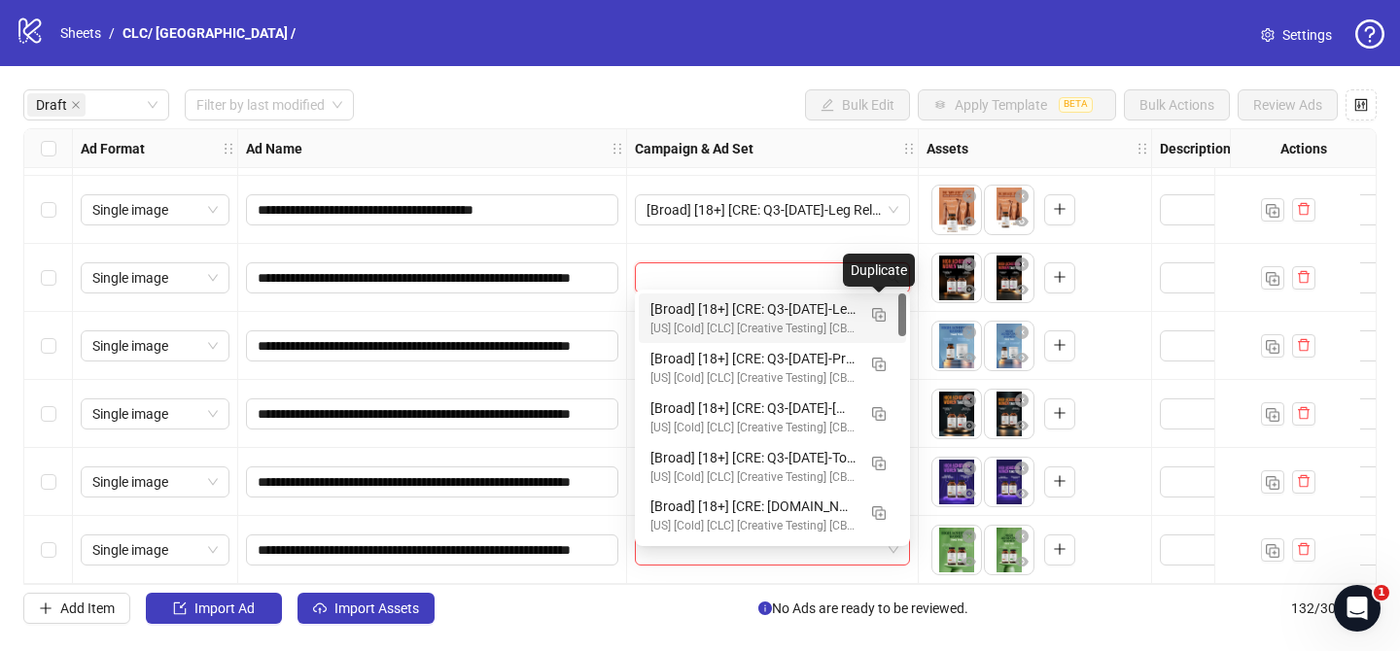
drag, startPoint x: 883, startPoint y: 308, endPoint x: 822, endPoint y: 310, distance: 60.3
click at [883, 308] on img "button" at bounding box center [879, 315] width 14 height 14
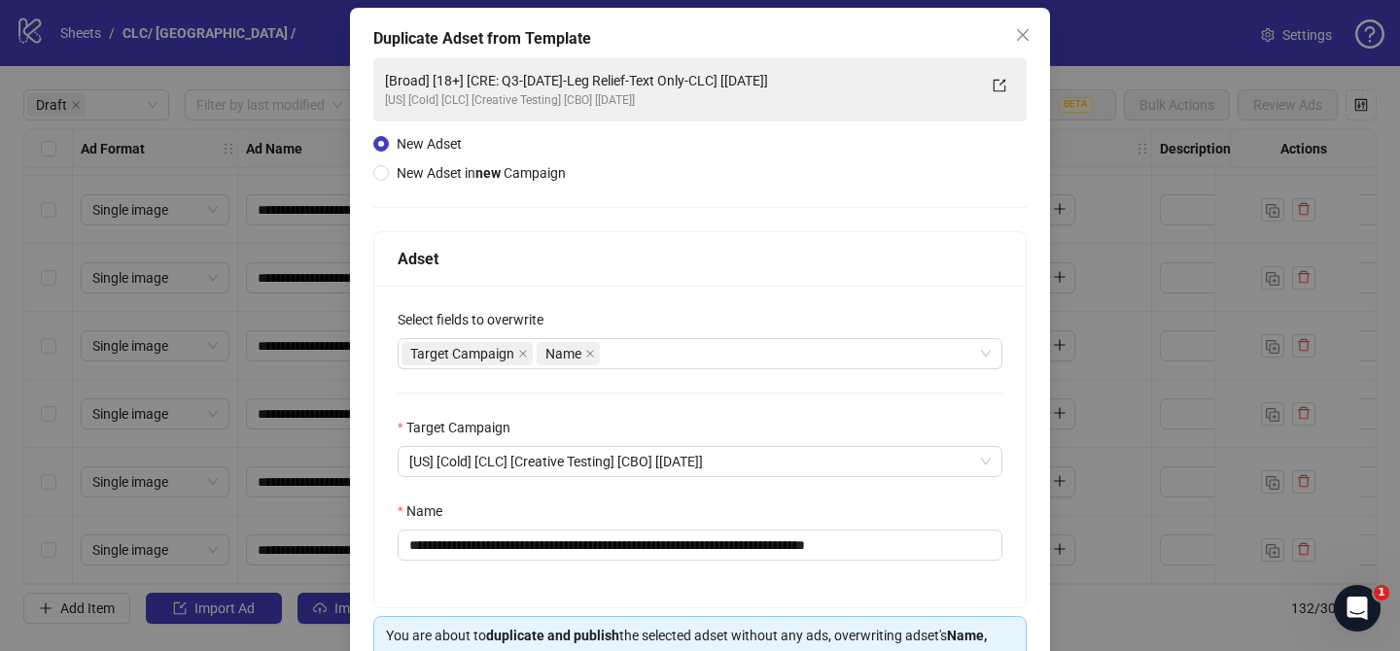
scroll to position [112, 0]
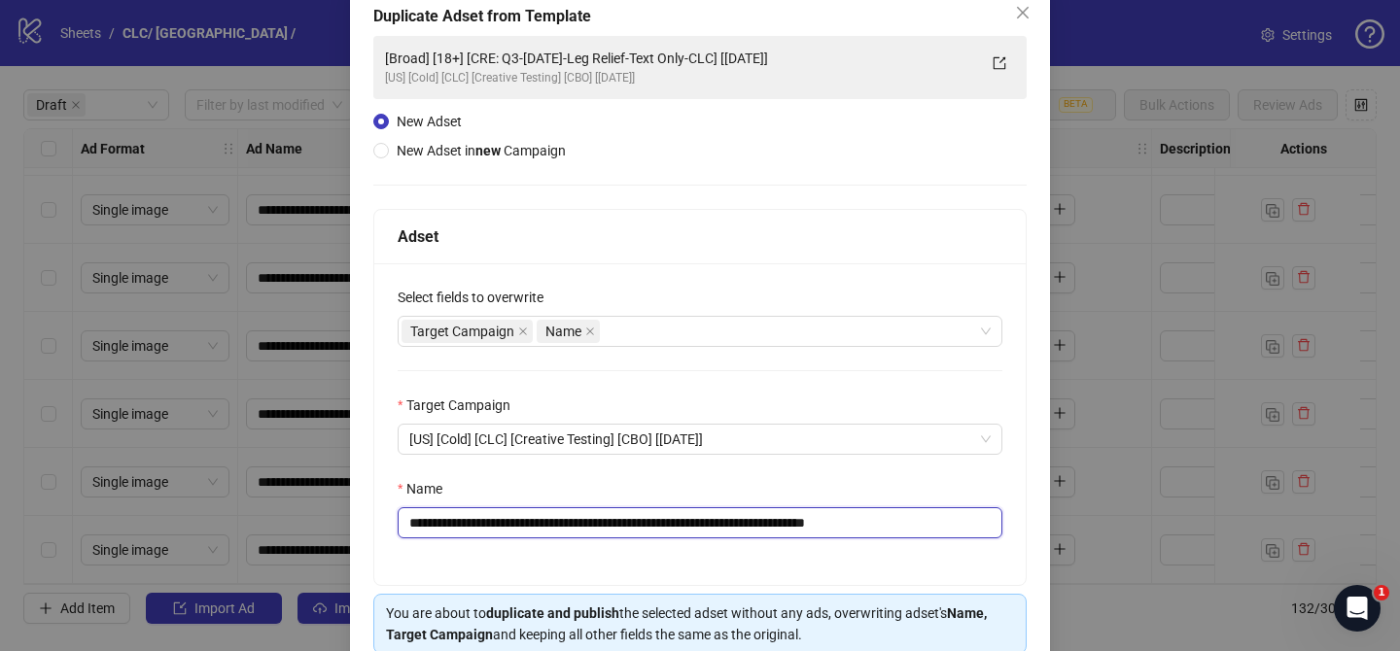
drag, startPoint x: 527, startPoint y: 523, endPoint x: 773, endPoint y: 517, distance: 246.0
click at [774, 518] on input "**********" at bounding box center [700, 522] width 605 height 31
paste input "**********"
drag, startPoint x: 974, startPoint y: 526, endPoint x: 1032, endPoint y: 520, distance: 58.6
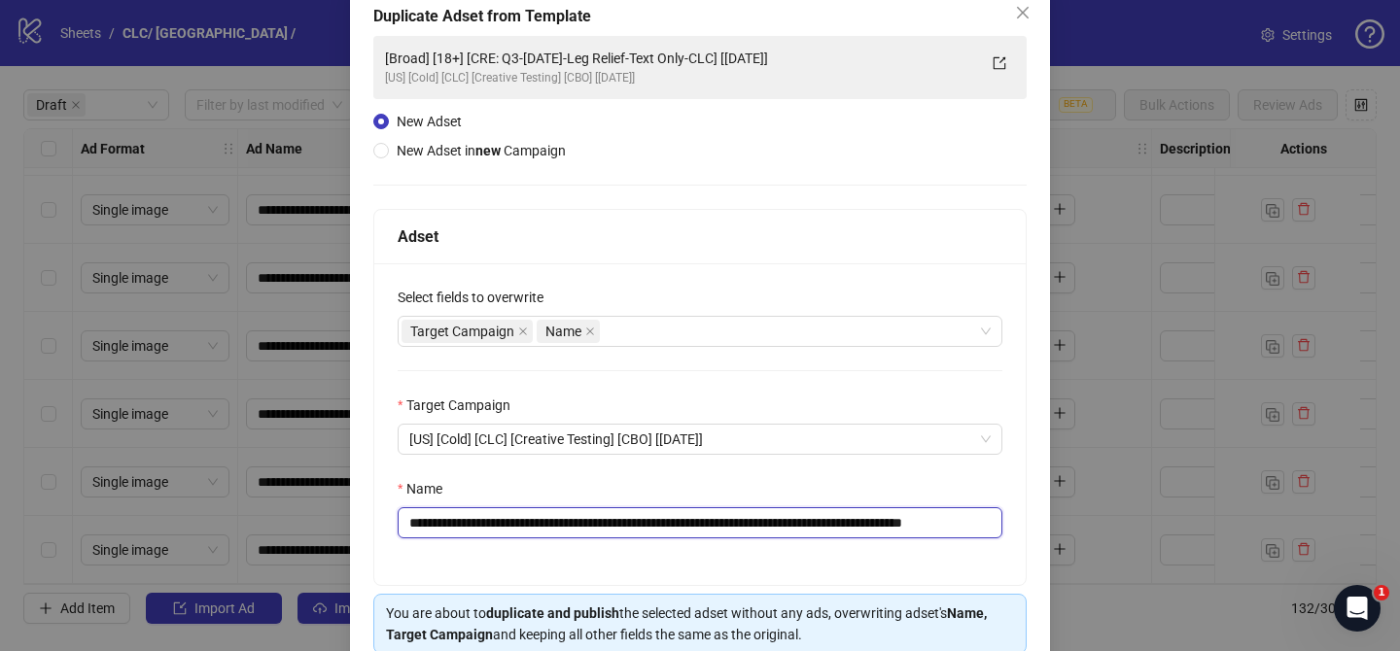
click at [1031, 523] on div "**********" at bounding box center [700, 350] width 700 height 731
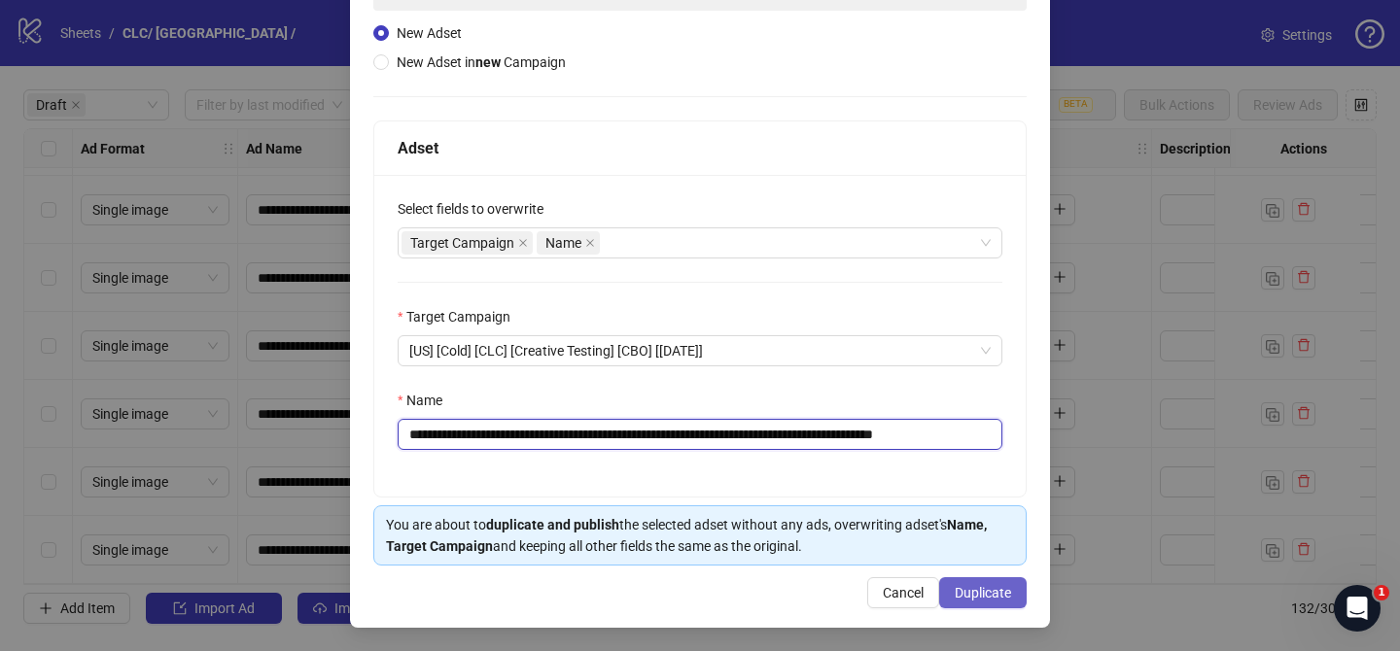
type input "**********"
drag, startPoint x: 1005, startPoint y: 585, endPoint x: 928, endPoint y: 480, distance: 130.1
click at [1005, 583] on button "Duplicate" at bounding box center [982, 592] width 87 height 31
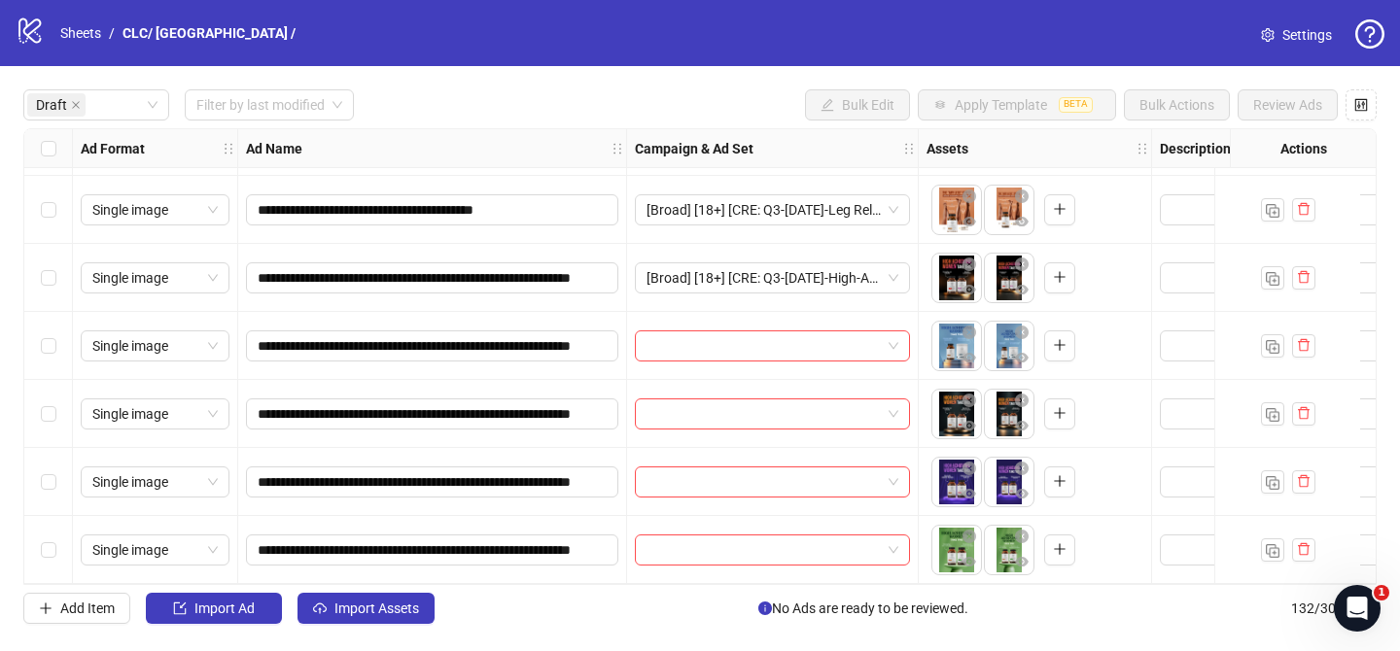
click at [57, 277] on div "Select row 15" at bounding box center [48, 278] width 49 height 68
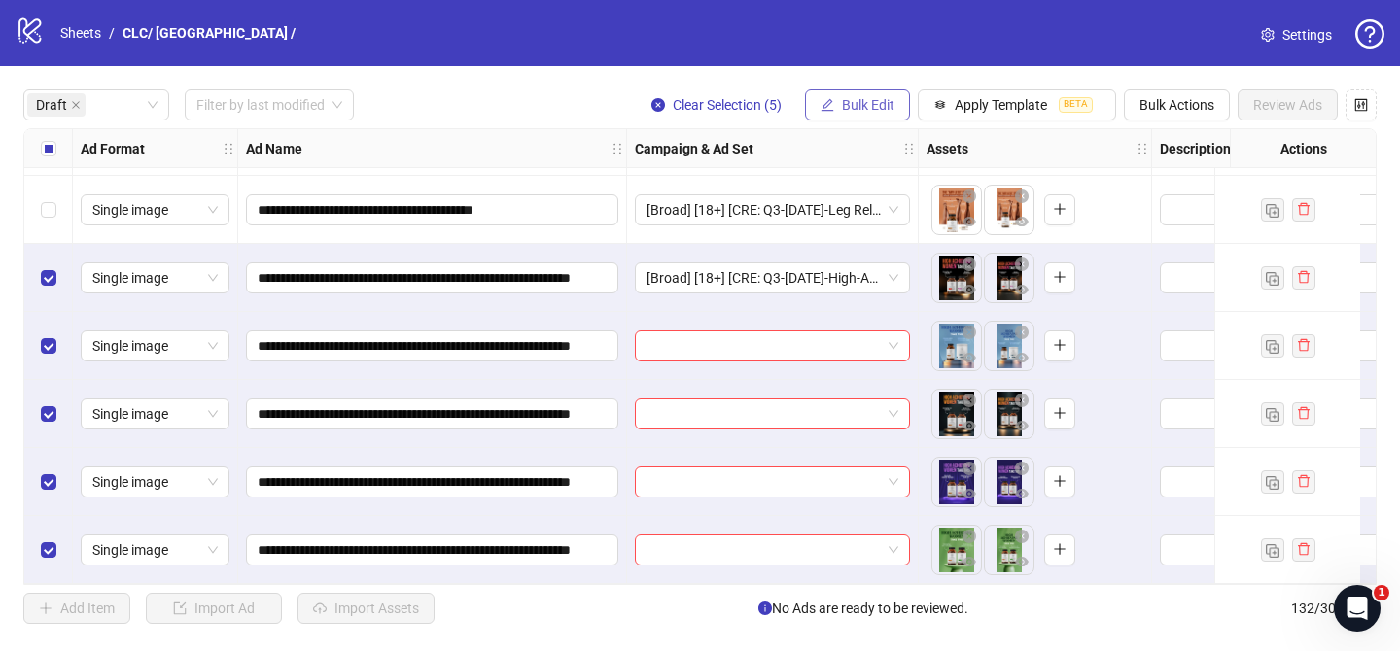
click at [831, 106] on icon "edit" at bounding box center [827, 105] width 14 height 14
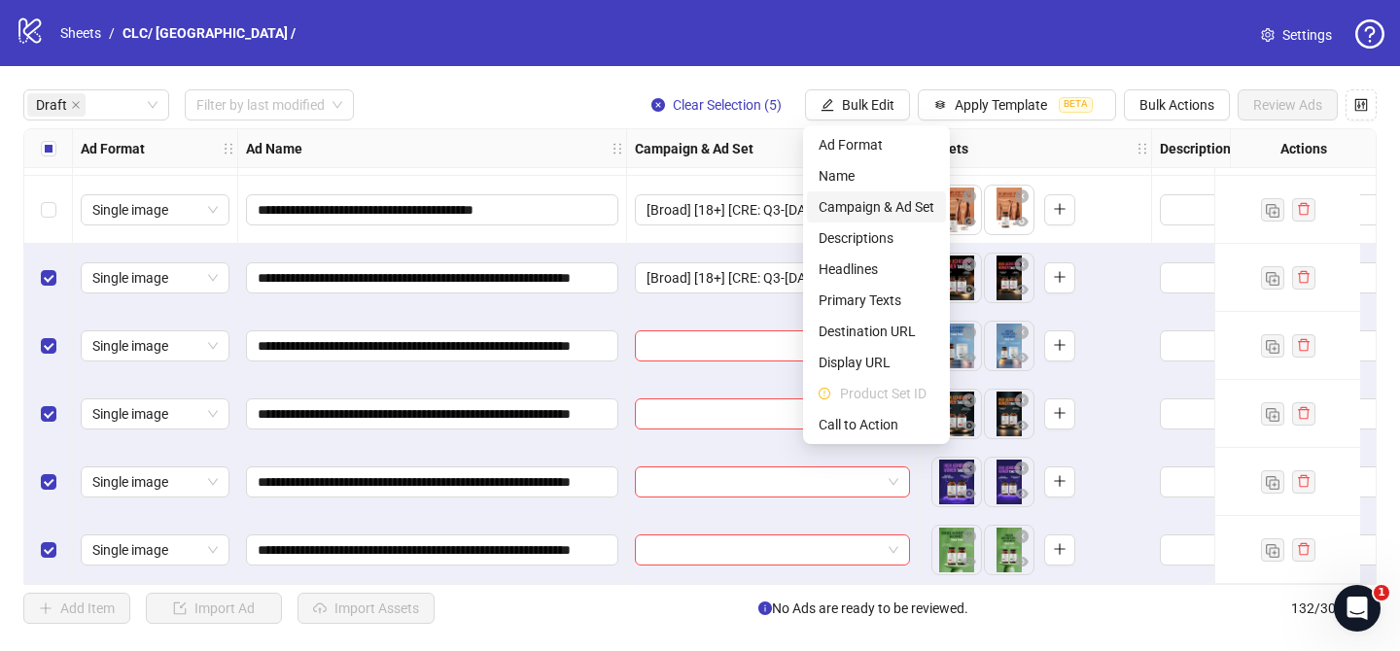
click at [889, 214] on span "Campaign & Ad Set" at bounding box center [877, 206] width 116 height 21
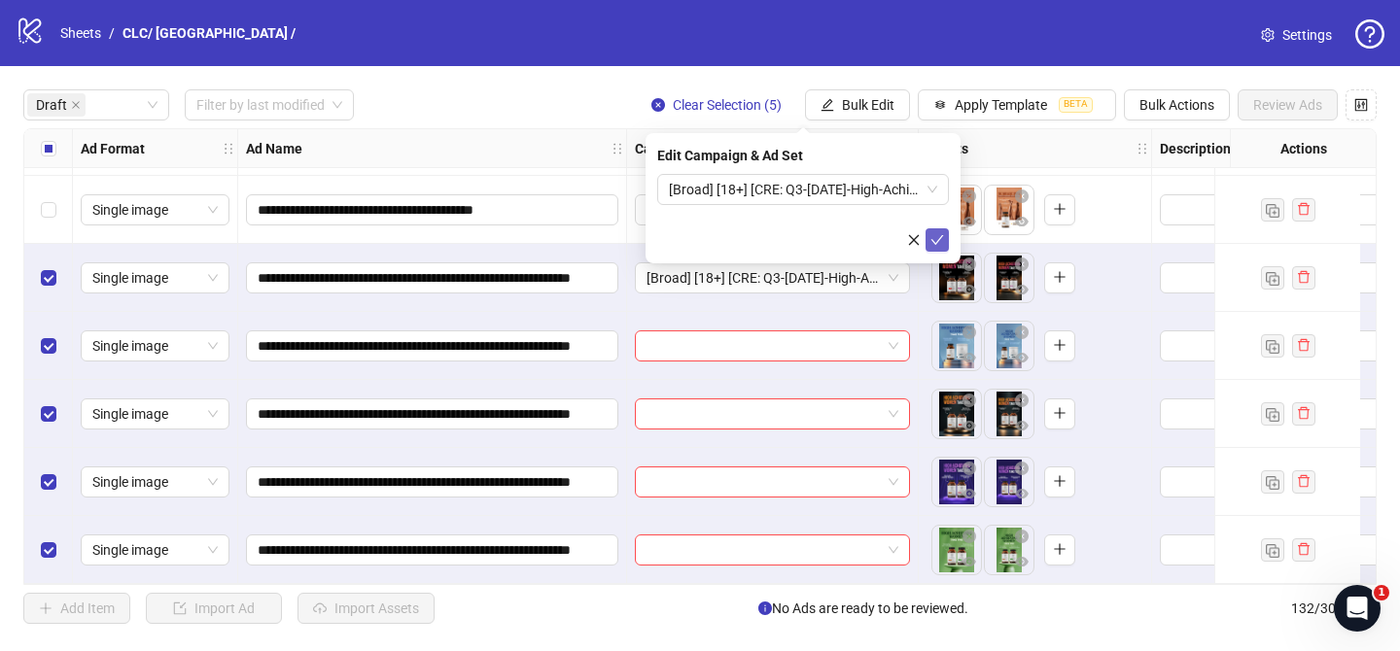
click at [943, 242] on icon "check" at bounding box center [937, 240] width 14 height 14
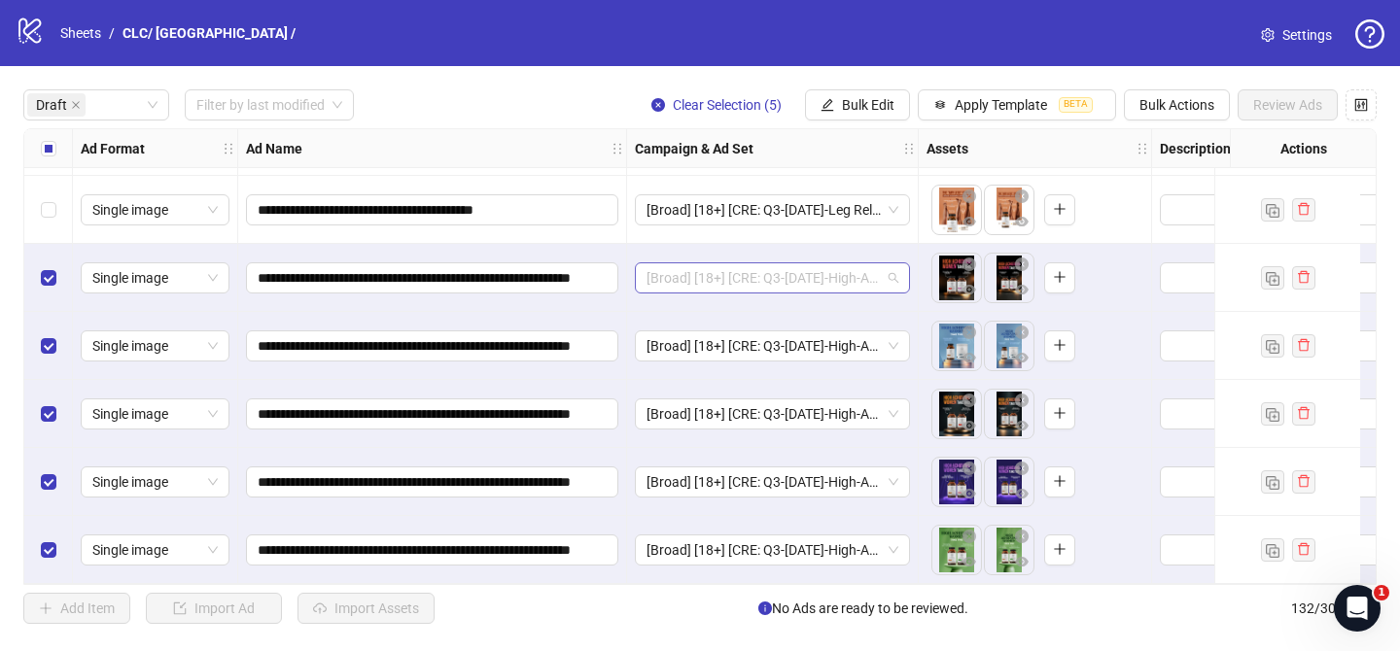
click at [833, 270] on span "[Broad] [18+] [CRE: Q3-[DATE]-High-Achieving-Women-General-ProductHero-CLC] [[D…" at bounding box center [772, 277] width 252 height 29
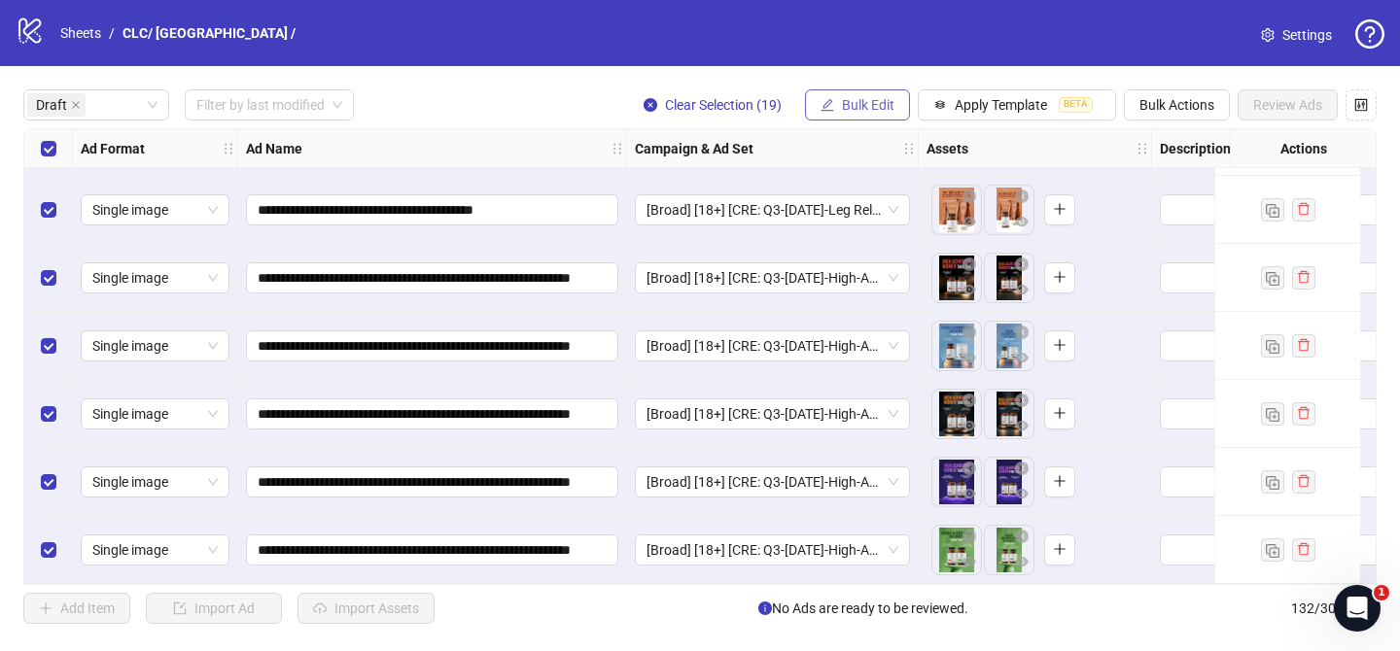
click at [881, 101] on span "Bulk Edit" at bounding box center [868, 105] width 52 height 16
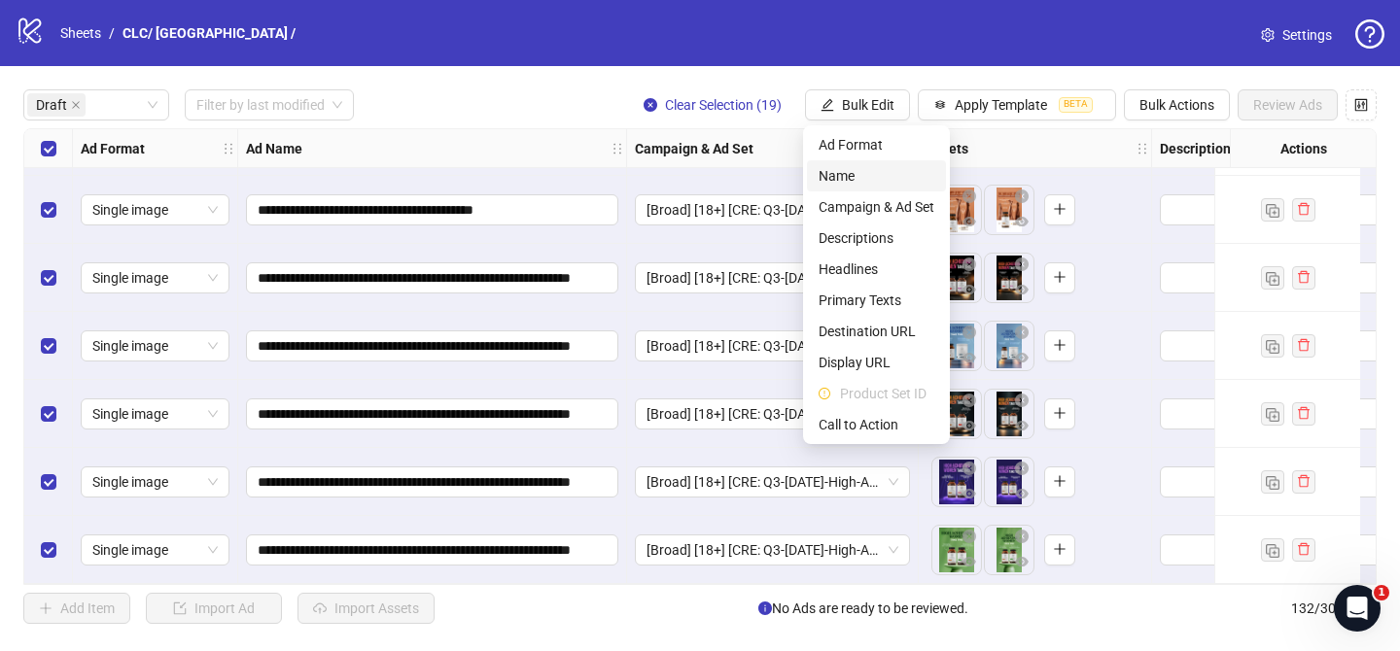
click at [857, 163] on li "Name" at bounding box center [876, 175] width 139 height 31
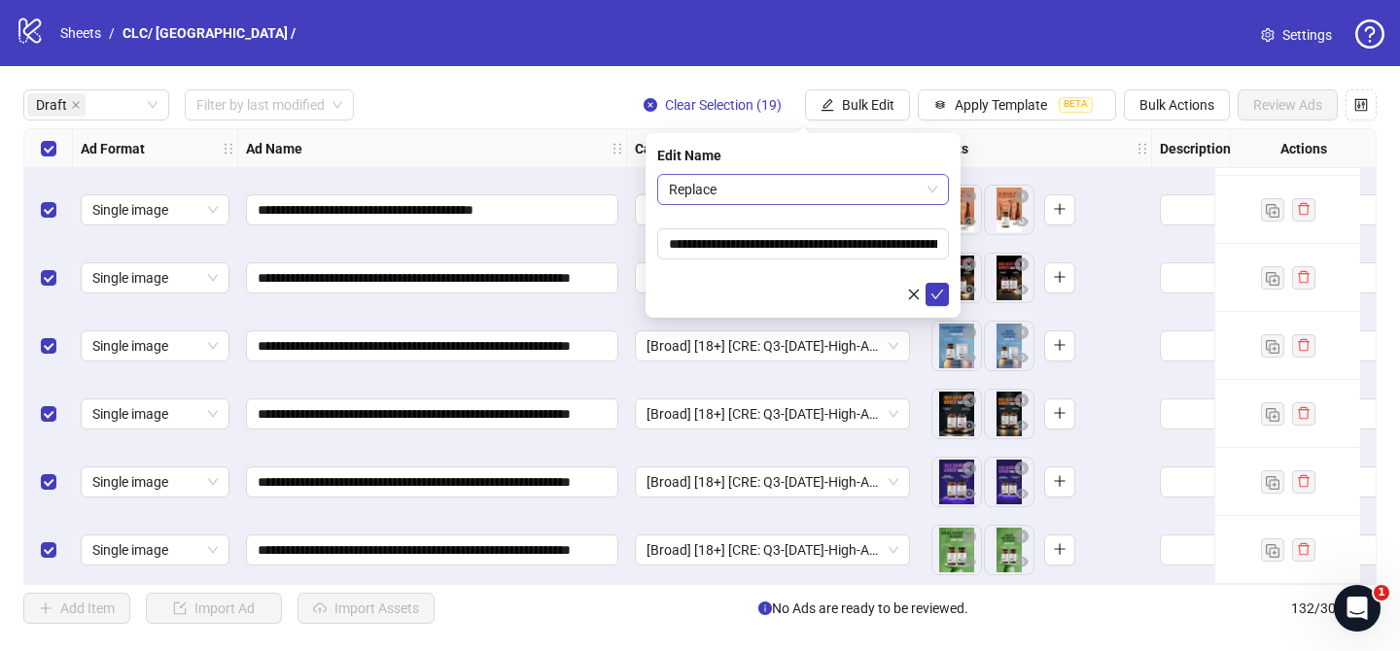
click at [770, 203] on div "Replace" at bounding box center [803, 189] width 292 height 31
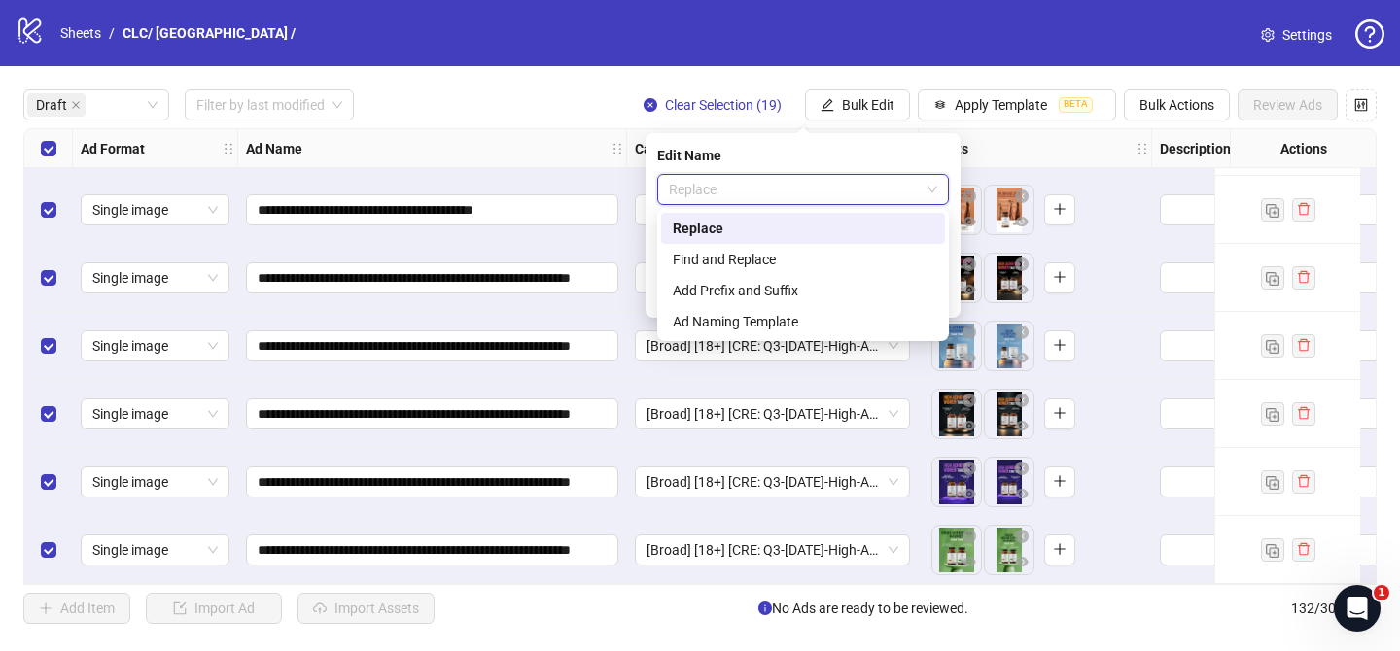
click at [766, 192] on span "Replace" at bounding box center [803, 189] width 268 height 29
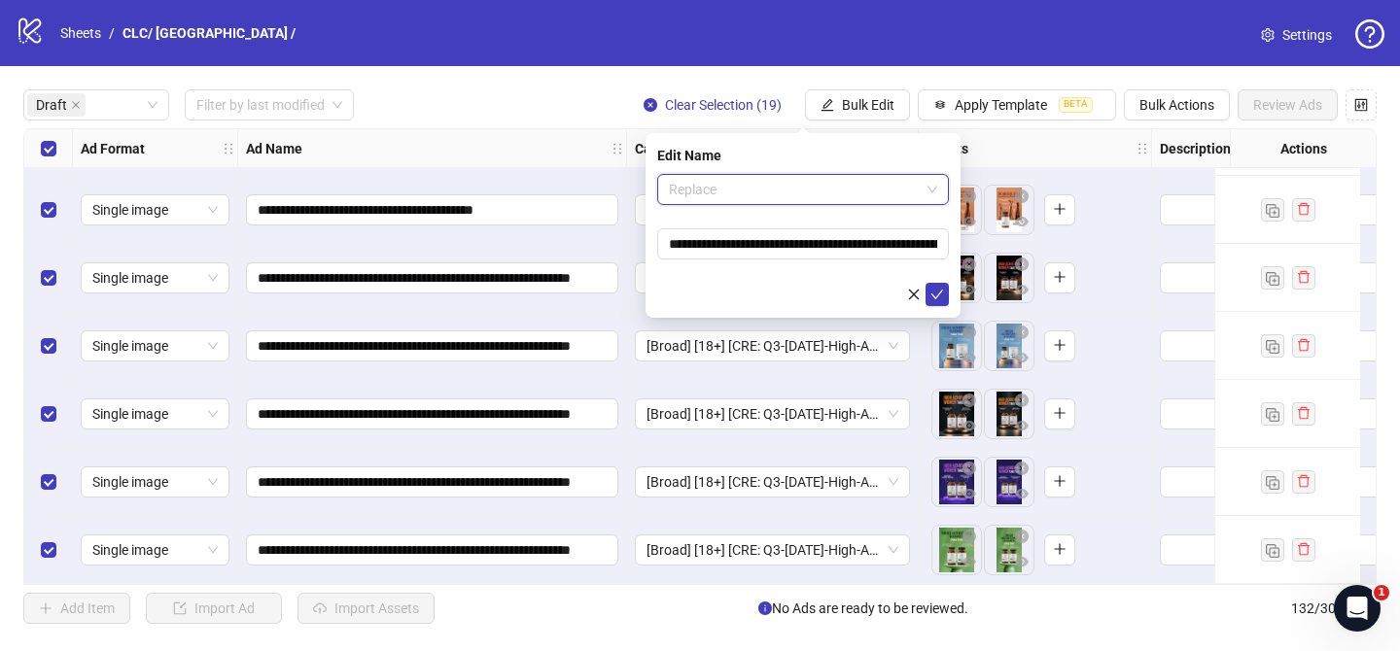
click at [765, 193] on span "Replace" at bounding box center [803, 189] width 268 height 29
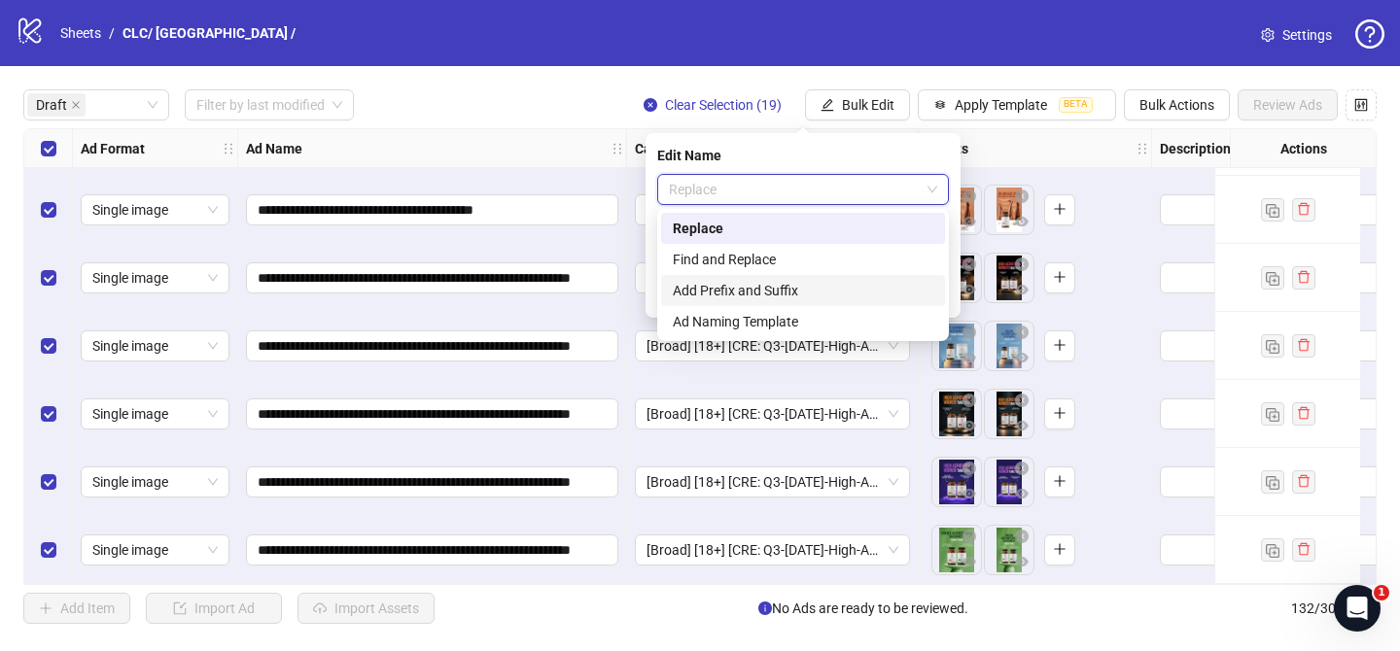
click at [736, 282] on div "Add Prefix and Suffix" at bounding box center [803, 290] width 261 height 21
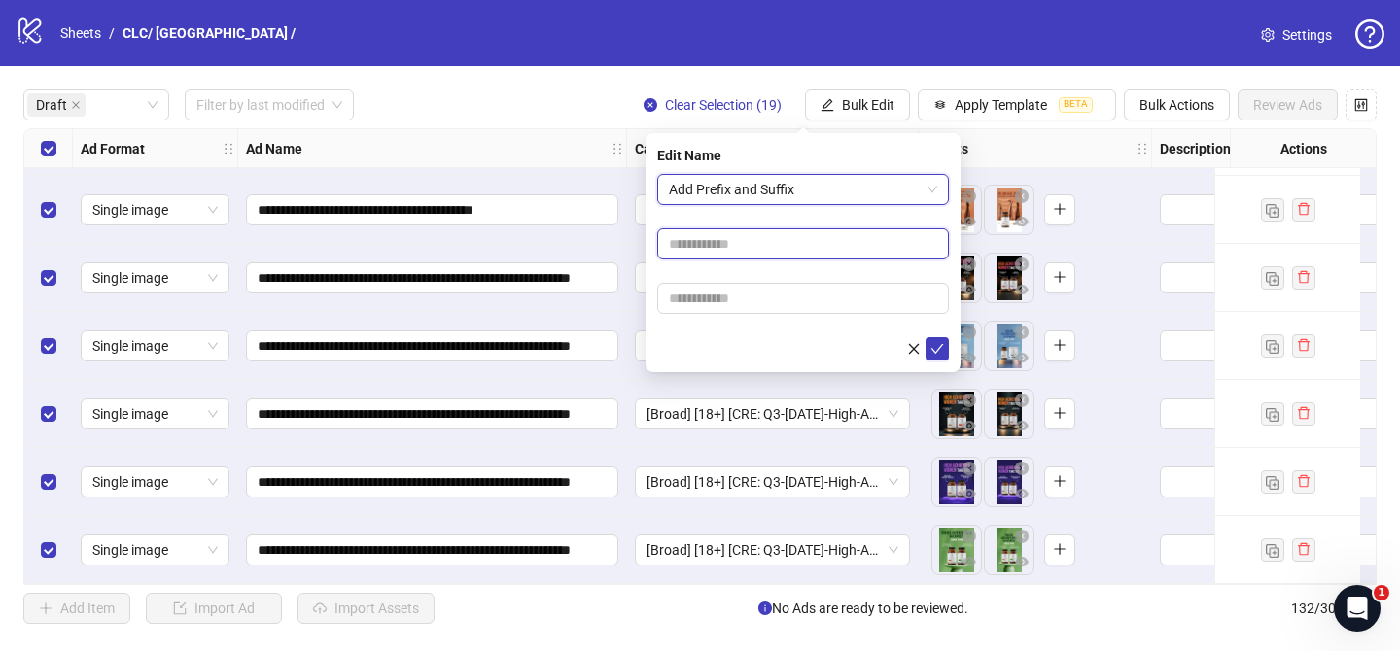
click at [758, 234] on input "text" at bounding box center [803, 243] width 292 height 31
paste input "**********"
click at [773, 245] on input "**********" at bounding box center [803, 243] width 292 height 31
type input "**********"
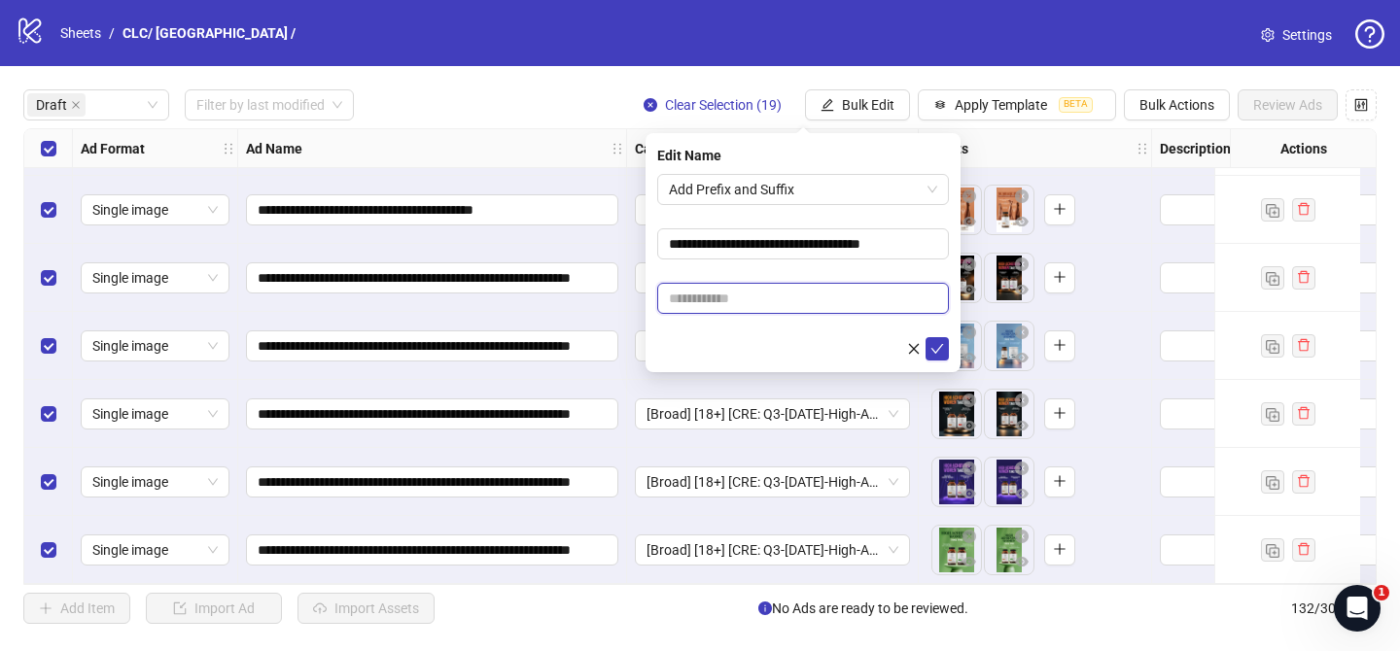
click at [809, 299] on input "text" at bounding box center [803, 298] width 292 height 31
paste input "**********"
type input "**********"
click at [940, 350] on icon "check" at bounding box center [937, 349] width 14 height 14
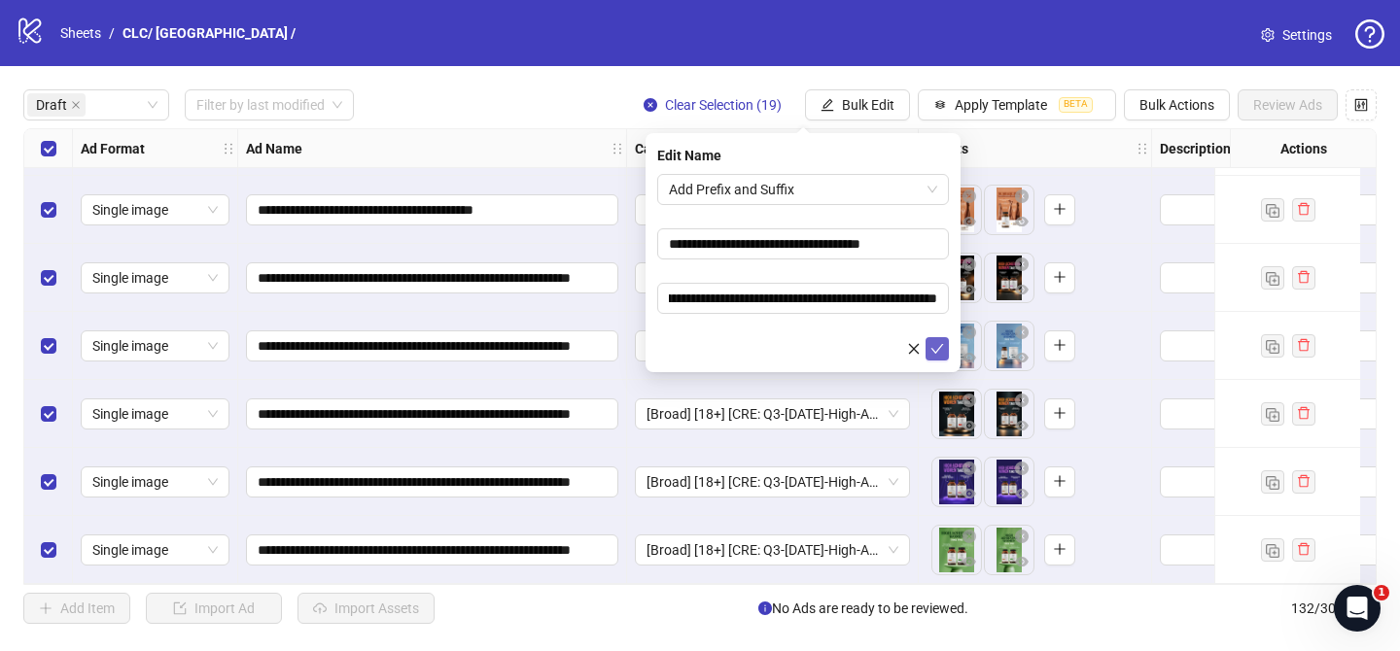
scroll to position [0, 0]
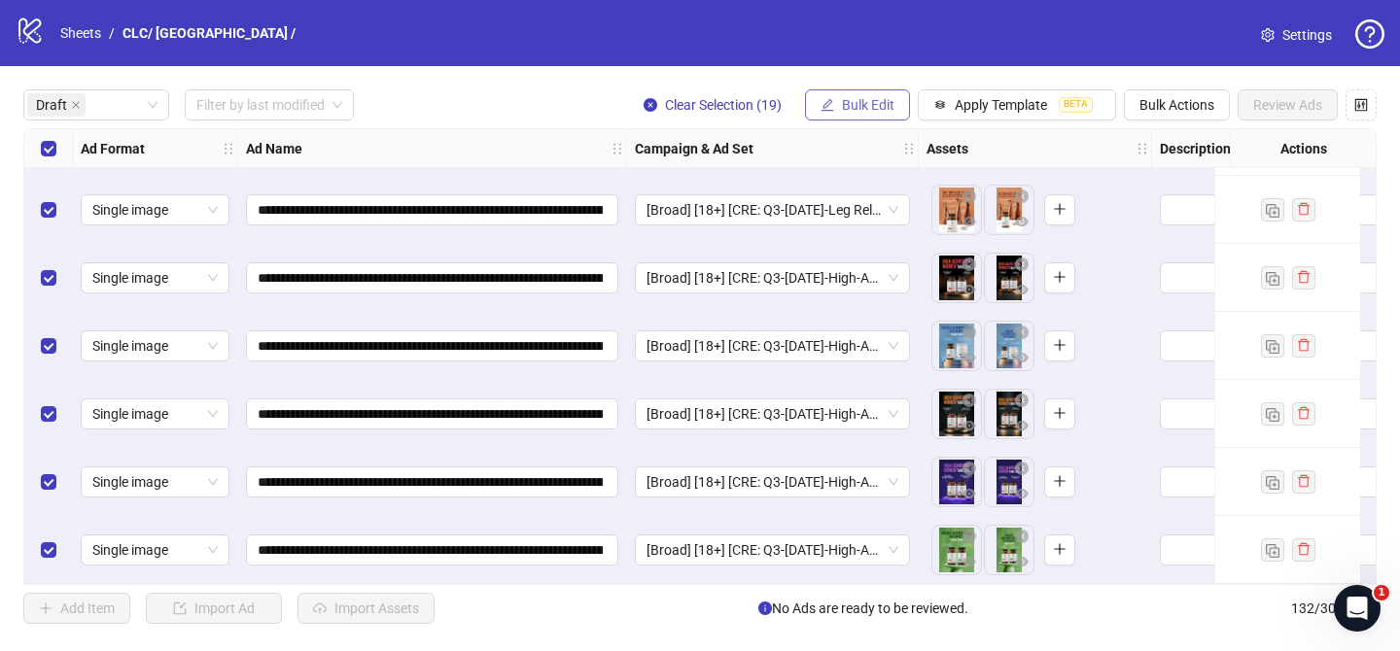
click at [885, 93] on button "Bulk Edit" at bounding box center [857, 104] width 105 height 31
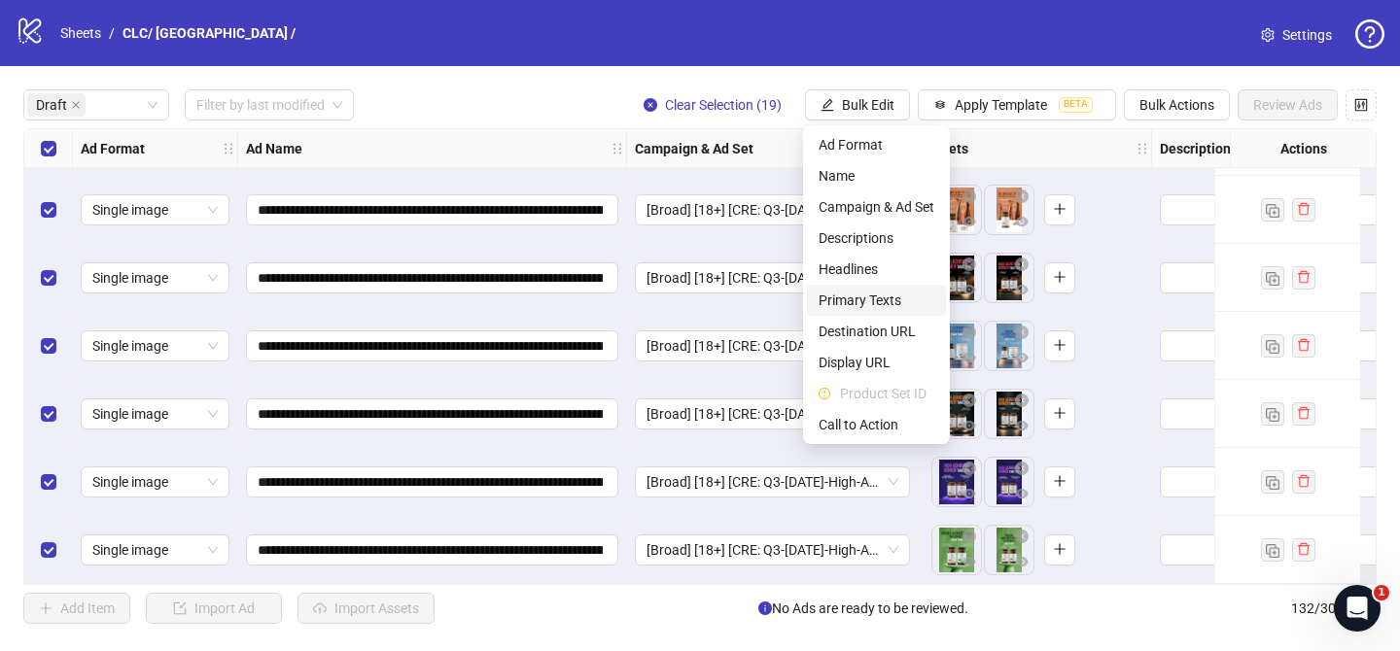
click at [877, 305] on span "Primary Texts" at bounding box center [877, 300] width 116 height 21
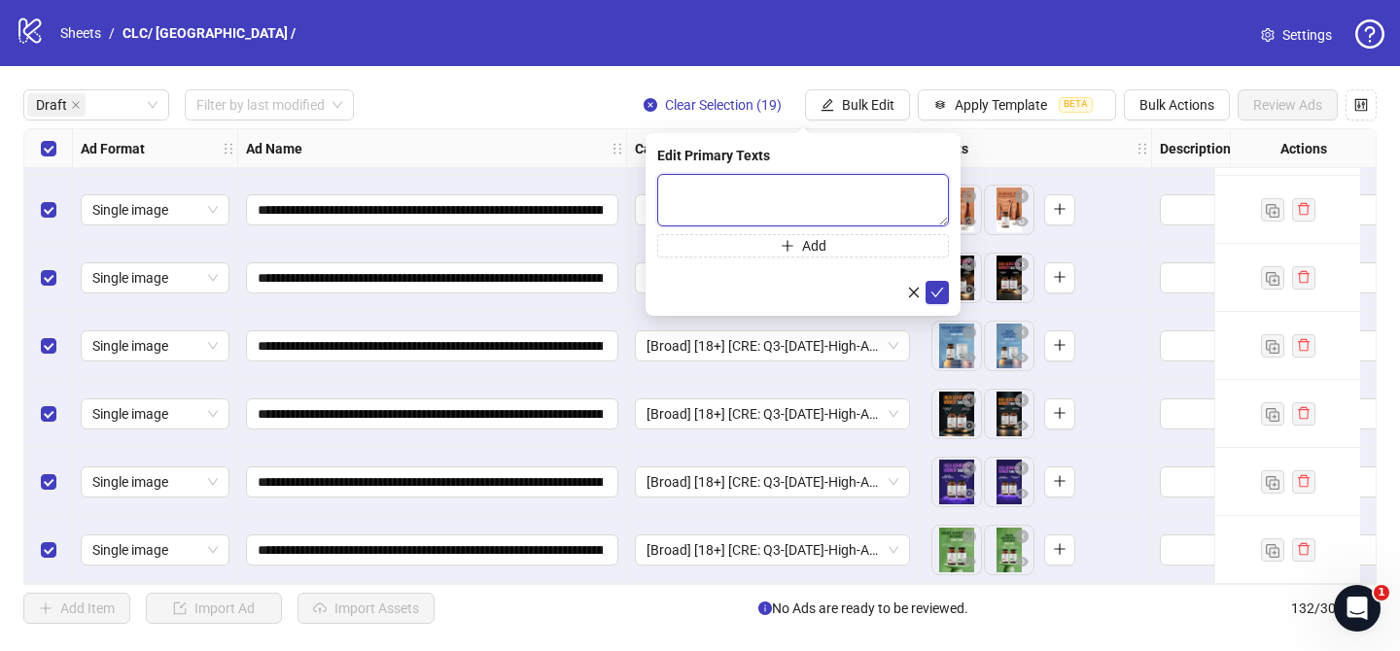
click at [903, 201] on textarea at bounding box center [803, 200] width 292 height 52
paste textarea "**********"
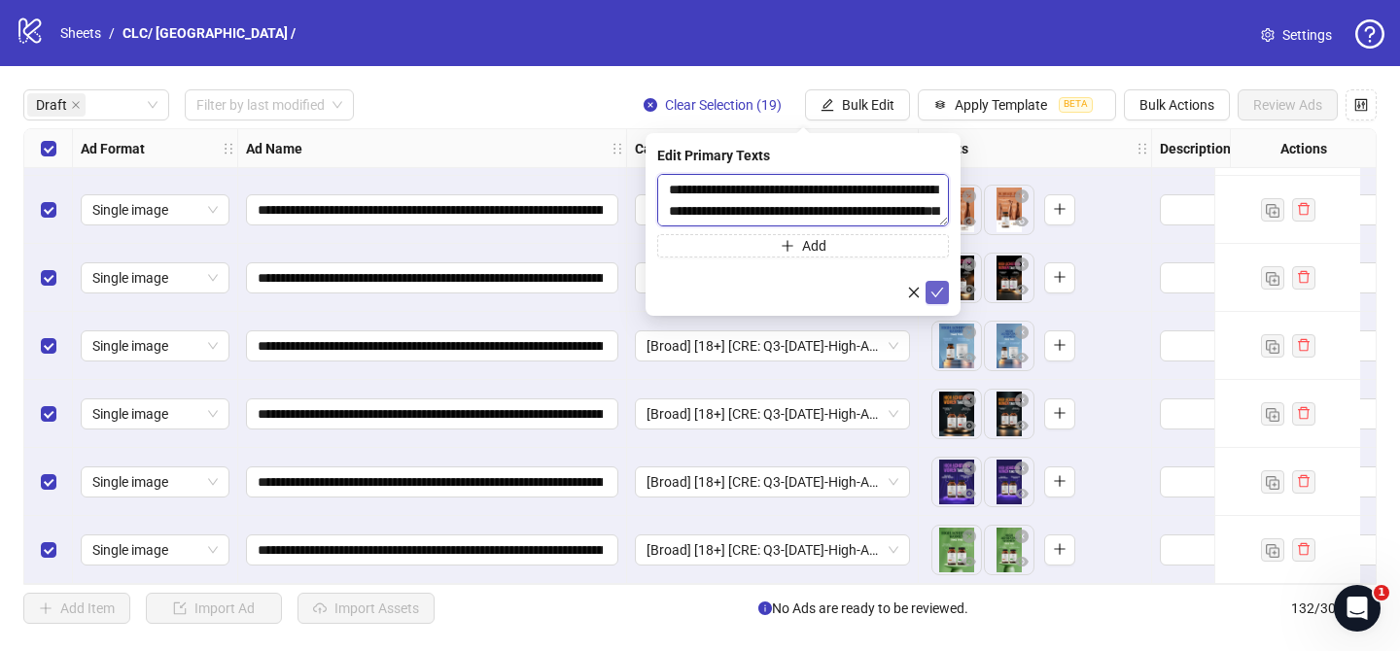
scroll to position [742, 0]
type textarea "**********"
drag, startPoint x: 937, startPoint y: 284, endPoint x: 826, endPoint y: 124, distance: 194.2
click at [938, 284] on button "submit" at bounding box center [936, 292] width 23 height 23
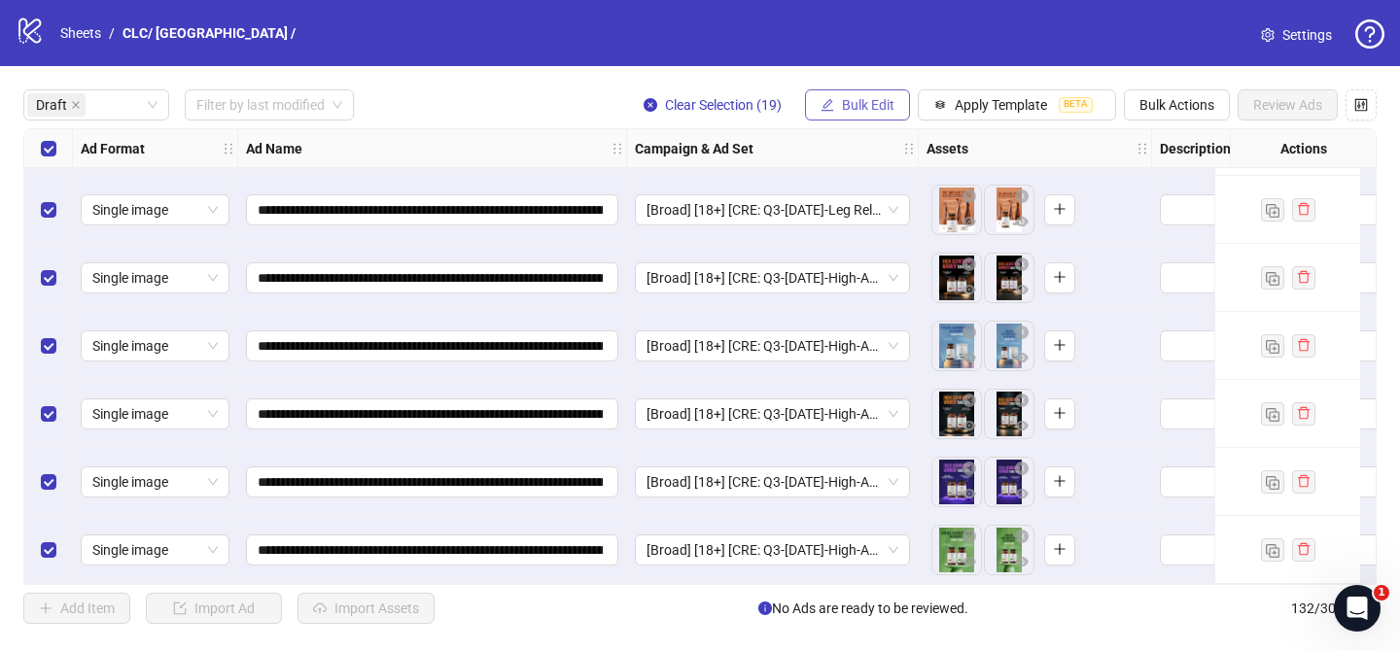
click at [867, 106] on span "Bulk Edit" at bounding box center [868, 105] width 52 height 16
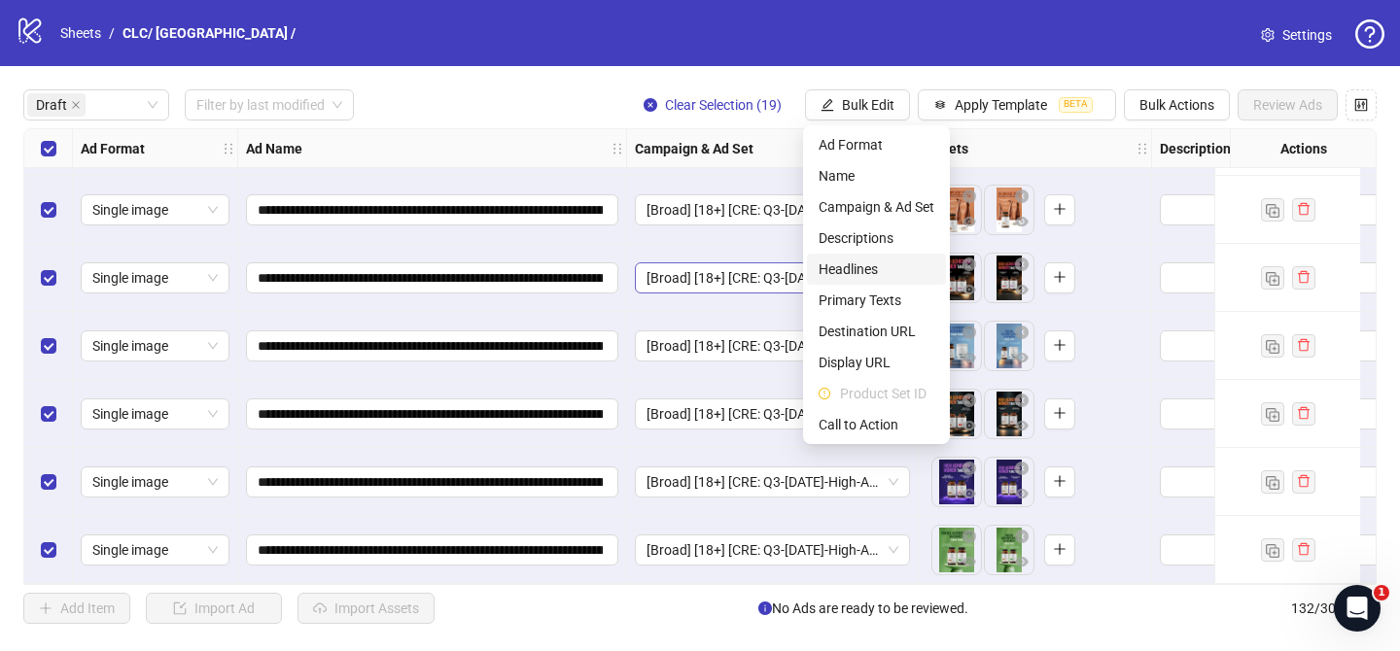
click at [880, 264] on span "Headlines" at bounding box center [877, 269] width 116 height 21
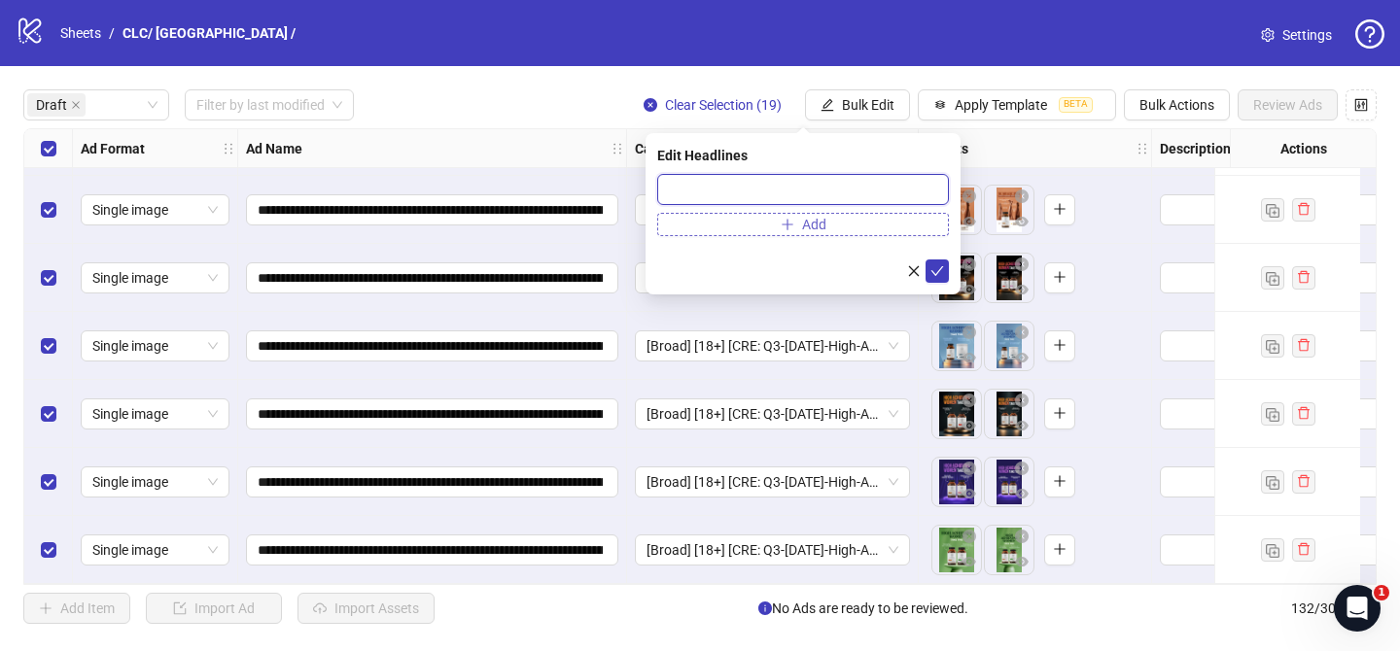
drag, startPoint x: 926, startPoint y: 184, endPoint x: 937, endPoint y: 222, distance: 39.4
click at [926, 184] on input "text" at bounding box center [803, 189] width 292 height 31
paste input "**********"
type input "**********"
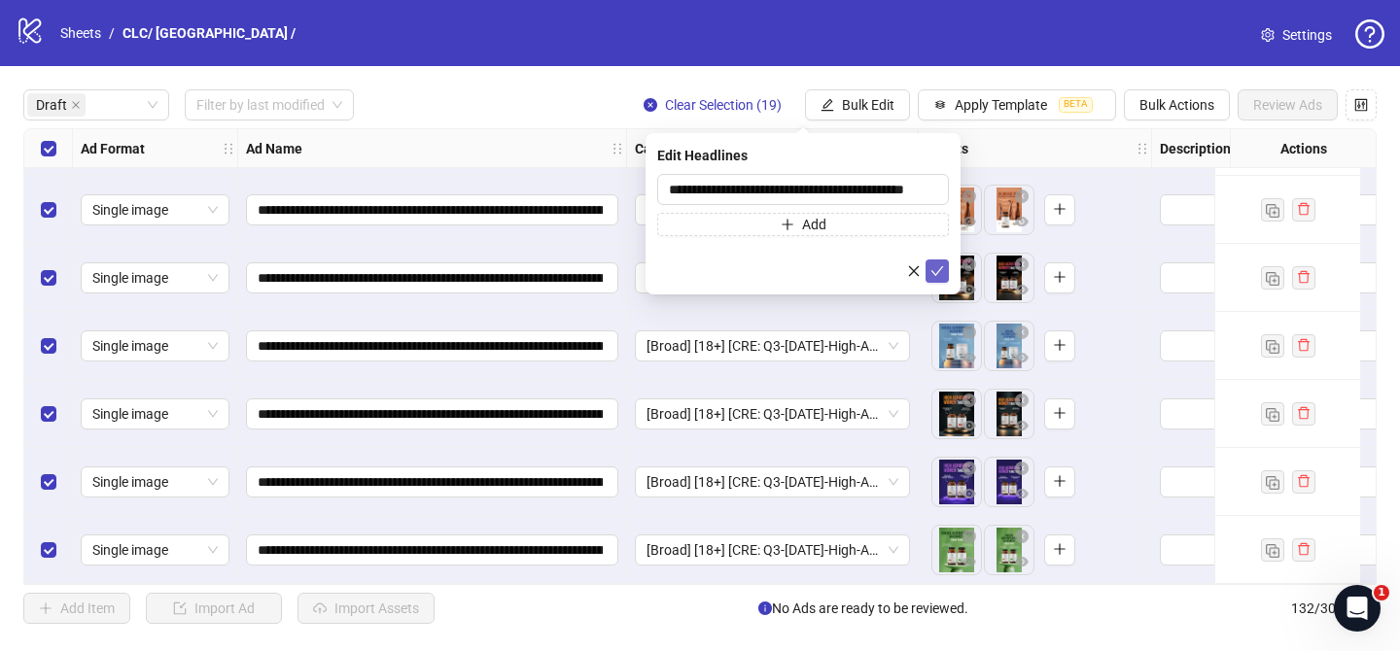
click at [947, 273] on button "submit" at bounding box center [936, 271] width 23 height 23
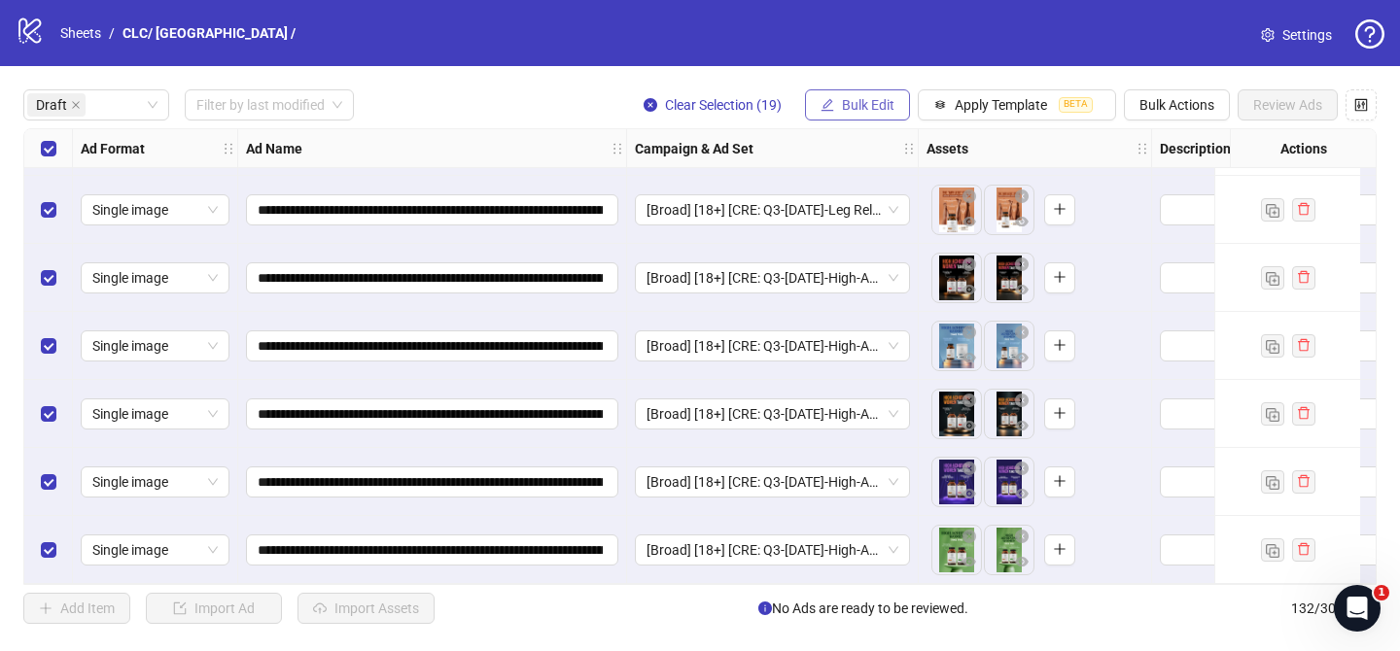
click at [875, 105] on span "Bulk Edit" at bounding box center [868, 105] width 52 height 16
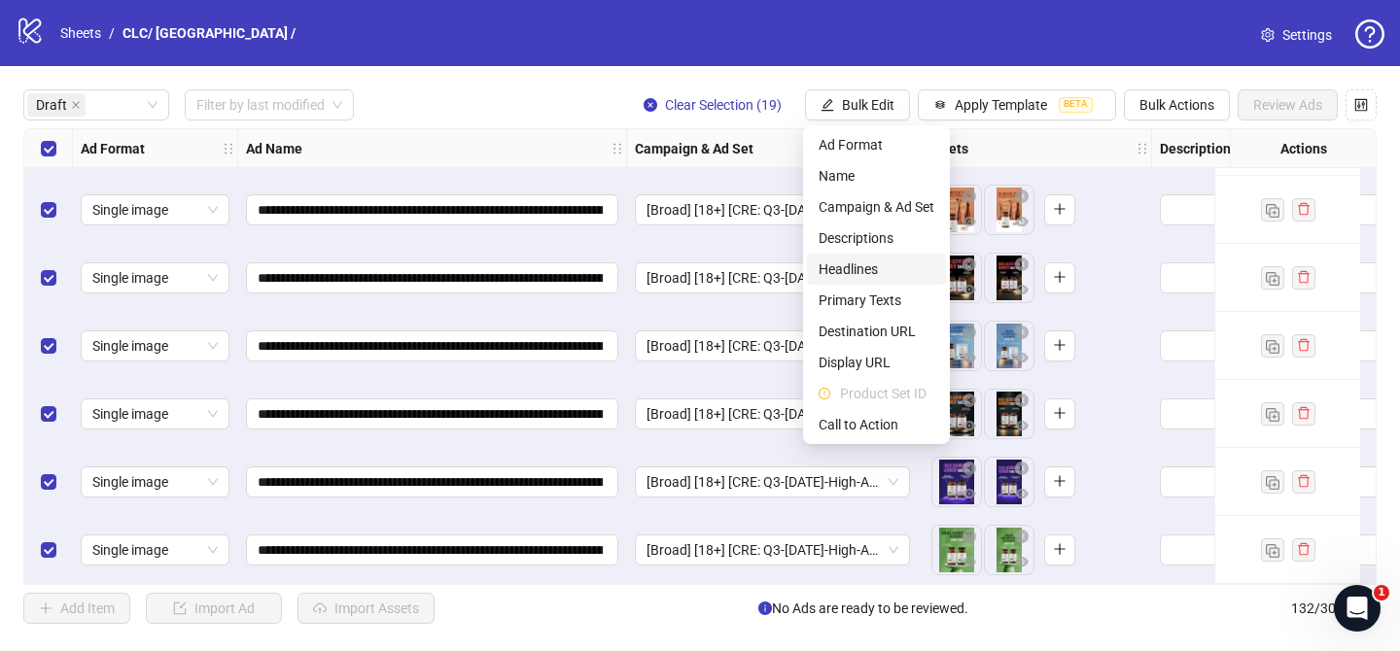
click at [883, 274] on span "Headlines" at bounding box center [877, 269] width 116 height 21
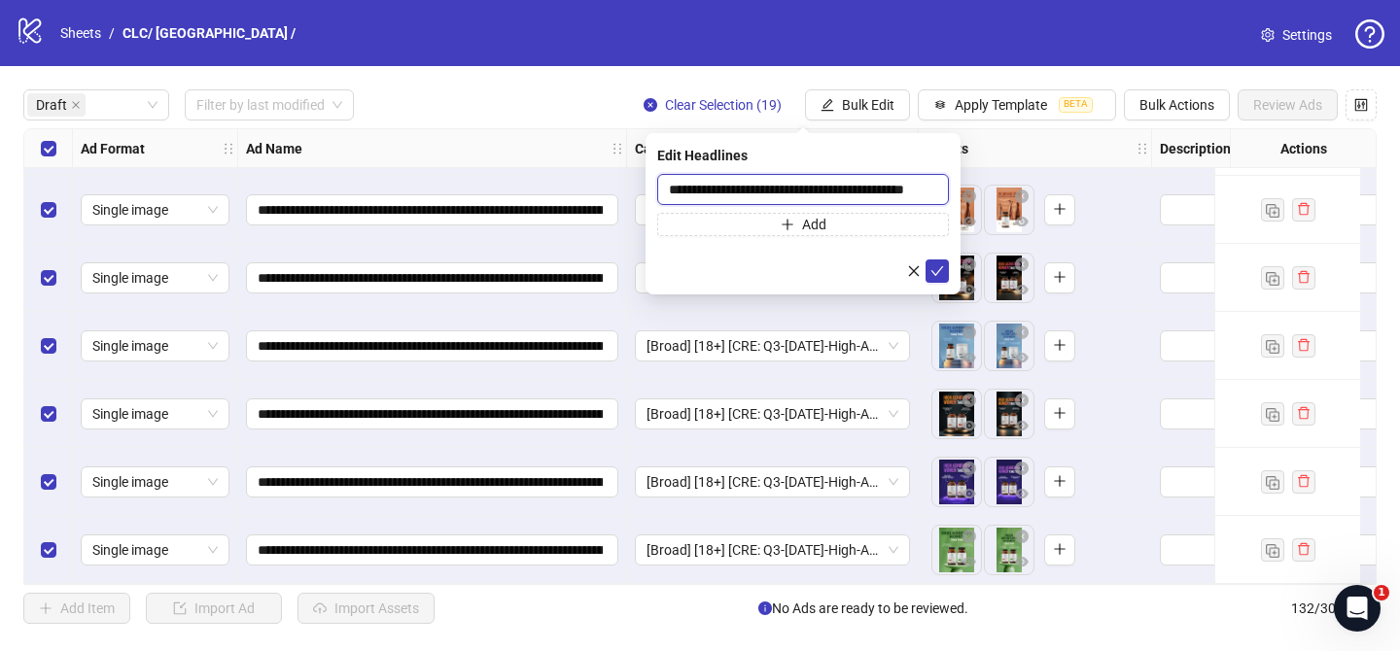
click at [907, 192] on input "**********" at bounding box center [803, 189] width 292 height 31
paste input "text"
type input "**********"
click at [933, 266] on icon "check" at bounding box center [937, 271] width 14 height 14
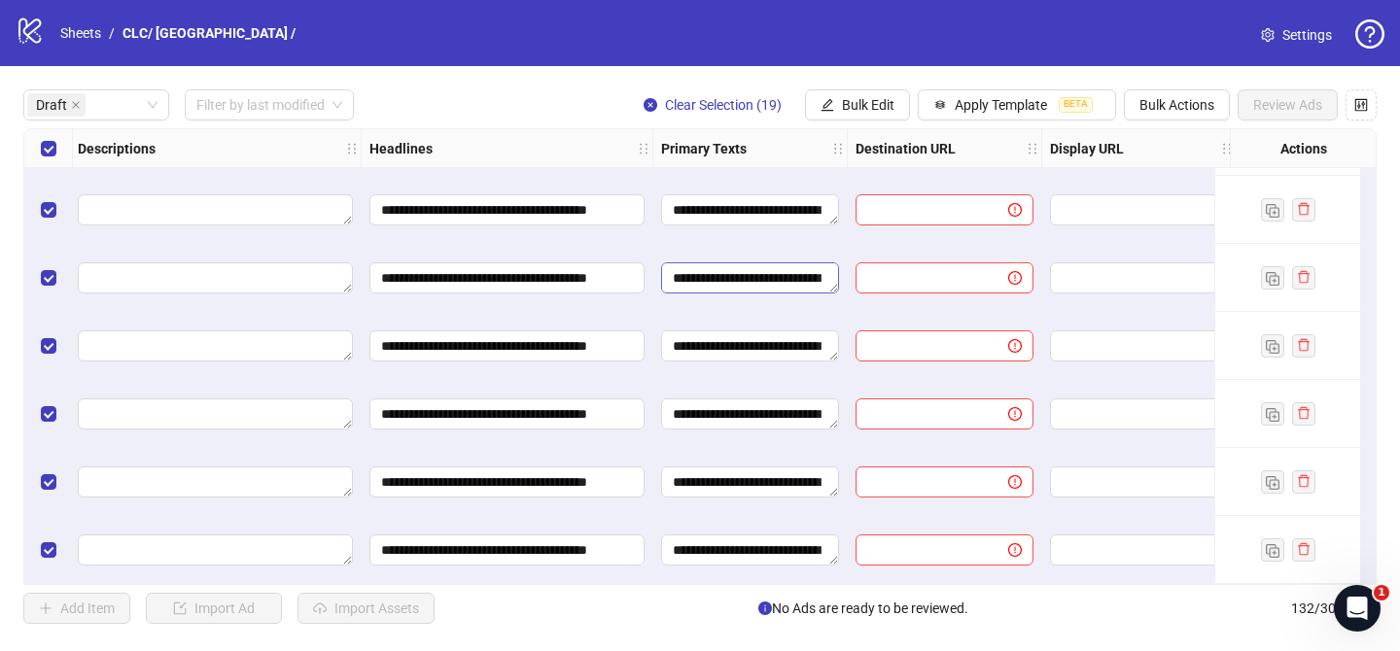
scroll to position [885, 1200]
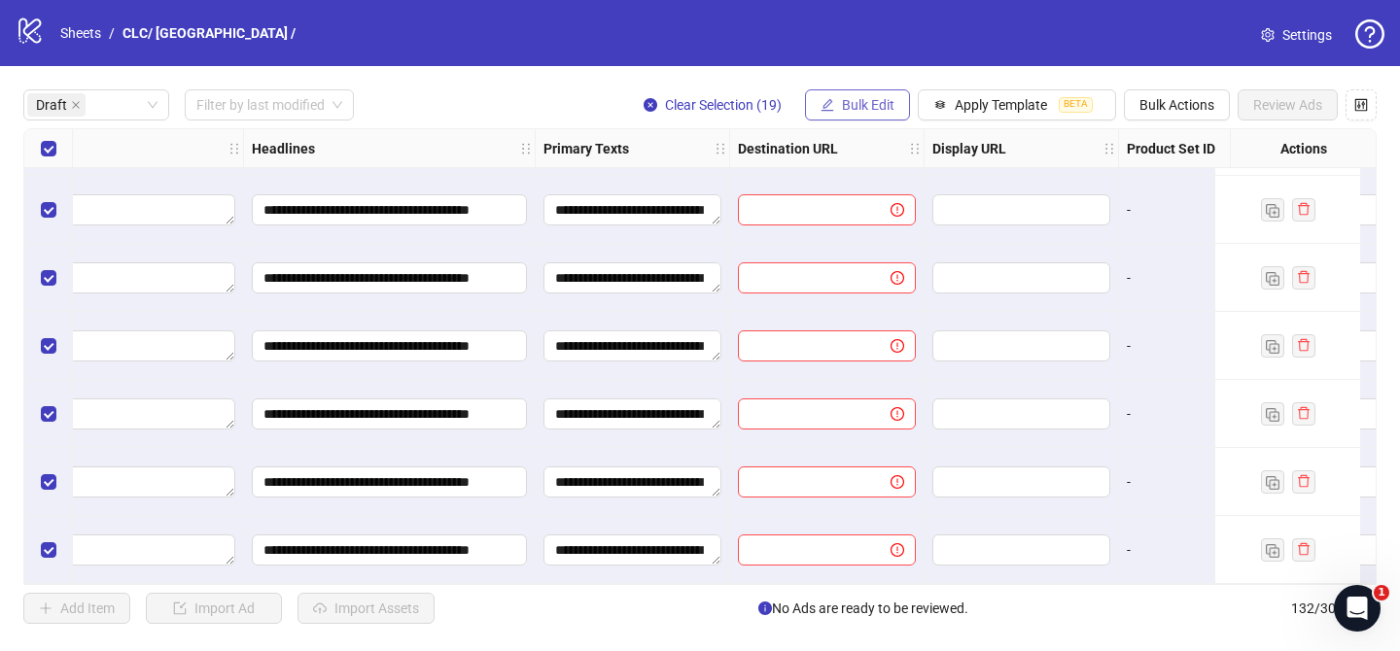
click at [835, 102] on button "Bulk Edit" at bounding box center [857, 104] width 105 height 31
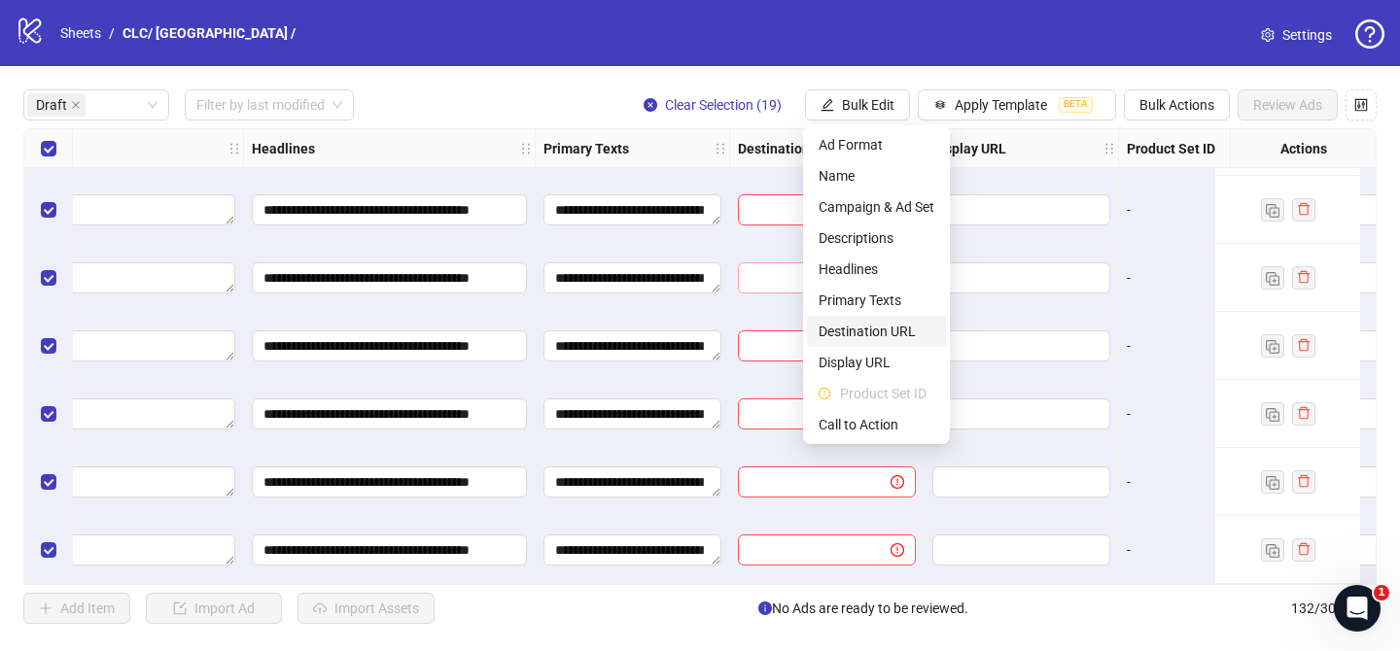
drag, startPoint x: 884, startPoint y: 327, endPoint x: 890, endPoint y: 263, distance: 63.6
click at [884, 327] on span "Destination URL" at bounding box center [877, 331] width 116 height 21
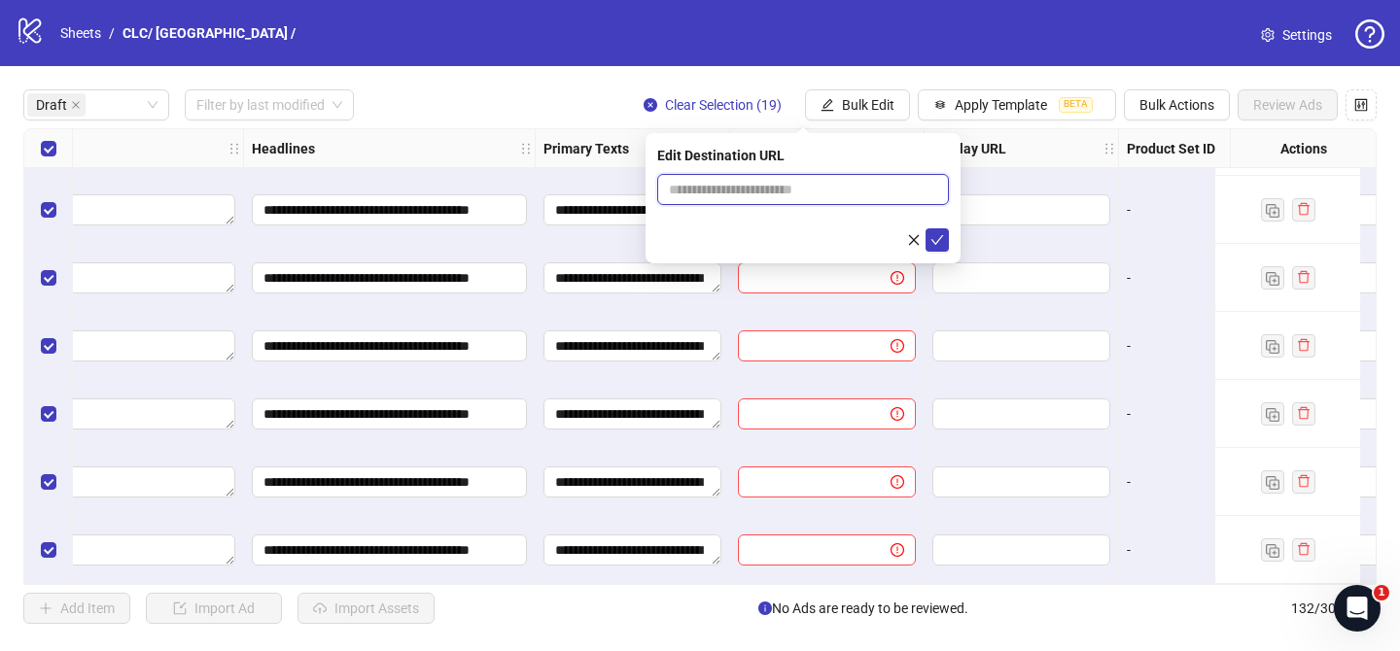
click at [906, 192] on input "text" at bounding box center [795, 189] width 253 height 21
paste input "**********"
type input "**********"
drag, startPoint x: 931, startPoint y: 239, endPoint x: 838, endPoint y: 132, distance: 141.9
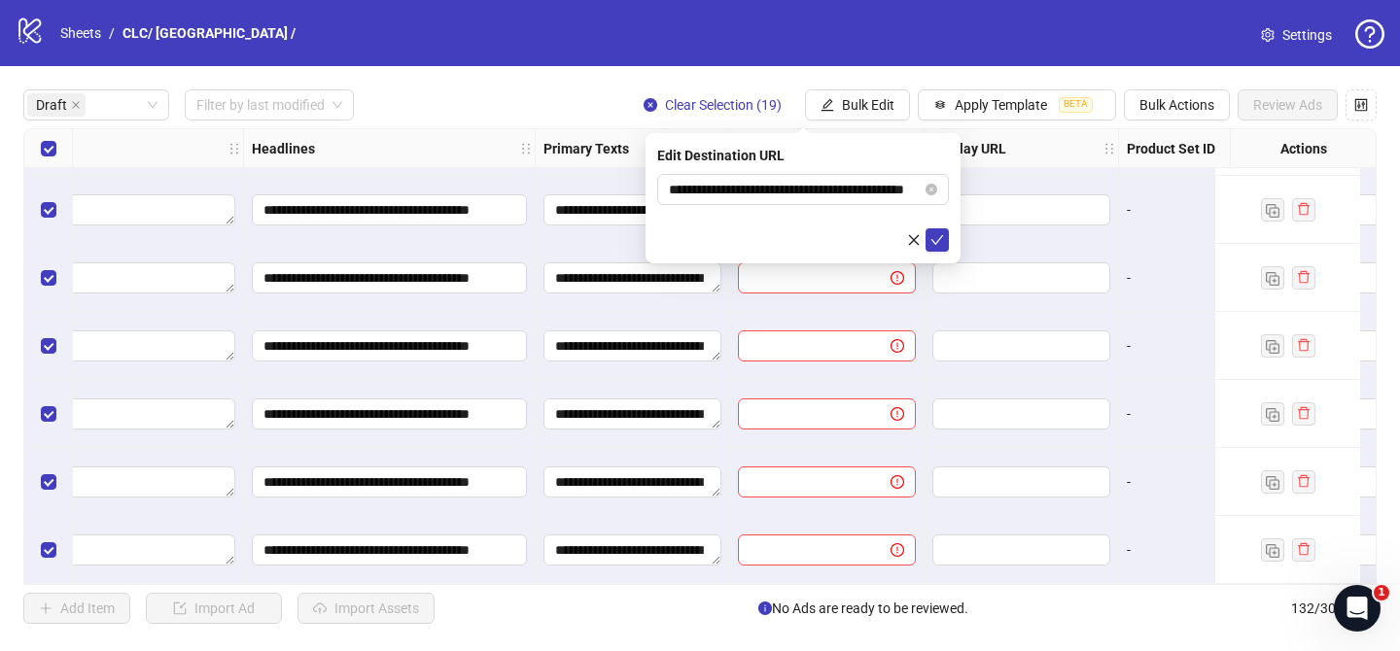
click at [931, 239] on icon "check" at bounding box center [937, 240] width 14 height 14
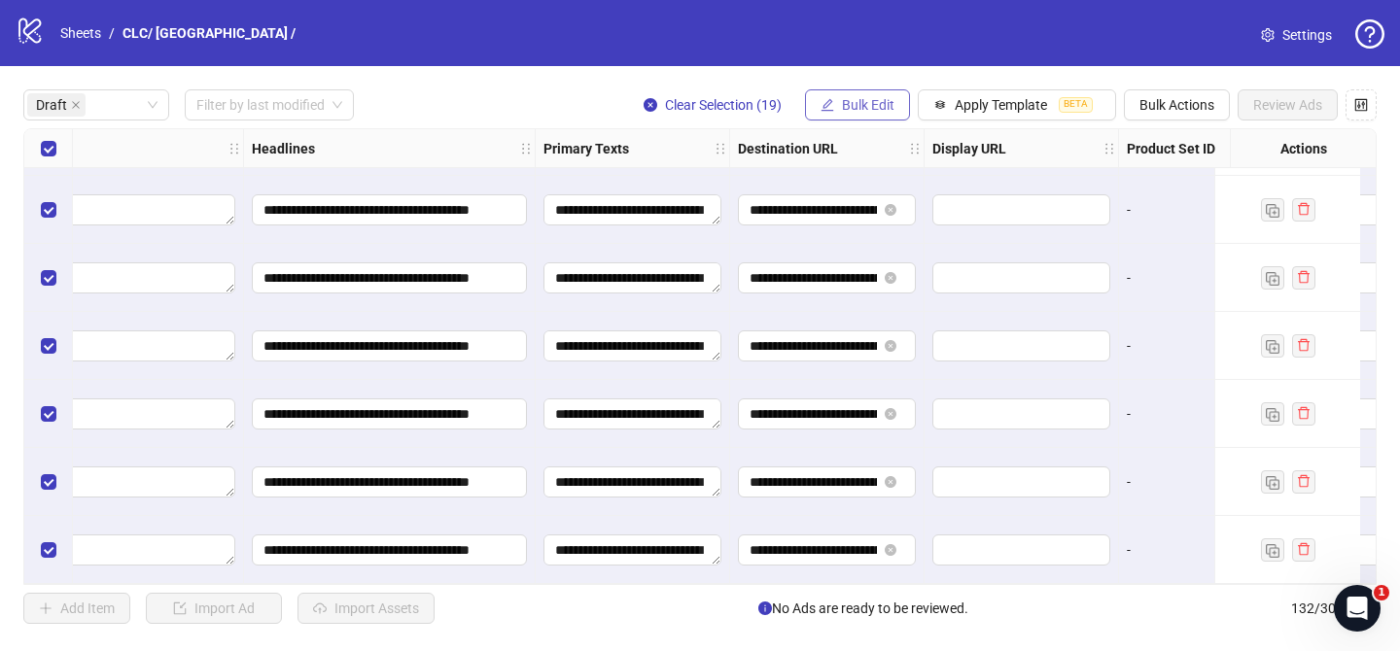
click at [851, 97] on span "Bulk Edit" at bounding box center [868, 105] width 52 height 16
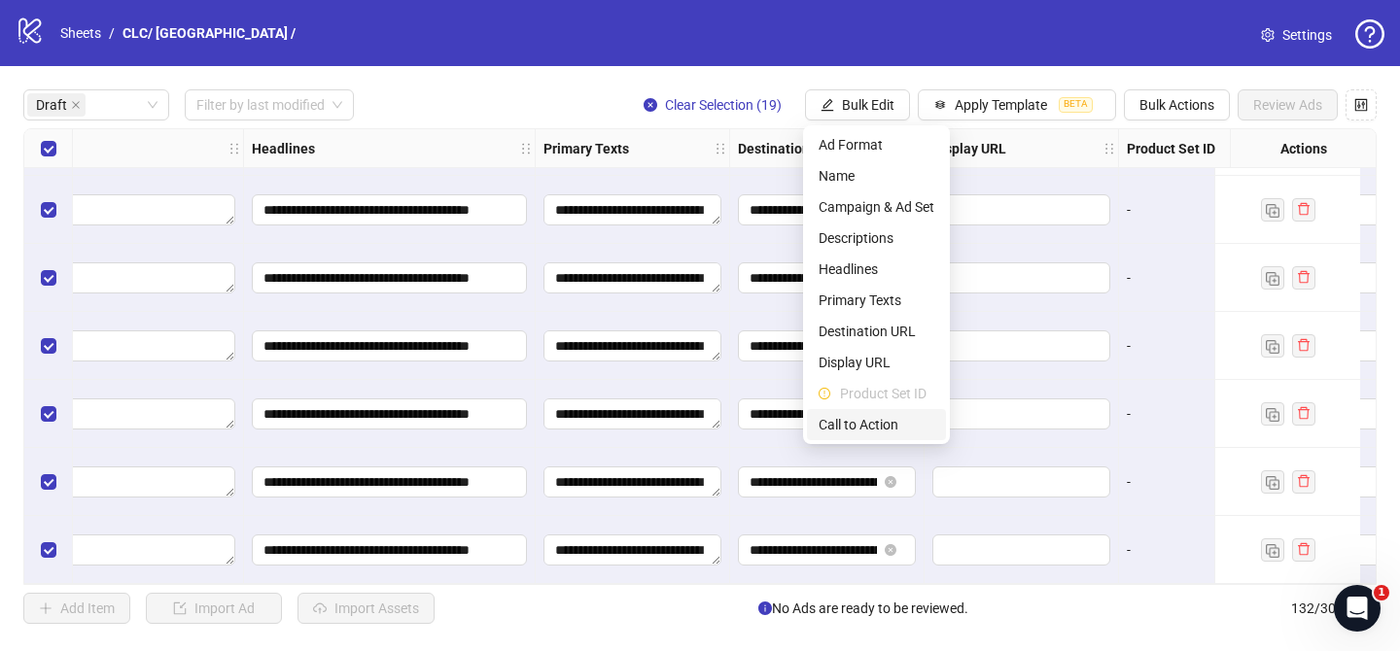
click at [870, 423] on span "Call to Action" at bounding box center [877, 424] width 116 height 21
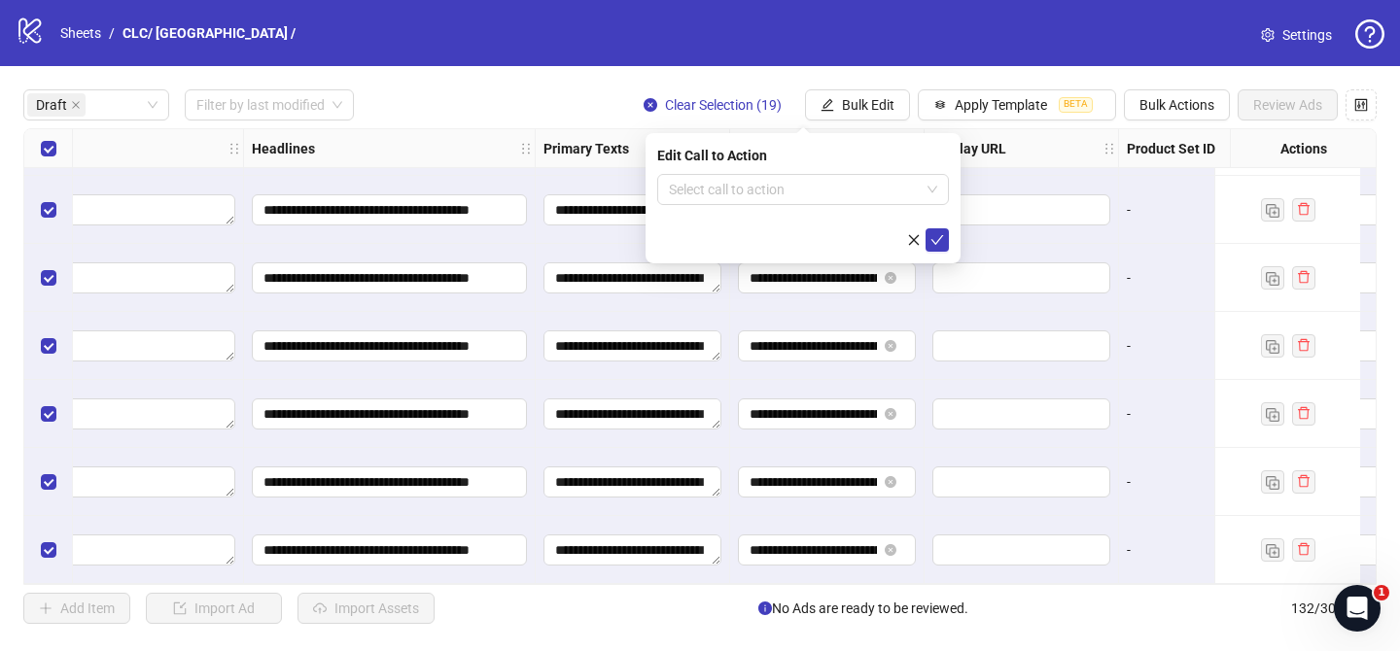
click at [845, 197] on input "search" at bounding box center [794, 189] width 251 height 29
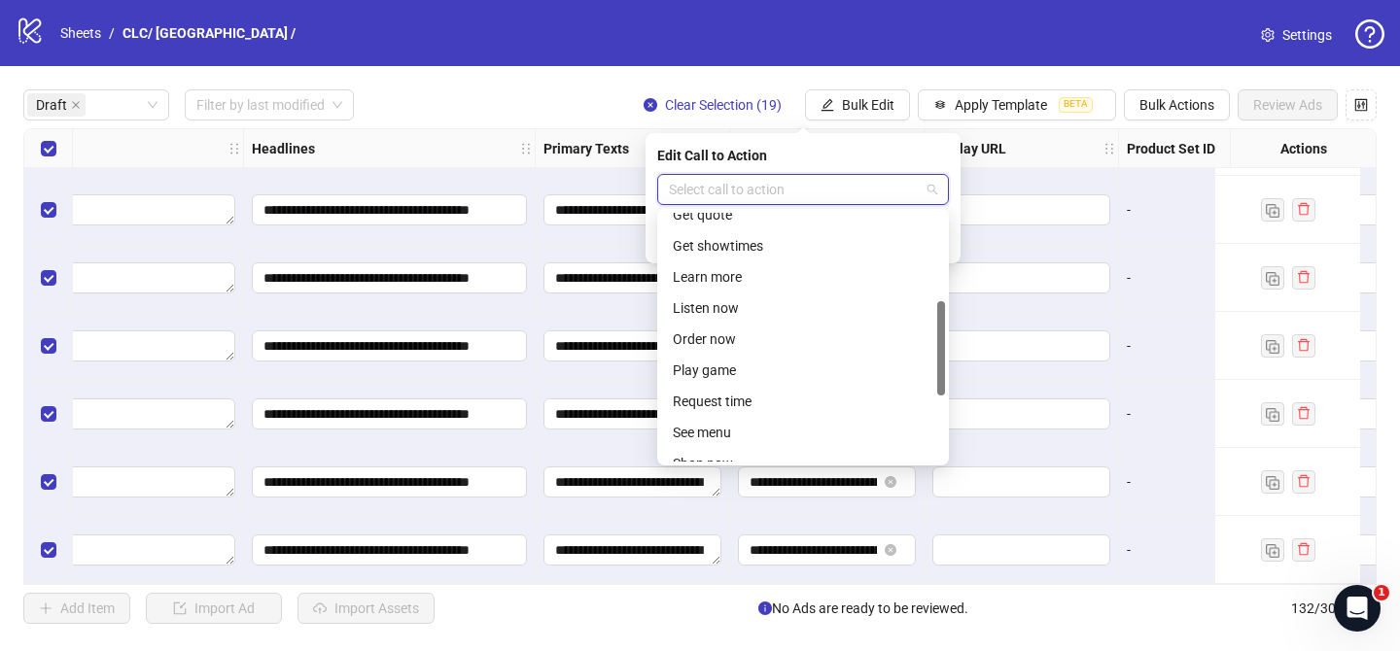
scroll to position [404, 0]
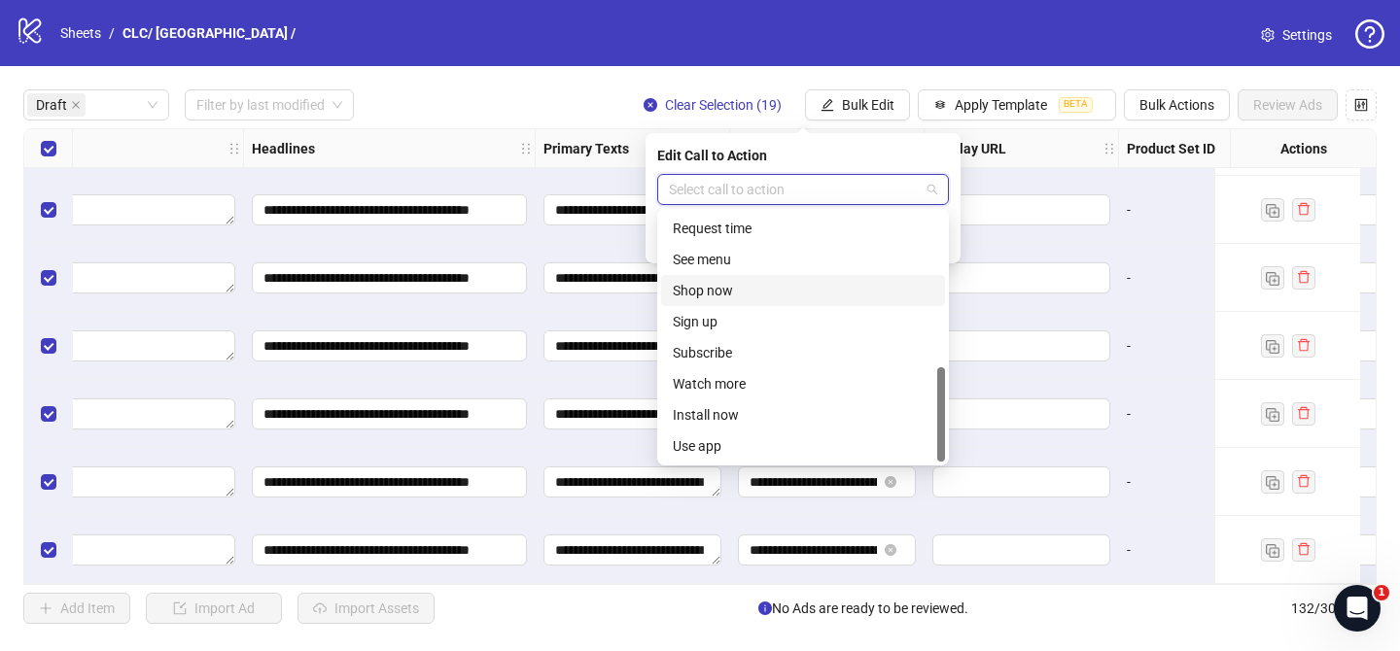
click at [771, 275] on div "Shop now" at bounding box center [803, 290] width 284 height 31
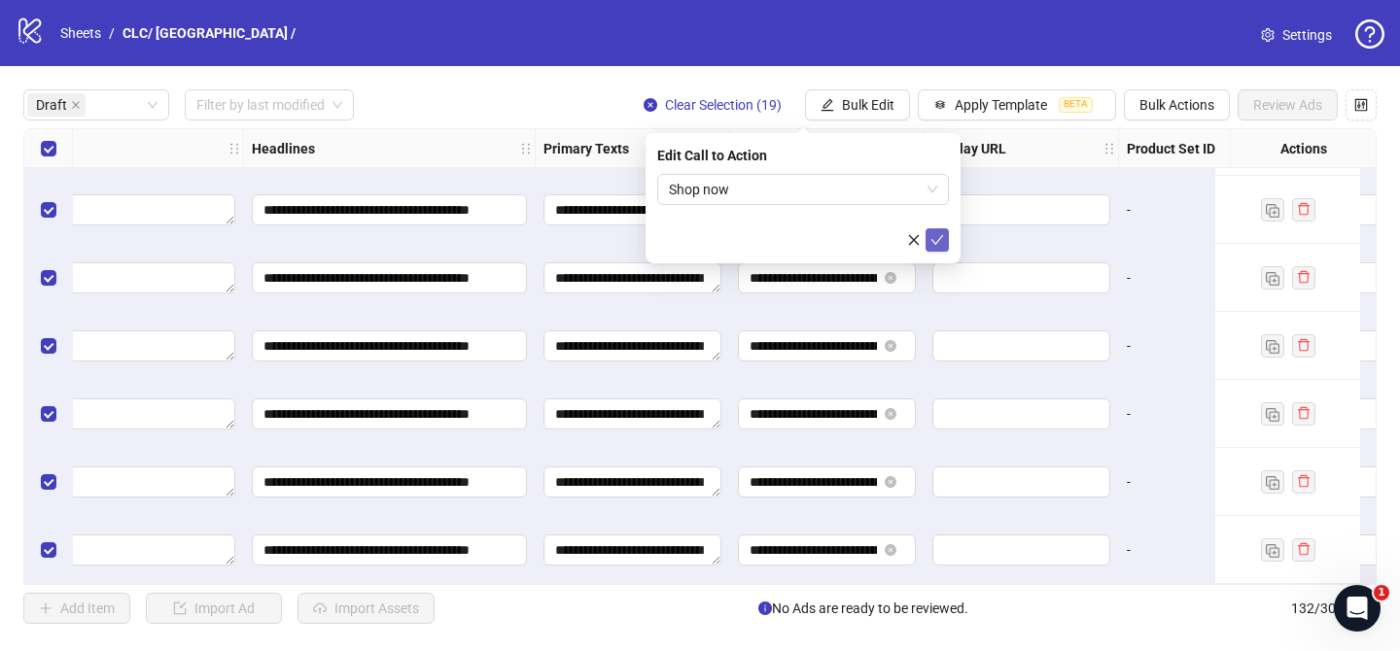
click at [935, 243] on icon "check" at bounding box center [937, 240] width 13 height 10
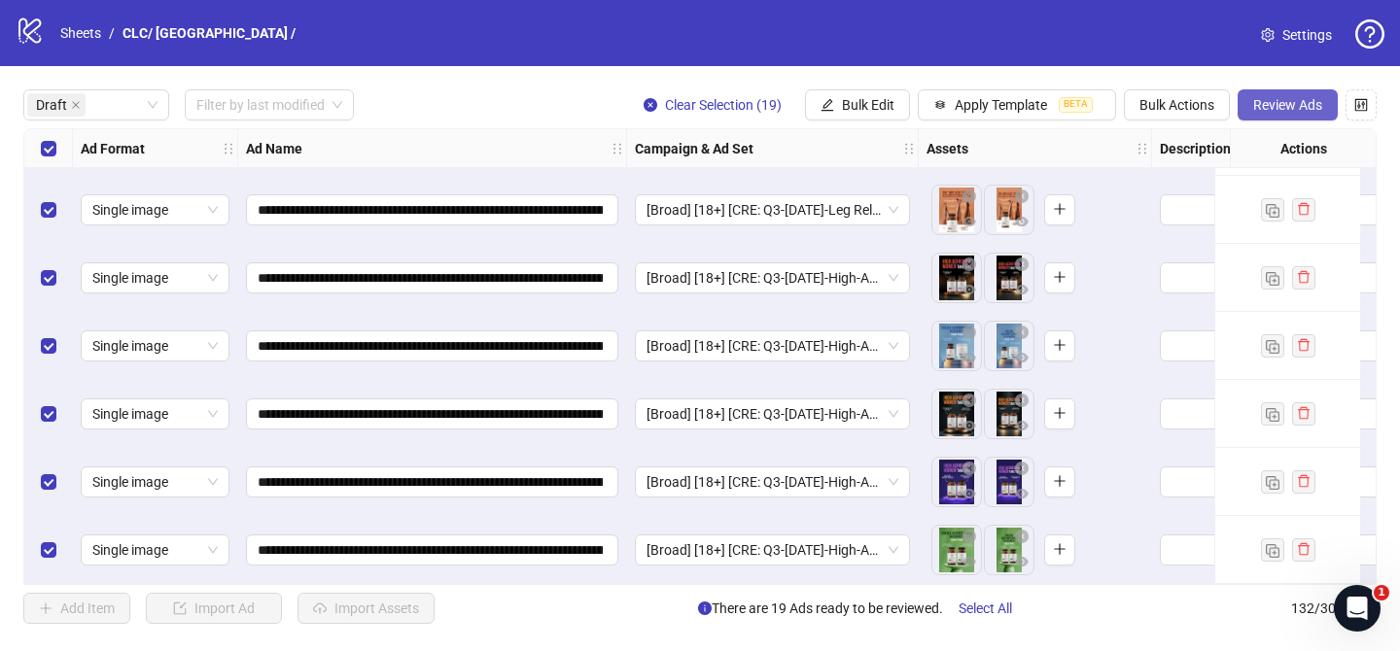
click at [1279, 111] on span "Review Ads" at bounding box center [1287, 105] width 69 height 16
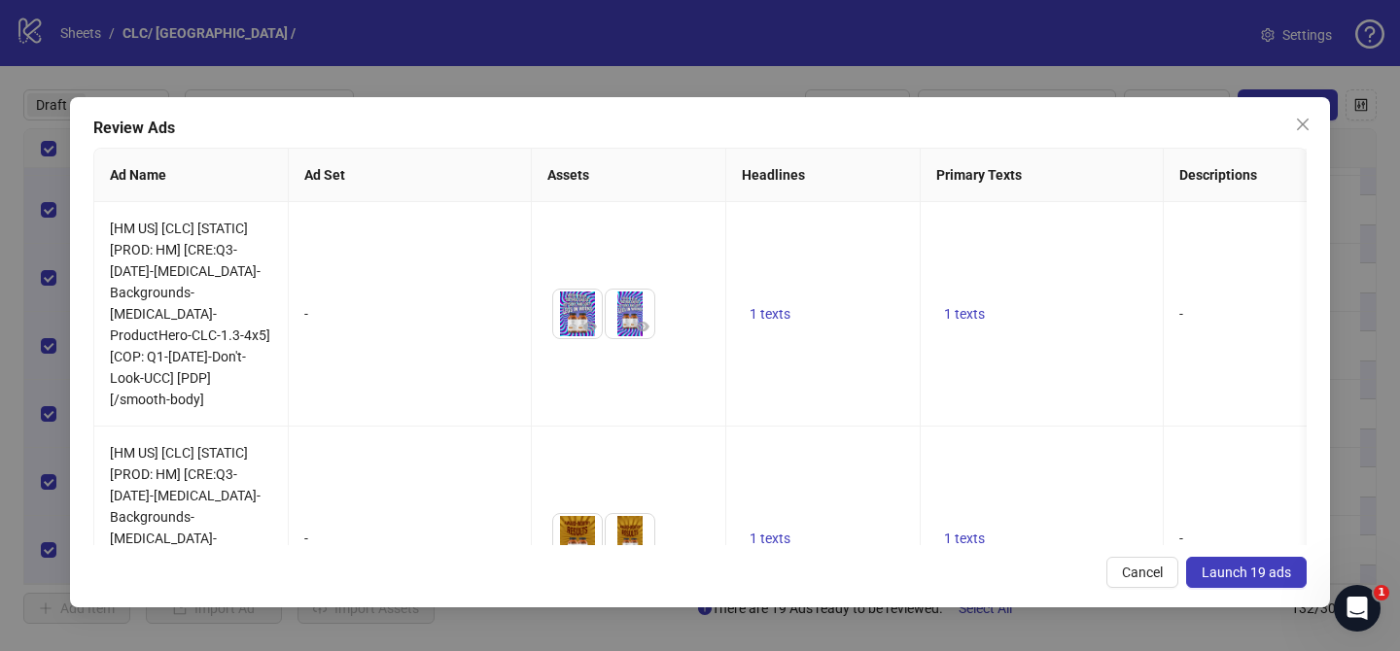
click at [1236, 582] on button "Launch 19 ads" at bounding box center [1246, 572] width 121 height 31
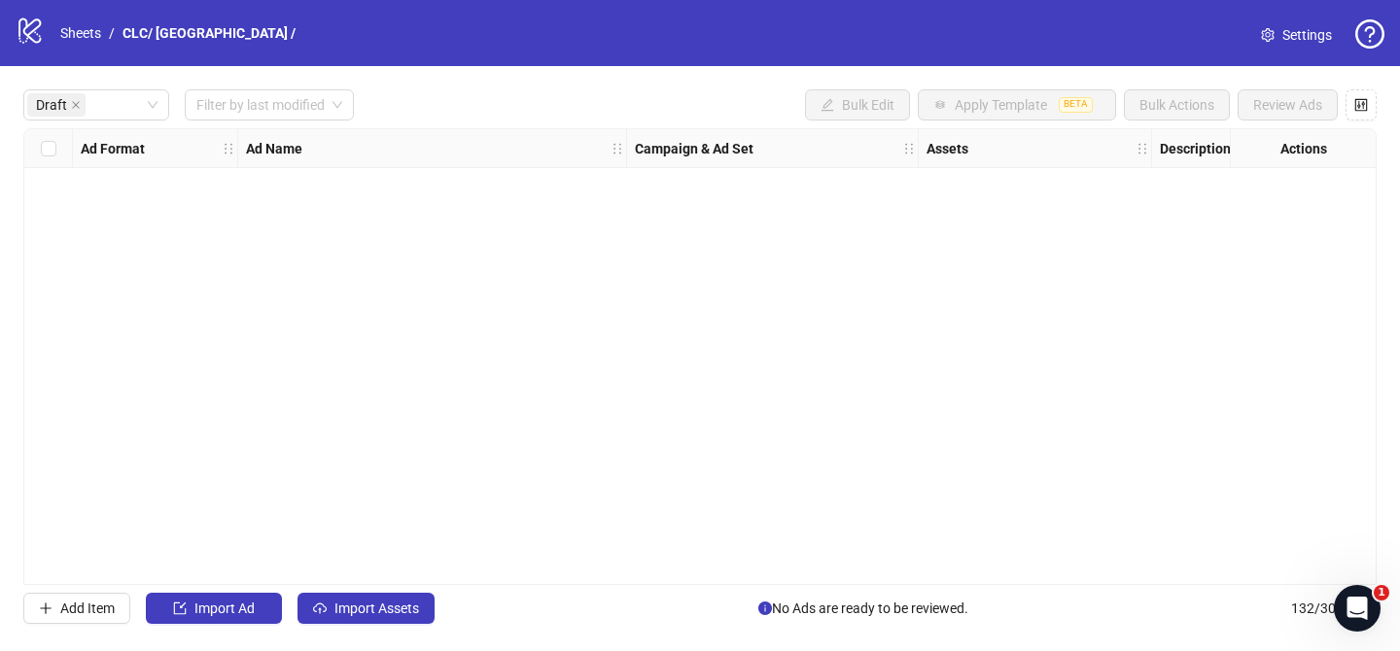
scroll to position [0, 0]
